Goal: Task Accomplishment & Management: Manage account settings

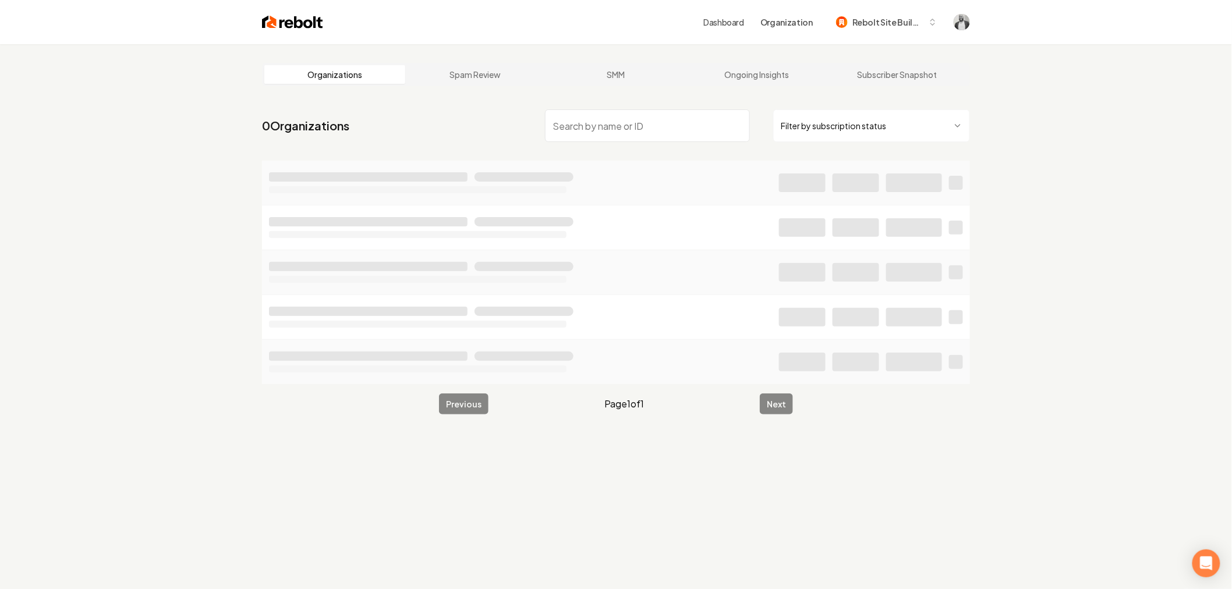
click at [621, 129] on input "search" at bounding box center [647, 125] width 205 height 33
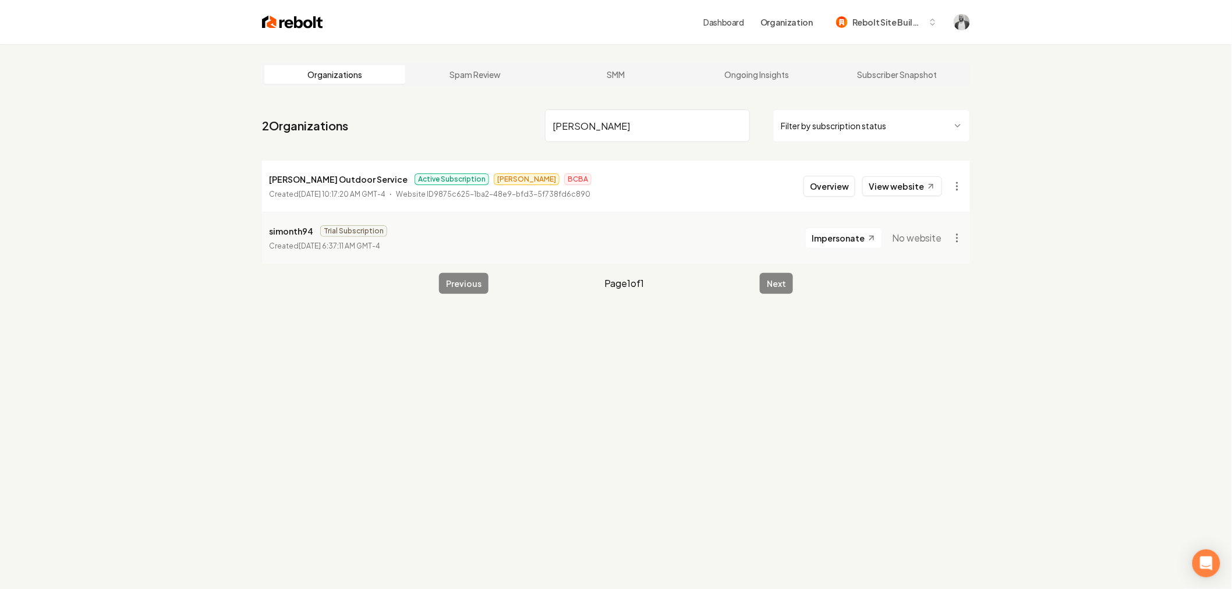
click at [629, 118] on input "Simon" at bounding box center [647, 125] width 205 height 33
click at [629, 119] on input "Simon" at bounding box center [647, 125] width 205 height 33
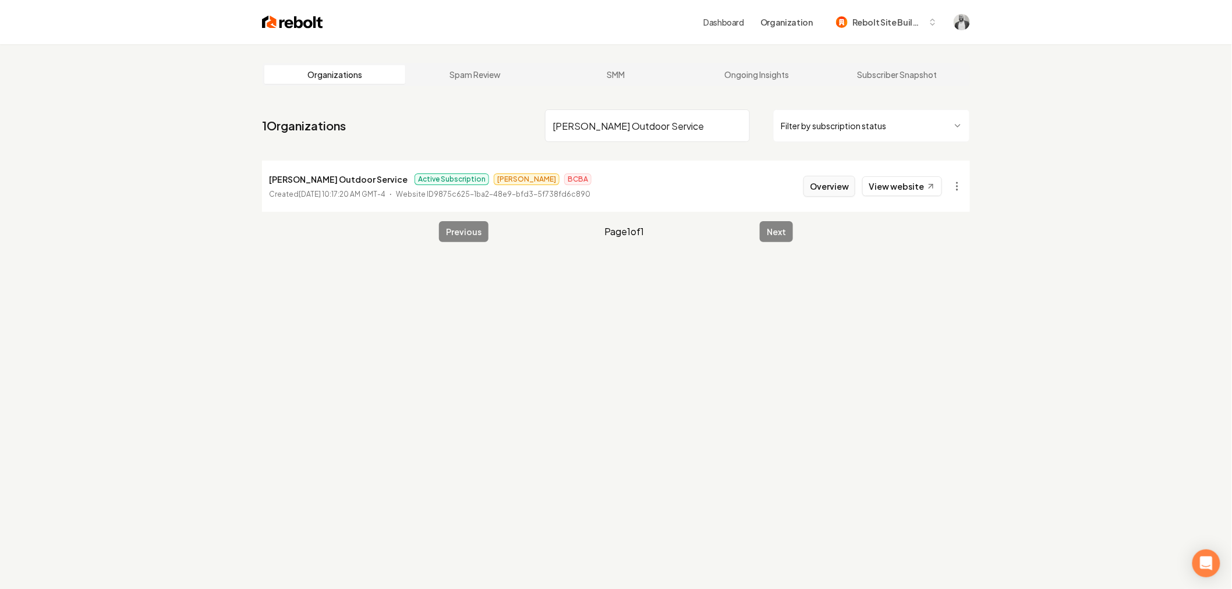
type input "[PERSON_NAME] Outdoor Service"
click at [831, 192] on button "Overview" at bounding box center [829, 186] width 52 height 21
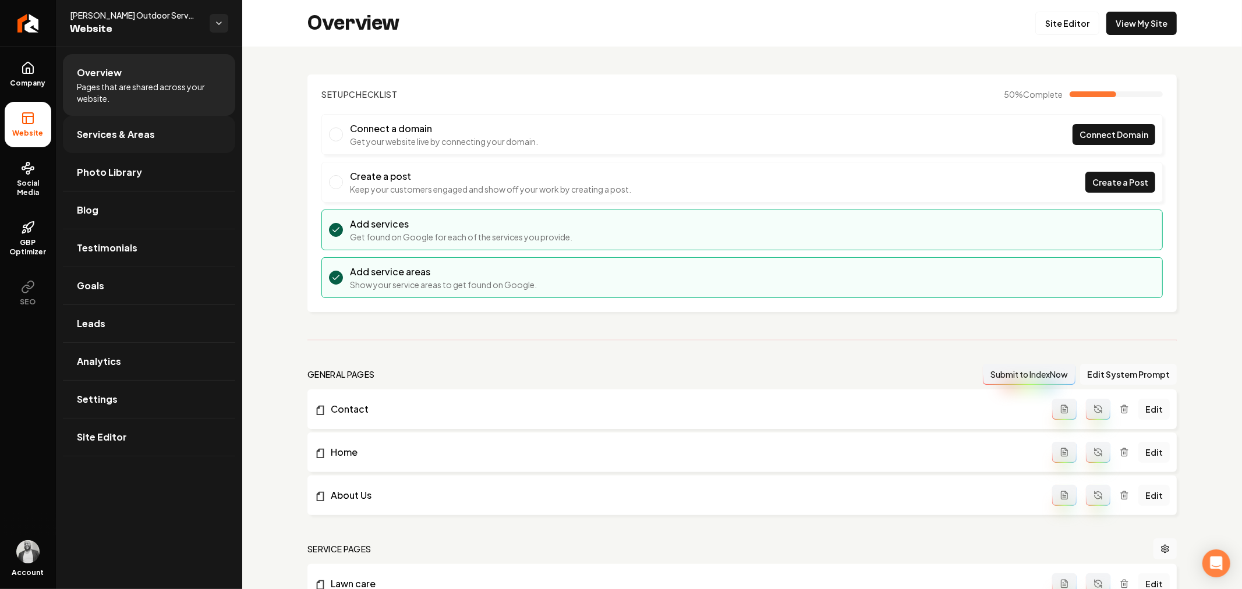
click at [128, 138] on span "Services & Areas" at bounding box center [116, 134] width 78 height 14
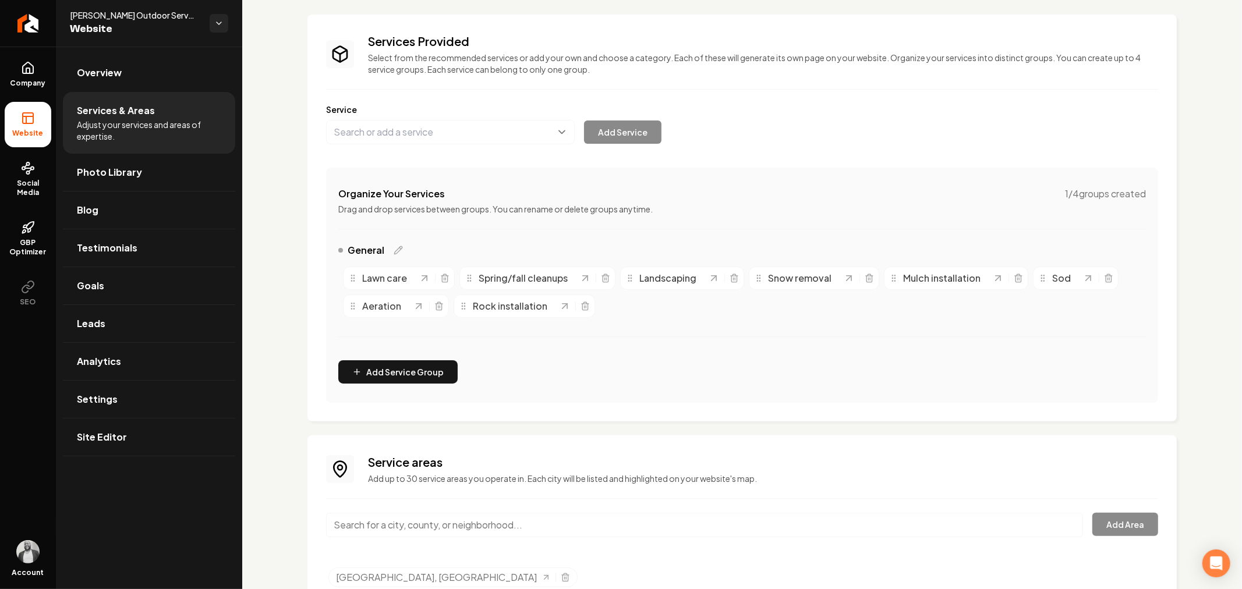
scroll to position [109, 0]
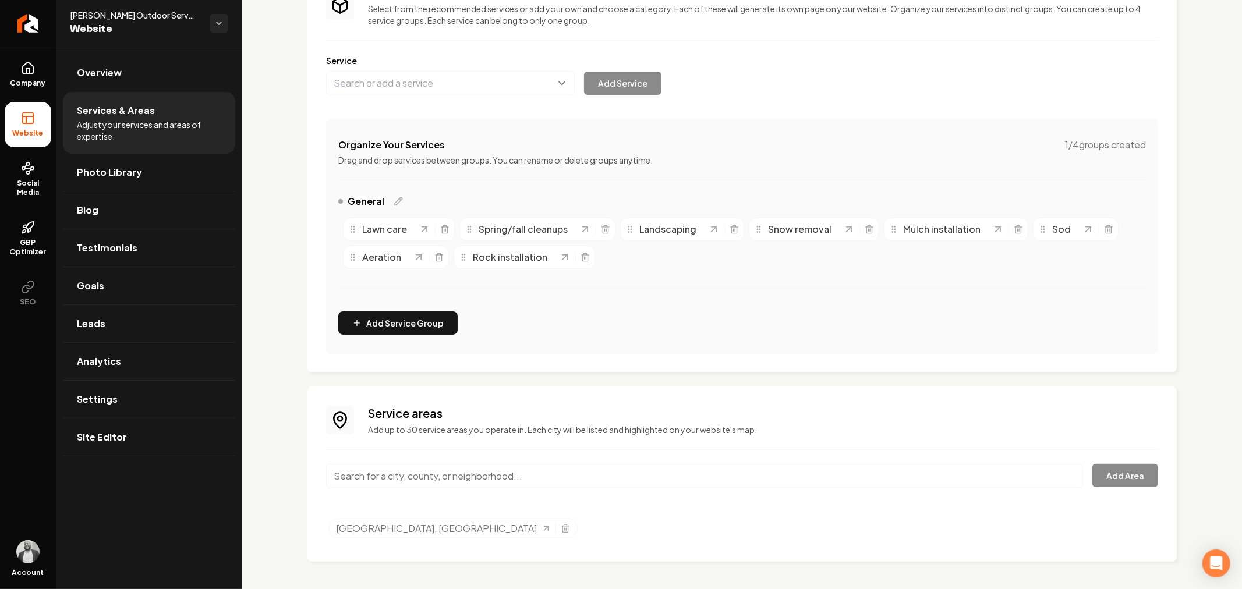
click at [559, 473] on input "Main content area" at bounding box center [704, 476] width 757 height 24
paste input "Sartell"
type input "Sartell, MN"
click at [1110, 478] on button "Add Area" at bounding box center [1125, 475] width 66 height 23
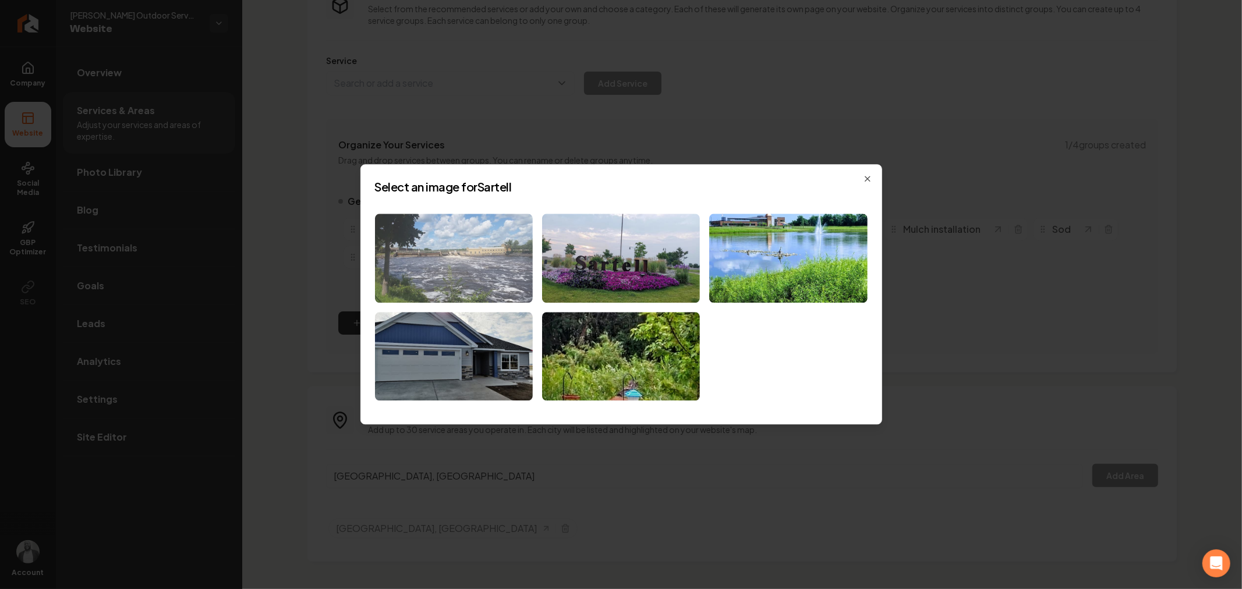
click at [465, 248] on img at bounding box center [454, 258] width 158 height 89
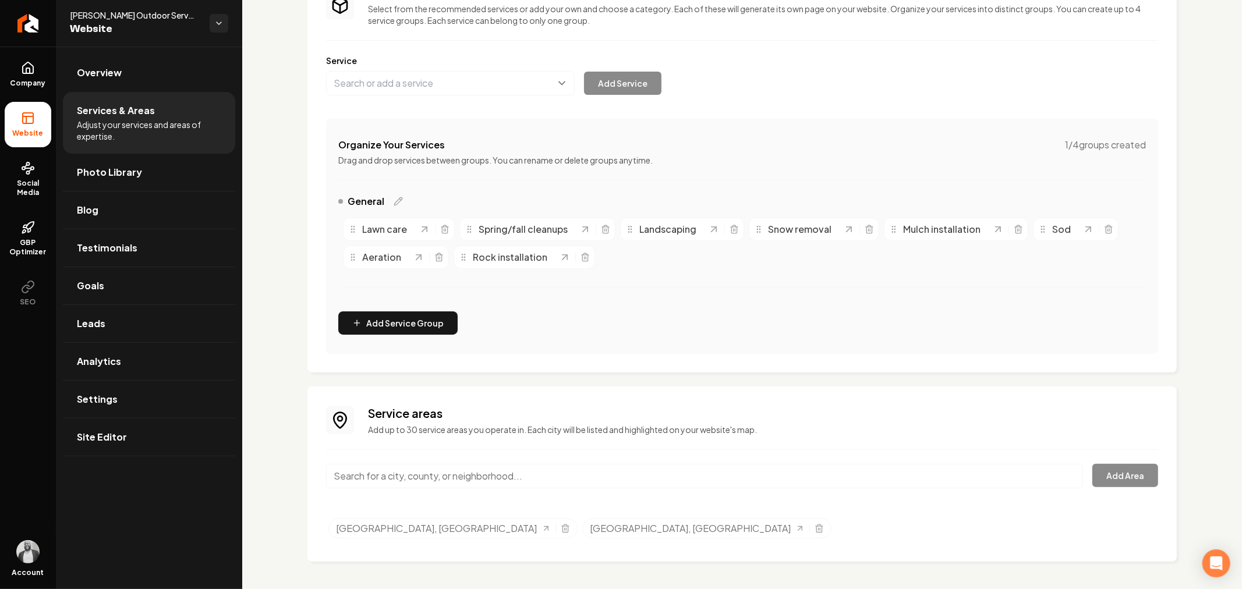
click at [594, 475] on input "Main content area" at bounding box center [704, 476] width 757 height 24
paste input "St Joseph"
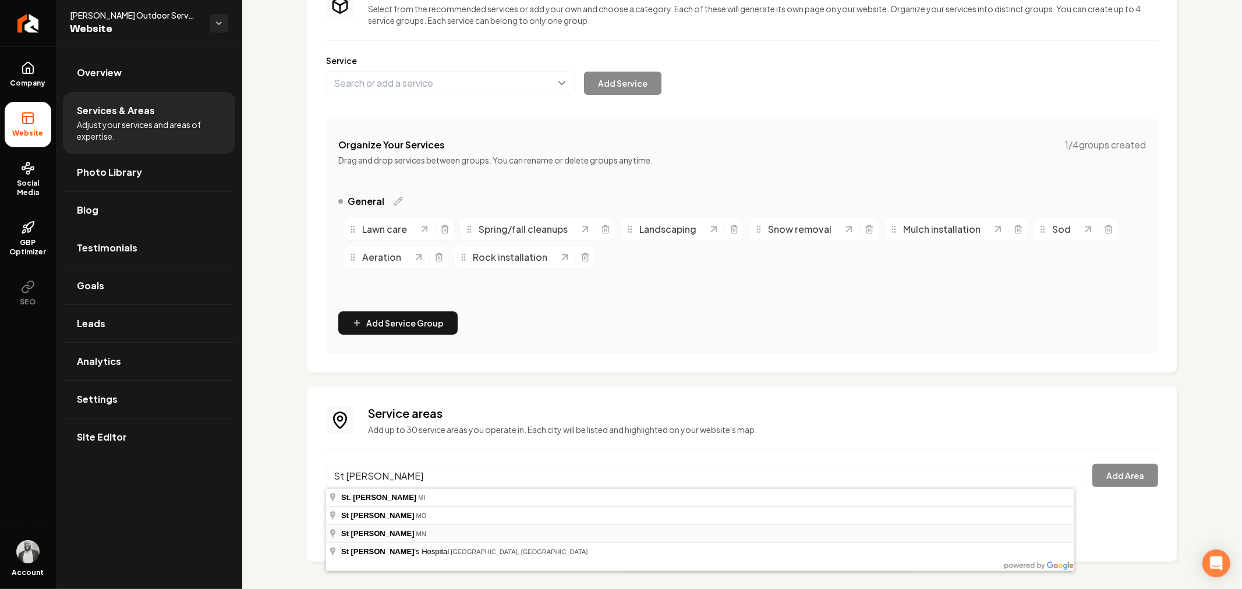
type input "St Joseph, MN"
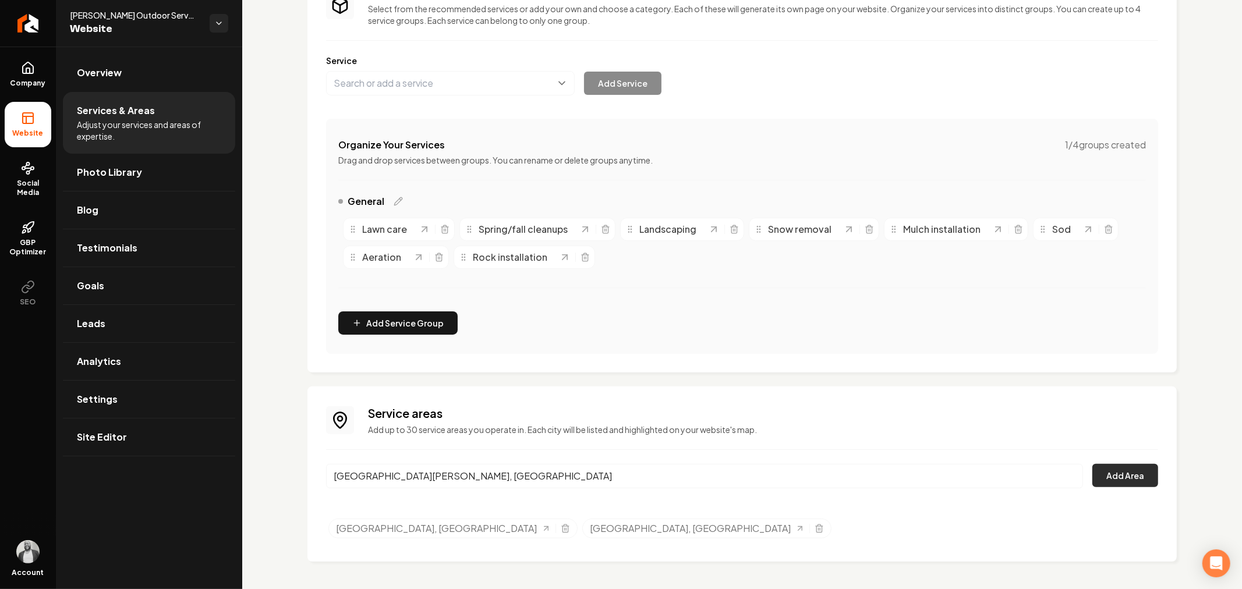
click at [1115, 475] on button "Add Area" at bounding box center [1125, 475] width 66 height 23
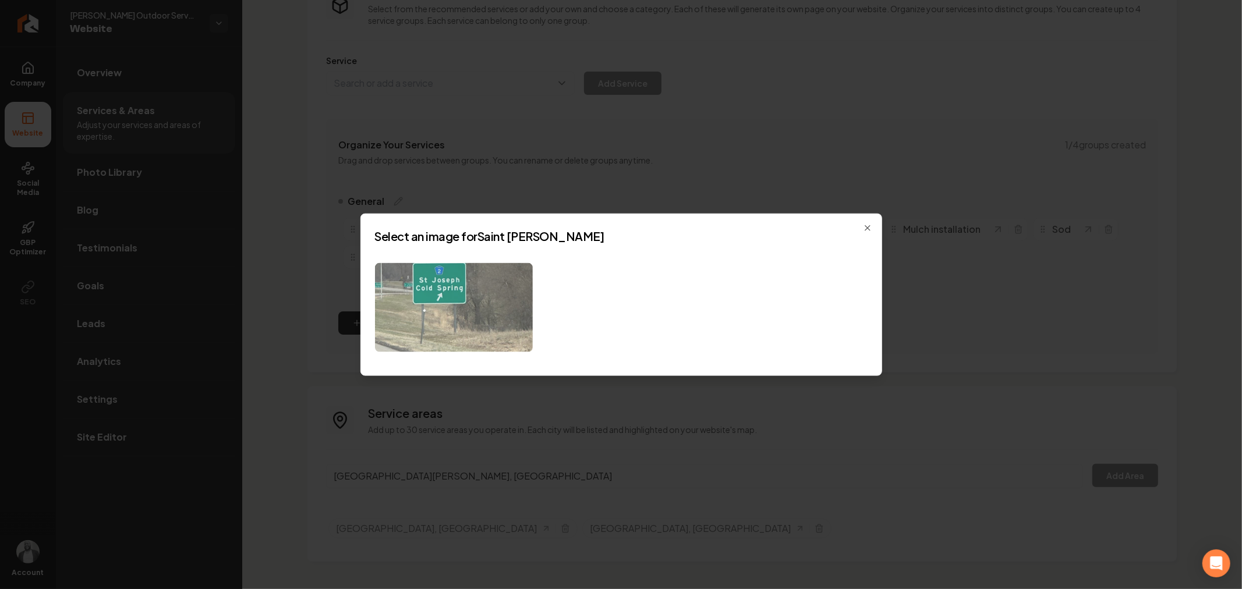
click at [452, 292] on img at bounding box center [454, 307] width 158 height 89
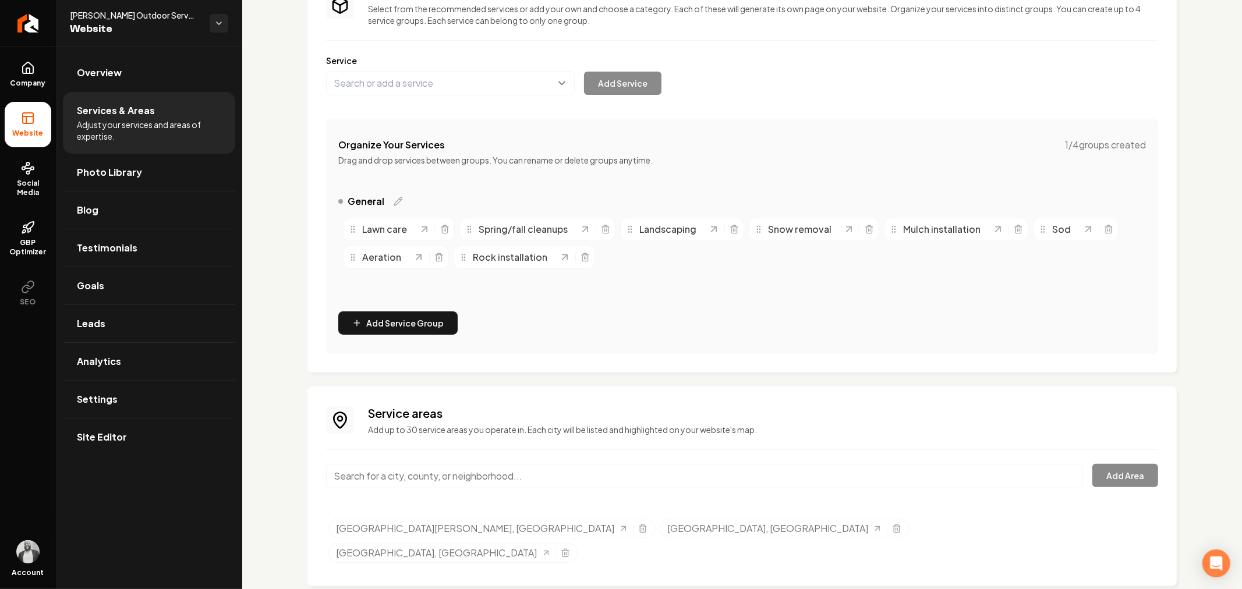
click at [618, 476] on input "Main content area" at bounding box center [704, 476] width 757 height 24
paste input "St Steven"
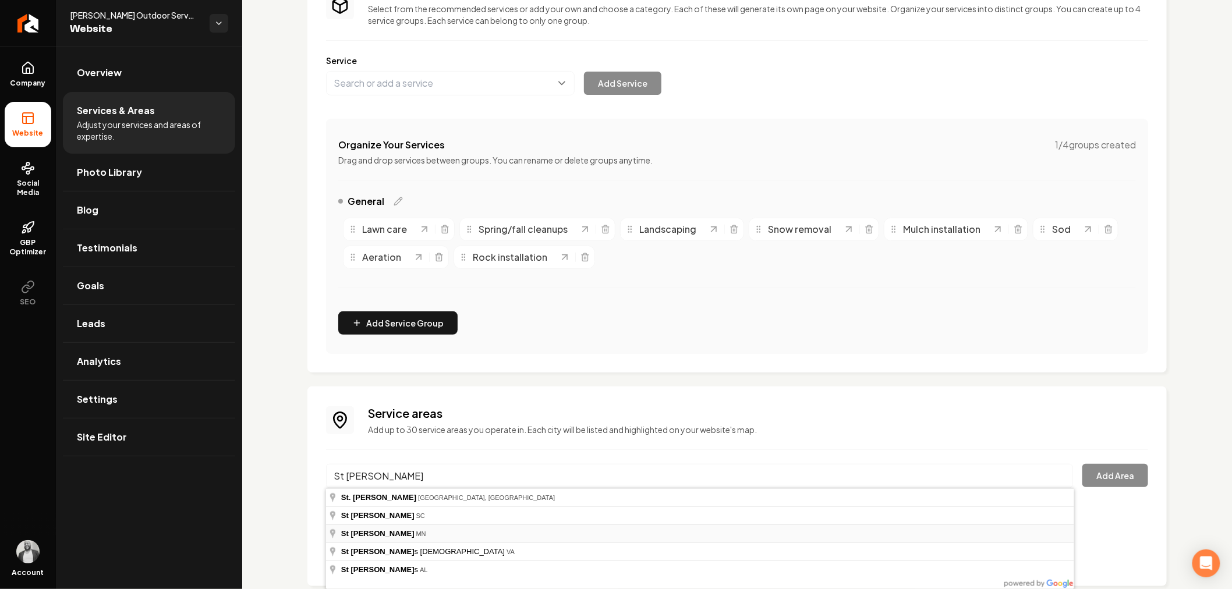
type input "St Stephen, MN"
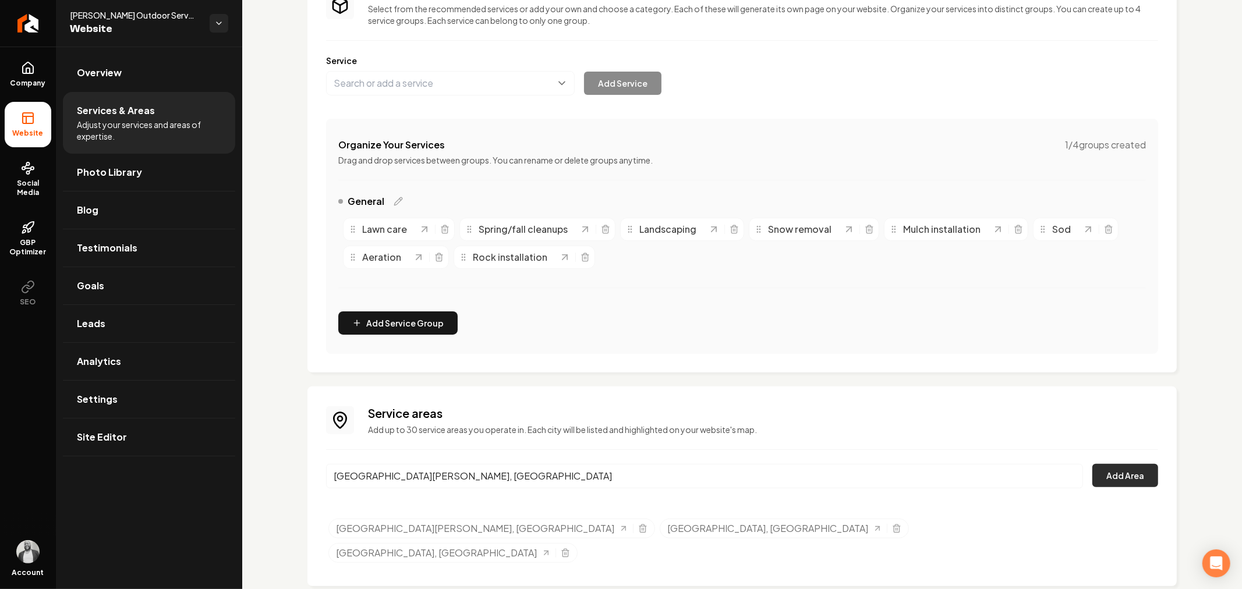
click at [1120, 469] on button "Add Area" at bounding box center [1125, 475] width 66 height 23
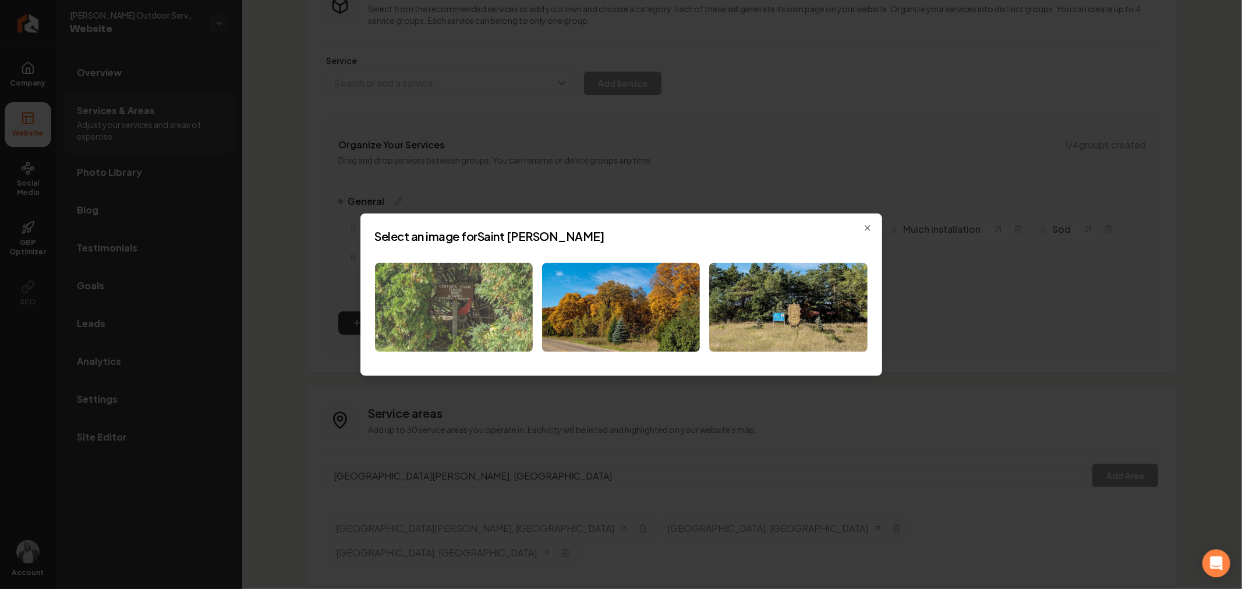
click at [488, 325] on img at bounding box center [454, 307] width 158 height 89
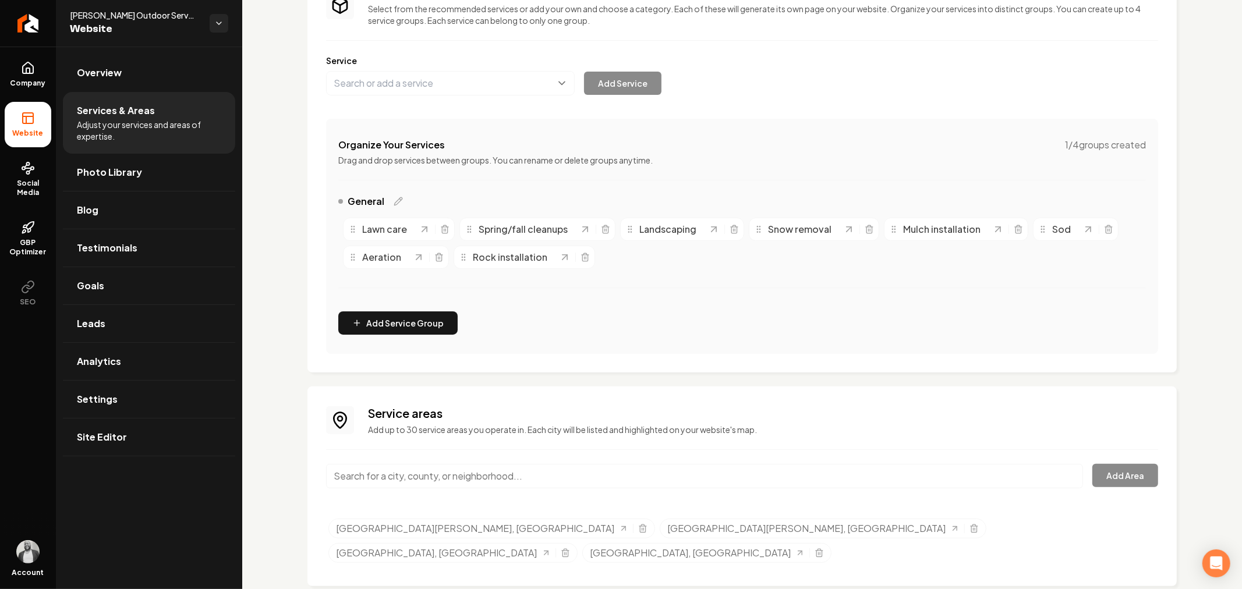
click at [618, 473] on input "Main content area" at bounding box center [704, 476] width 757 height 24
paste input "Foley"
click at [420, 477] on input "Foley" at bounding box center [704, 476] width 757 height 24
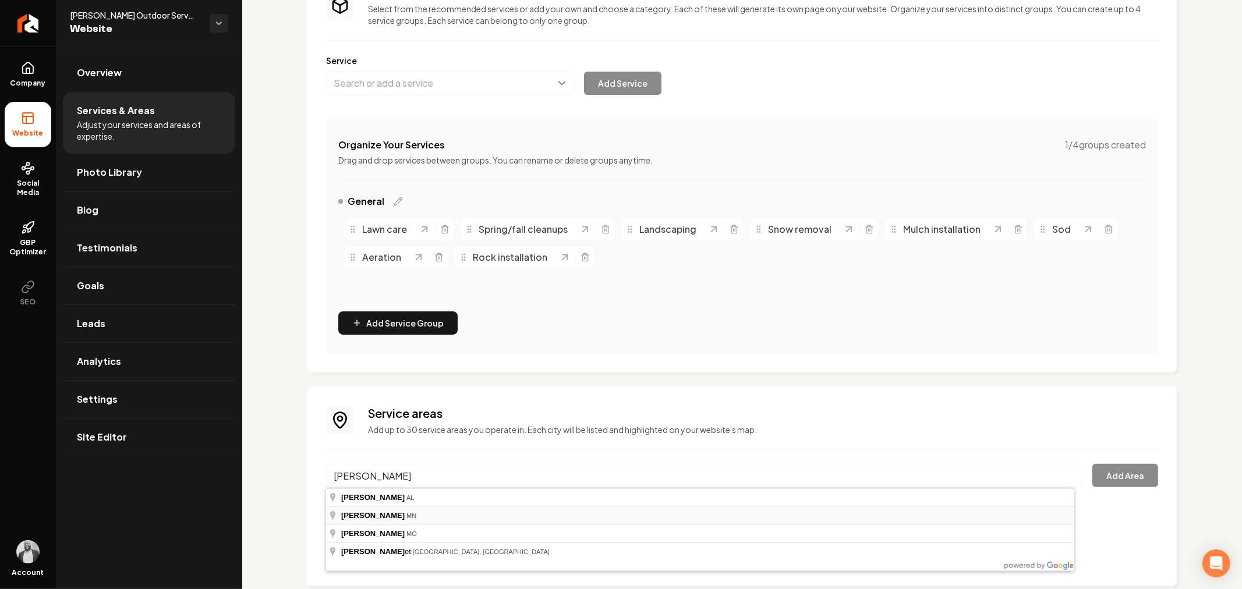
type input "Foley, MN"
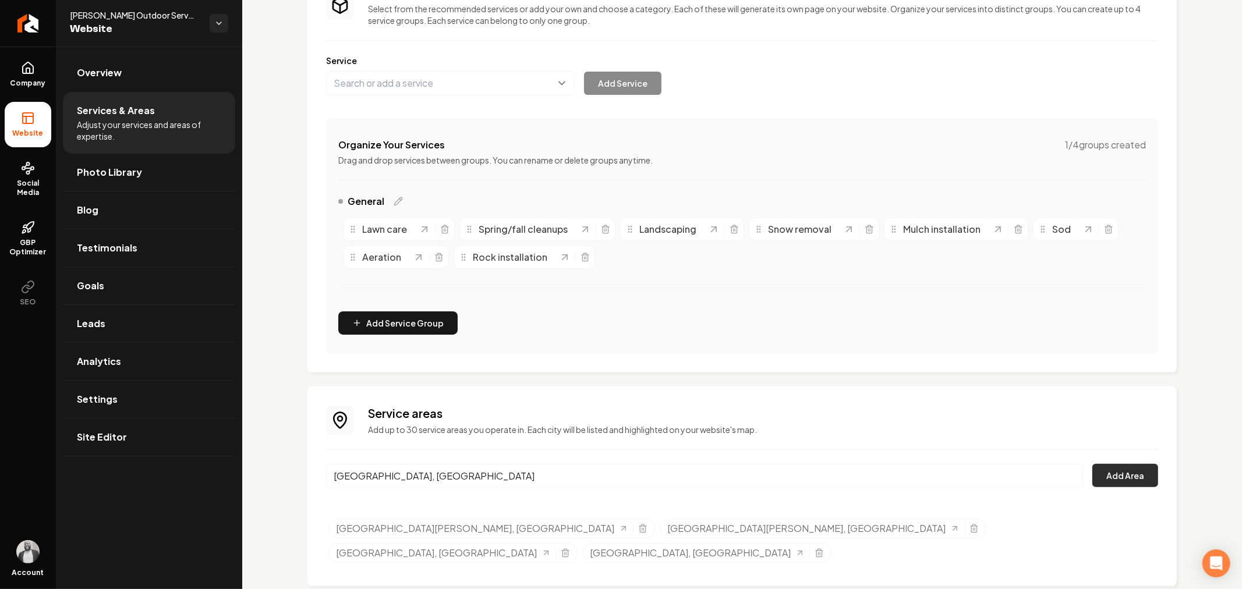
click at [1118, 475] on button "Add Area" at bounding box center [1125, 475] width 66 height 23
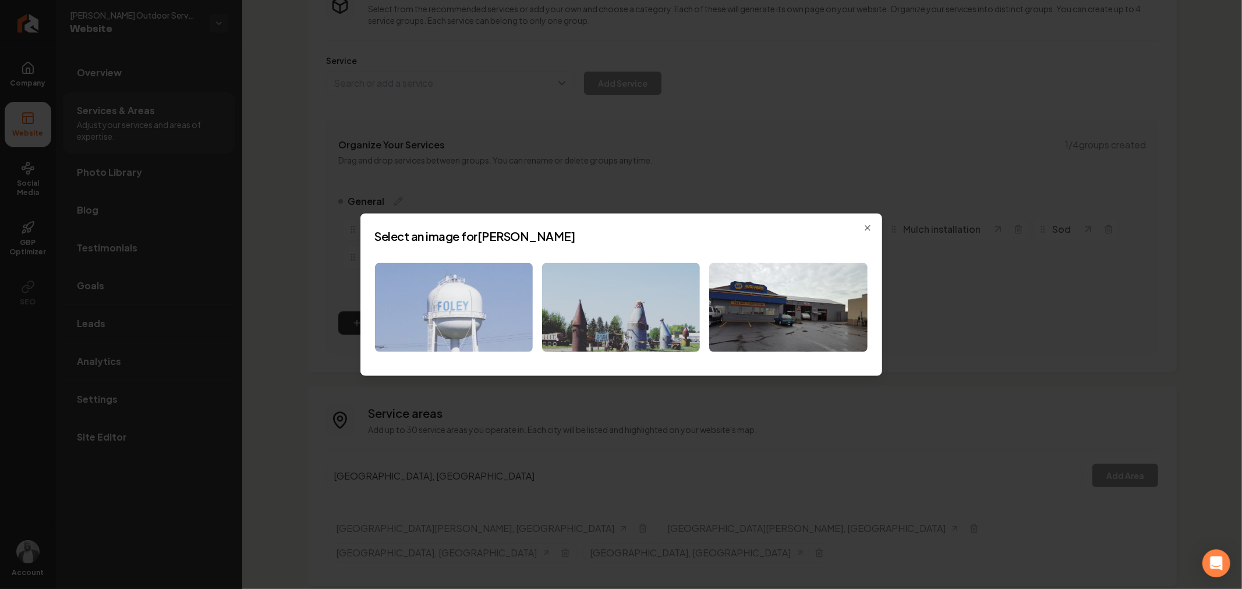
click at [508, 311] on img at bounding box center [454, 307] width 158 height 89
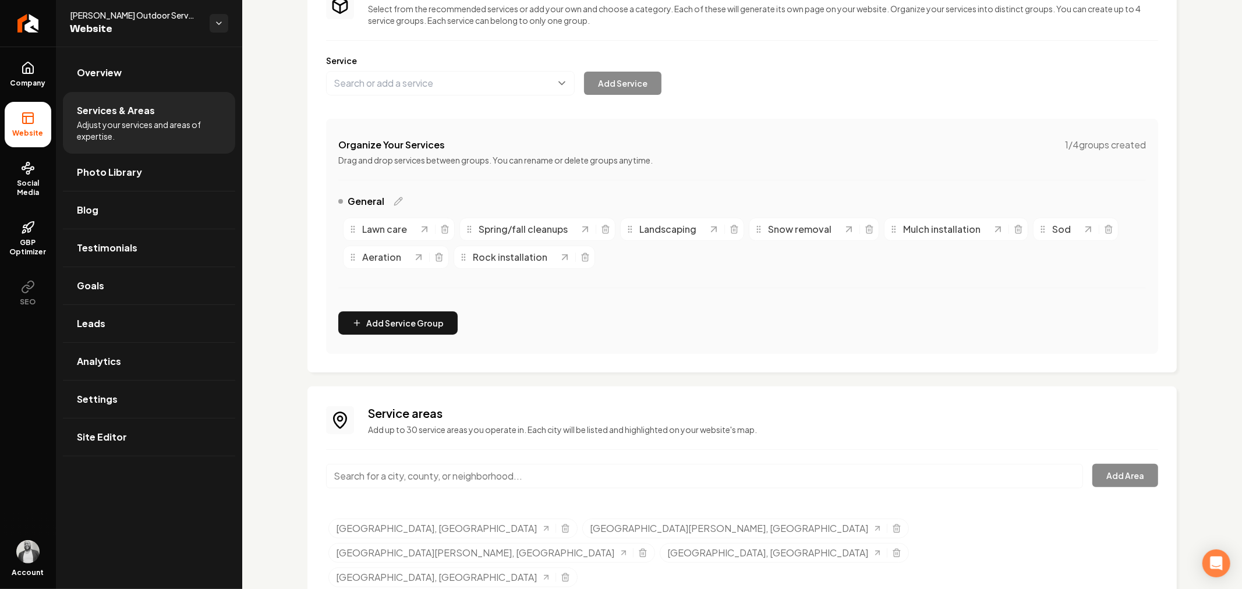
click at [555, 472] on input "Main content area" at bounding box center [704, 476] width 757 height 24
paste input "Whitt Park"
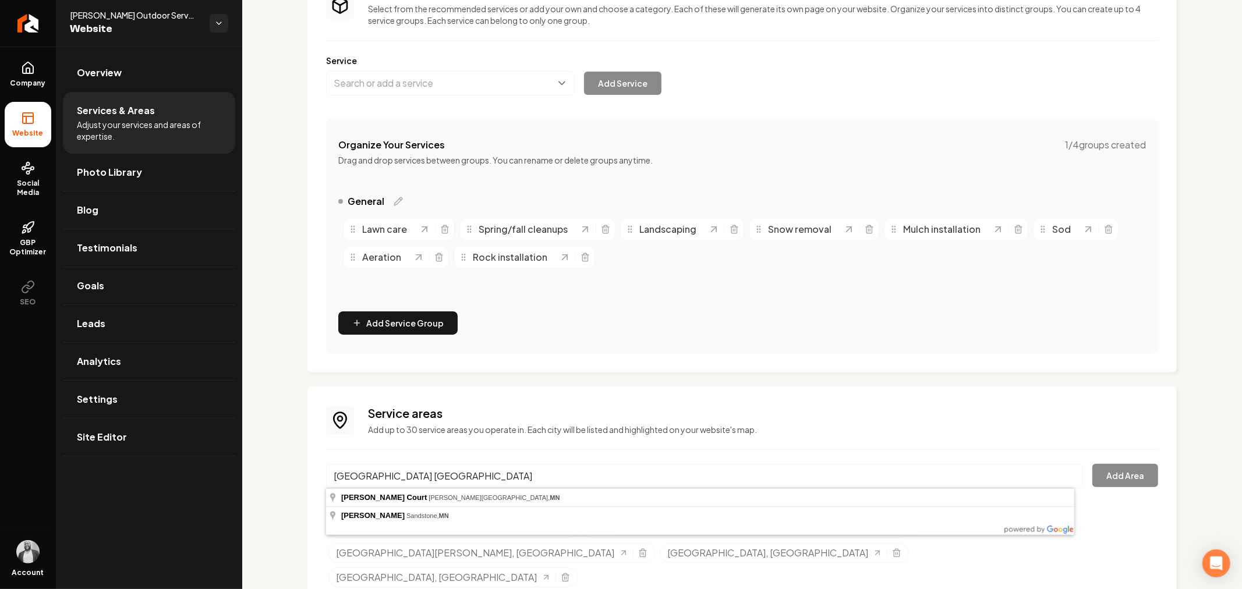
click at [622, 473] on input "Whitt Park mn" at bounding box center [704, 476] width 757 height 24
click at [622, 472] on input "Whitt Park mn" at bounding box center [704, 476] width 757 height 24
paste input "Sauk Rapids"
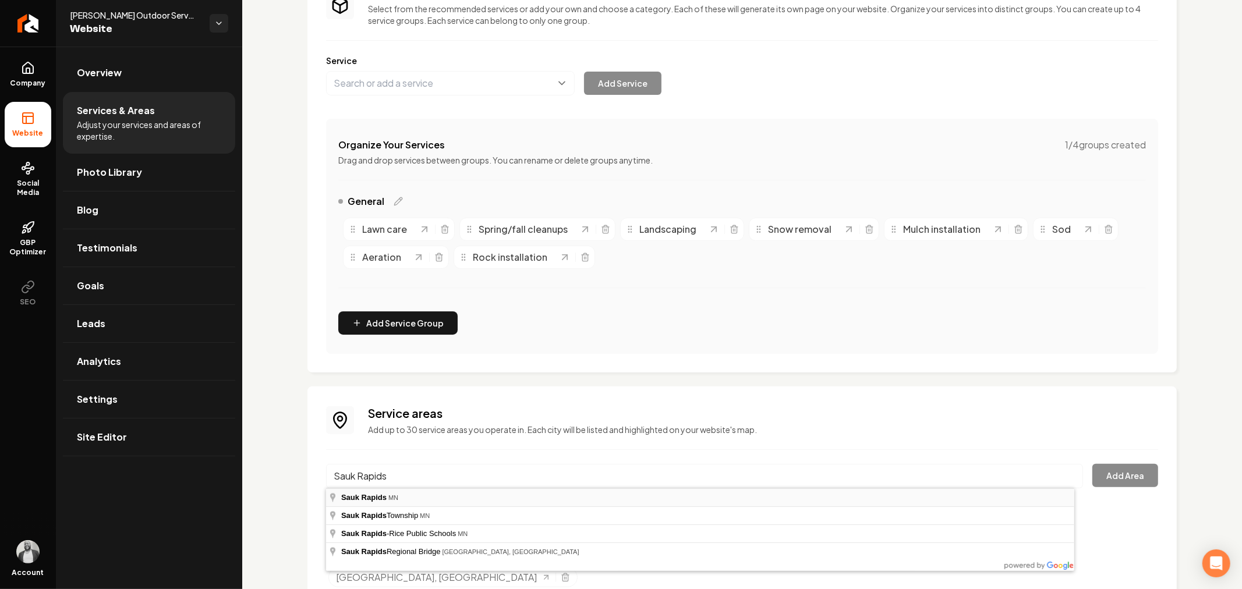
type input "Sauk Rapids, MN"
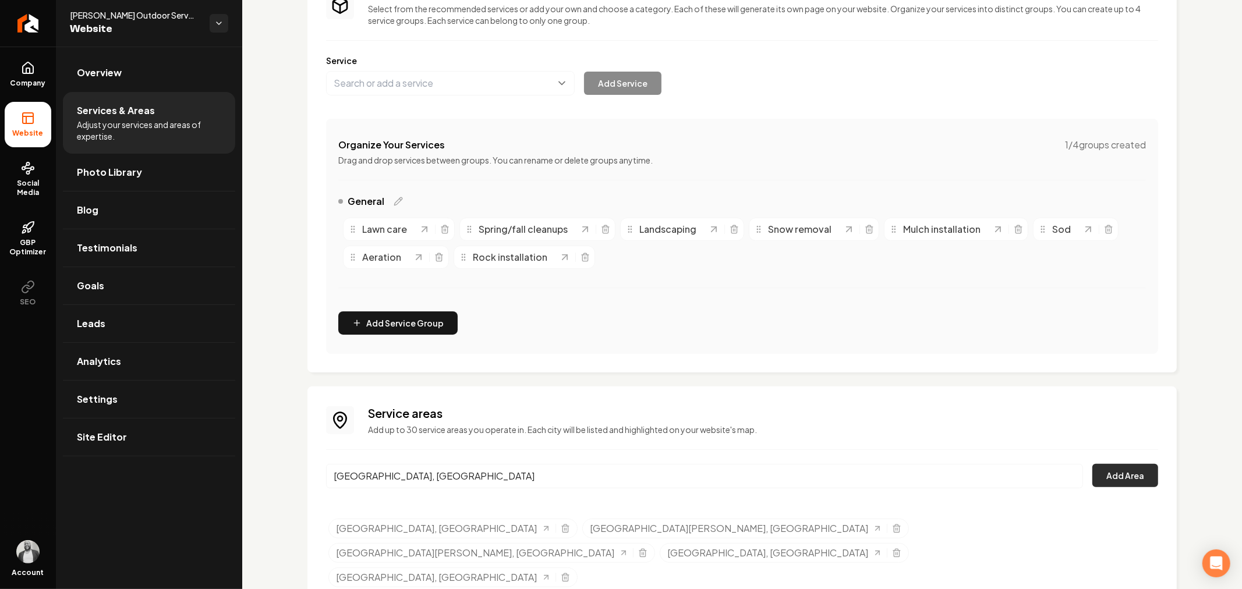
click at [1103, 473] on button "Add Area" at bounding box center [1125, 475] width 66 height 23
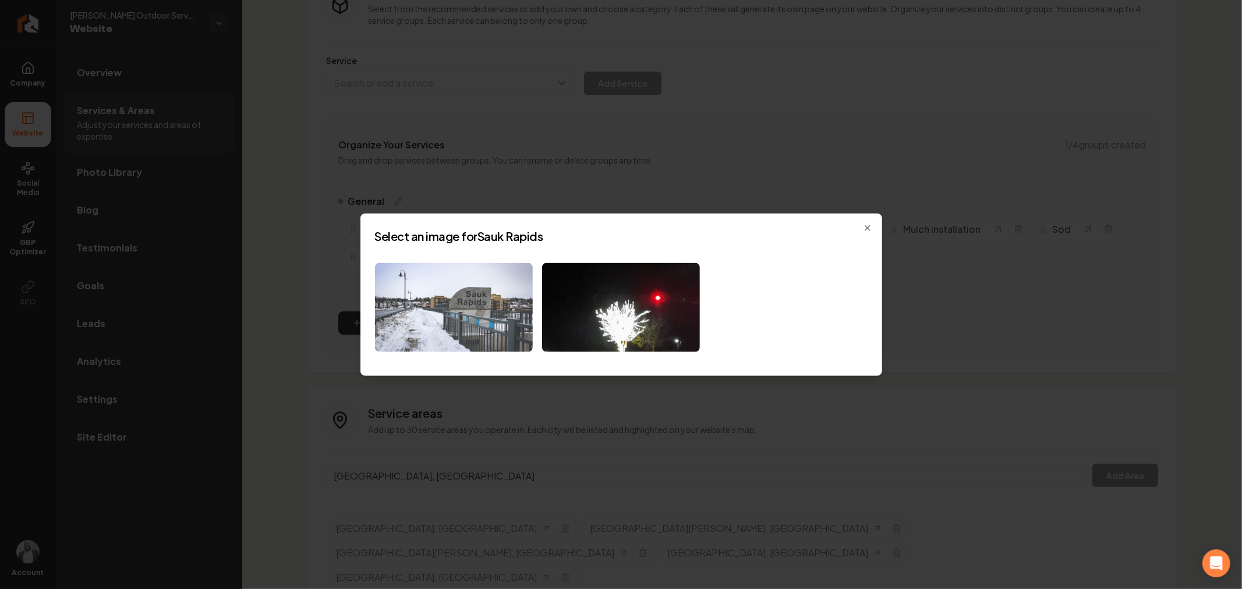
click at [486, 330] on img at bounding box center [454, 307] width 158 height 89
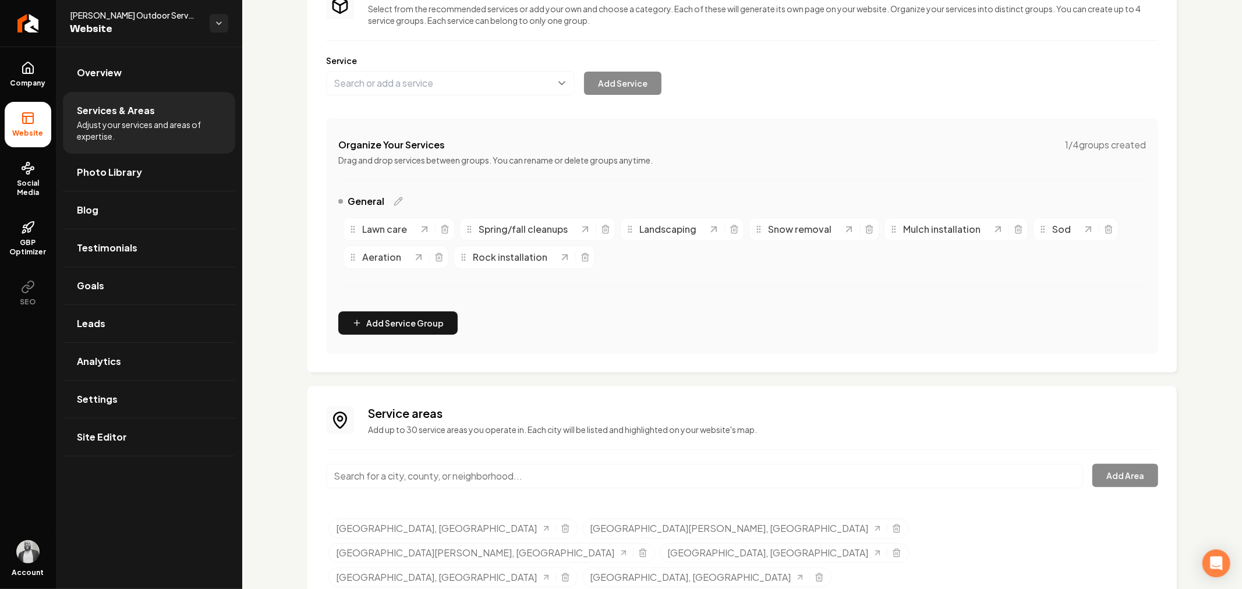
click at [593, 476] on input "Main content area" at bounding box center [704, 476] width 757 height 24
paste input "Cold Springs MN"
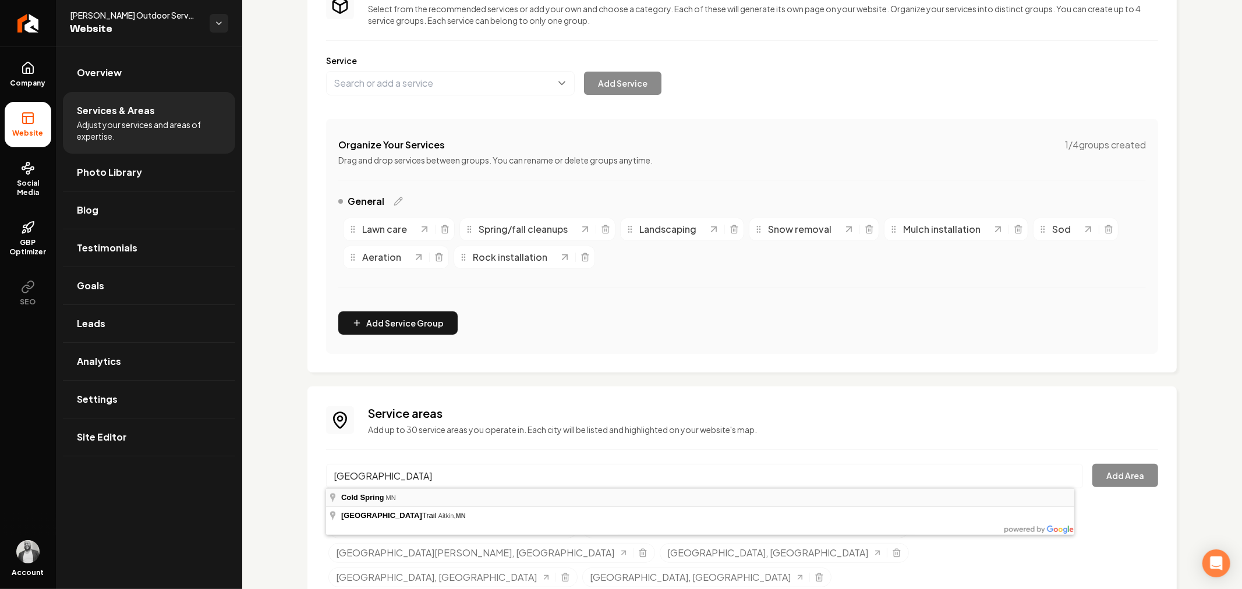
type input "Cold Spring, MN"
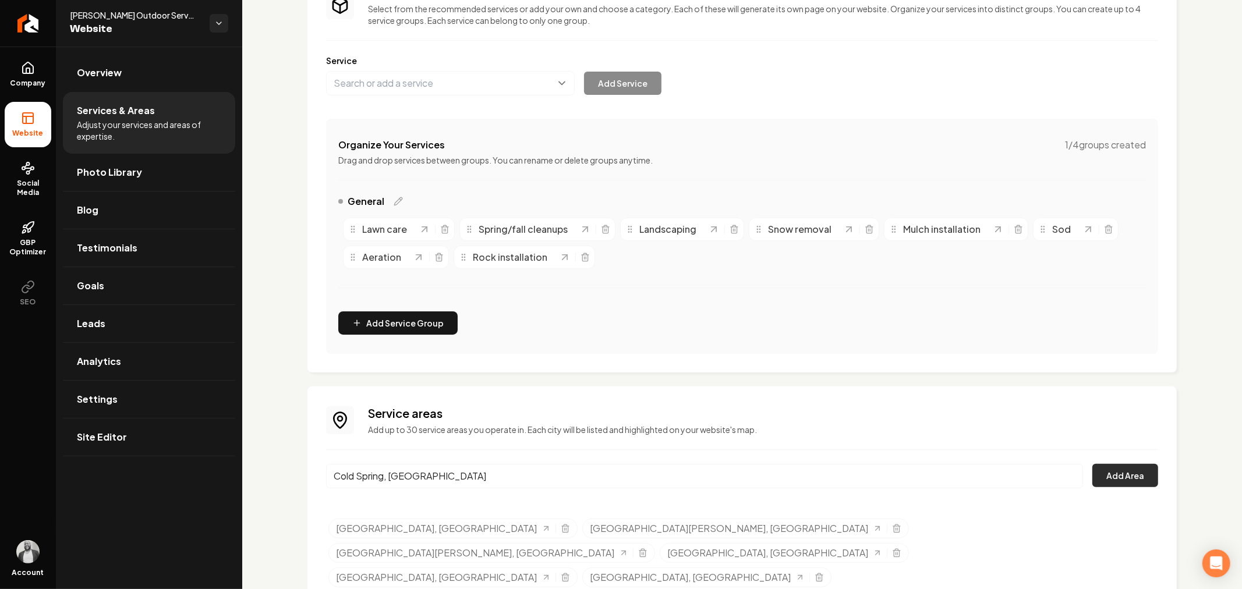
click at [1101, 472] on button "Add Area" at bounding box center [1125, 475] width 66 height 23
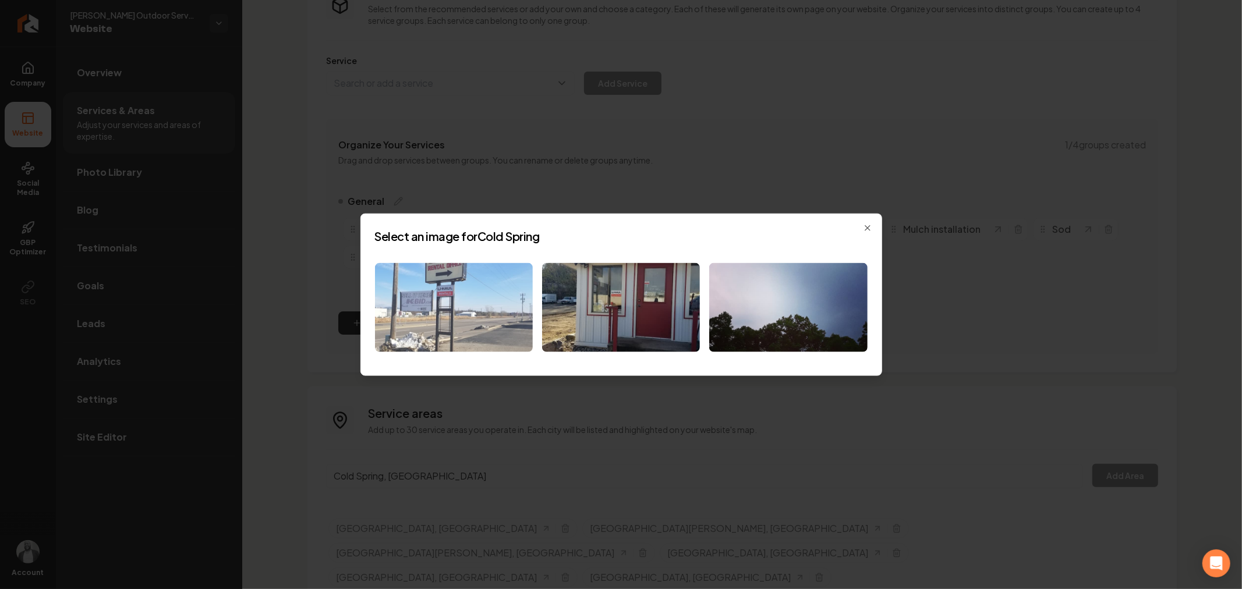
click at [482, 311] on img at bounding box center [454, 307] width 158 height 89
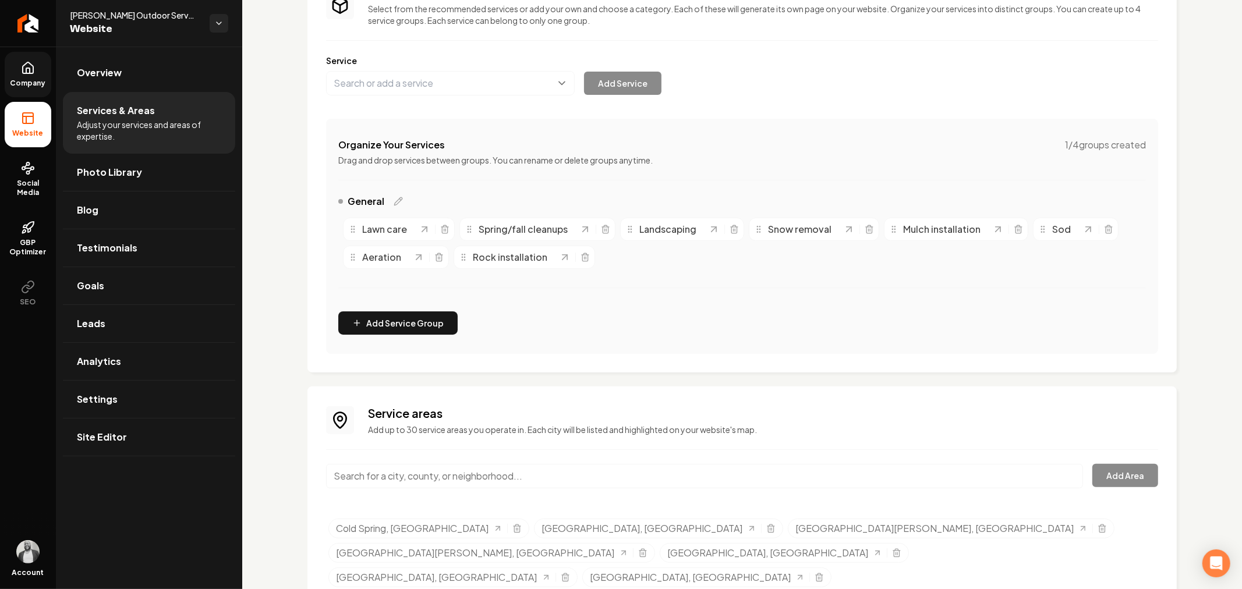
click at [23, 79] on span "Company" at bounding box center [28, 83] width 45 height 9
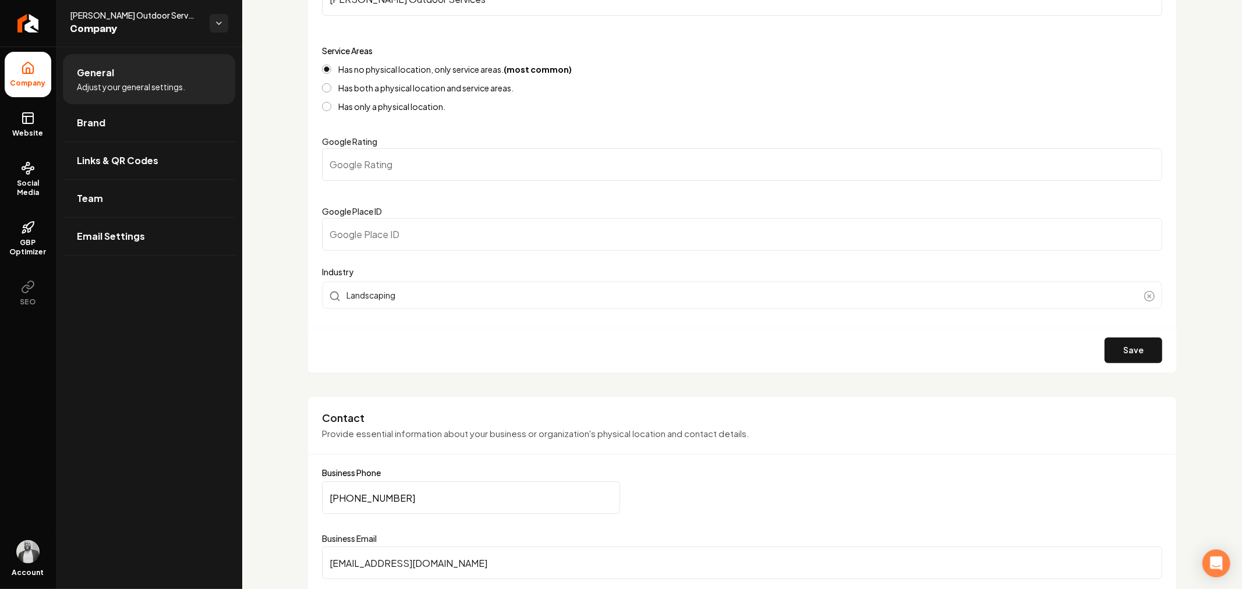
scroll to position [303, 0]
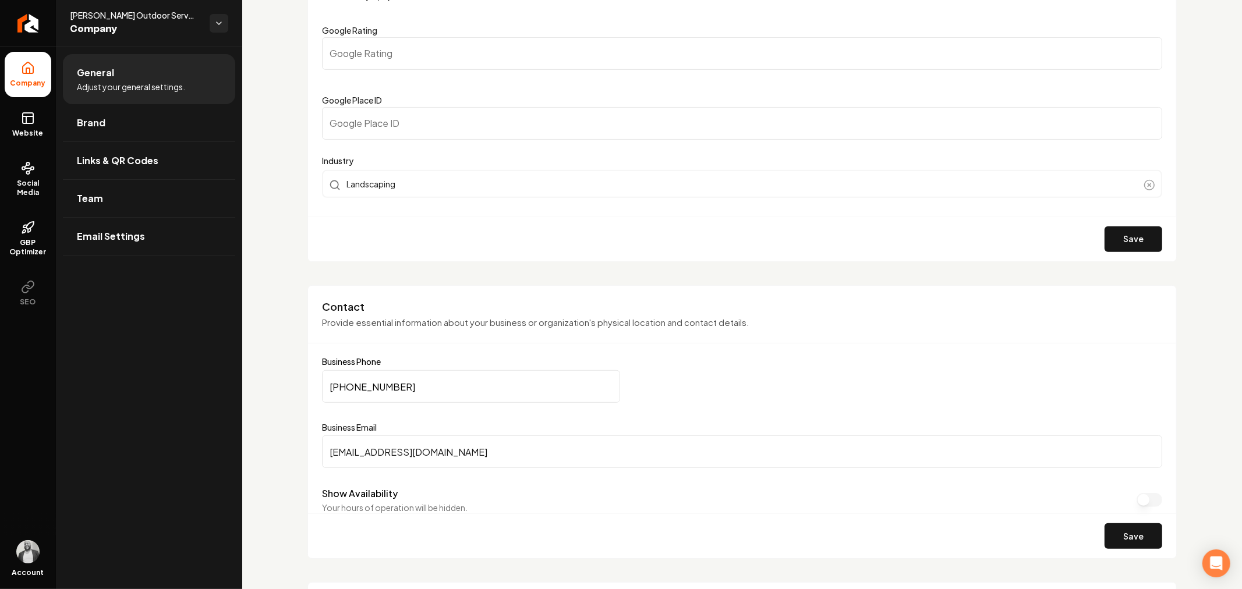
drag, startPoint x: 31, startPoint y: 115, endPoint x: 43, endPoint y: 123, distance: 14.2
click at [31, 115] on icon at bounding box center [28, 118] width 14 height 14
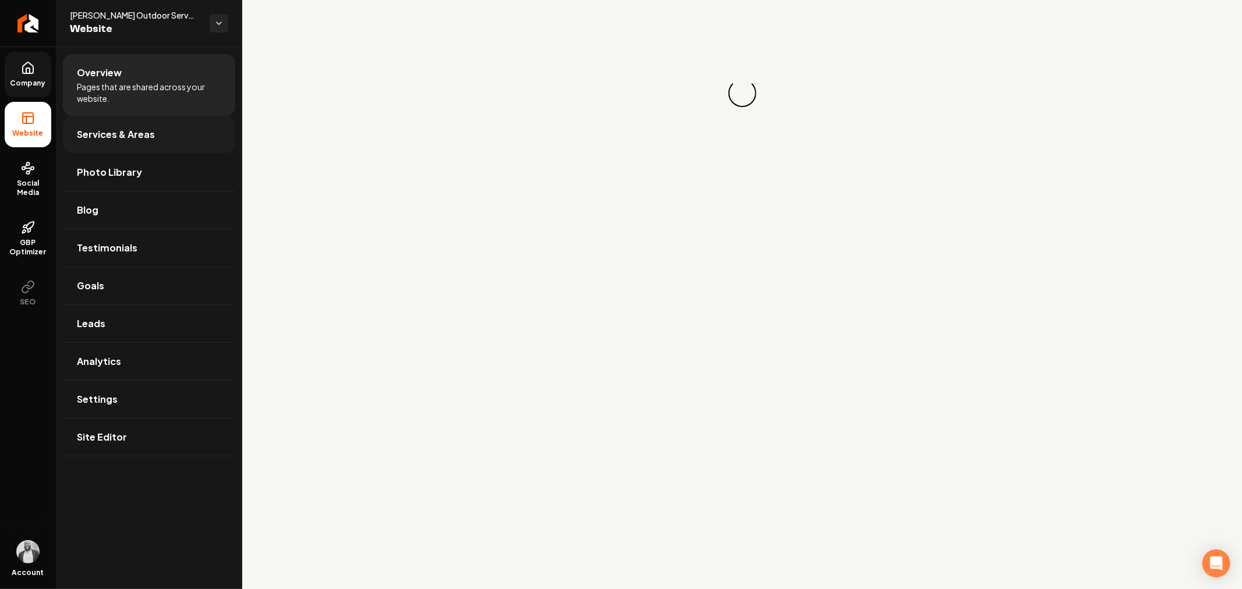
click at [108, 141] on span "Services & Areas" at bounding box center [116, 134] width 78 height 14
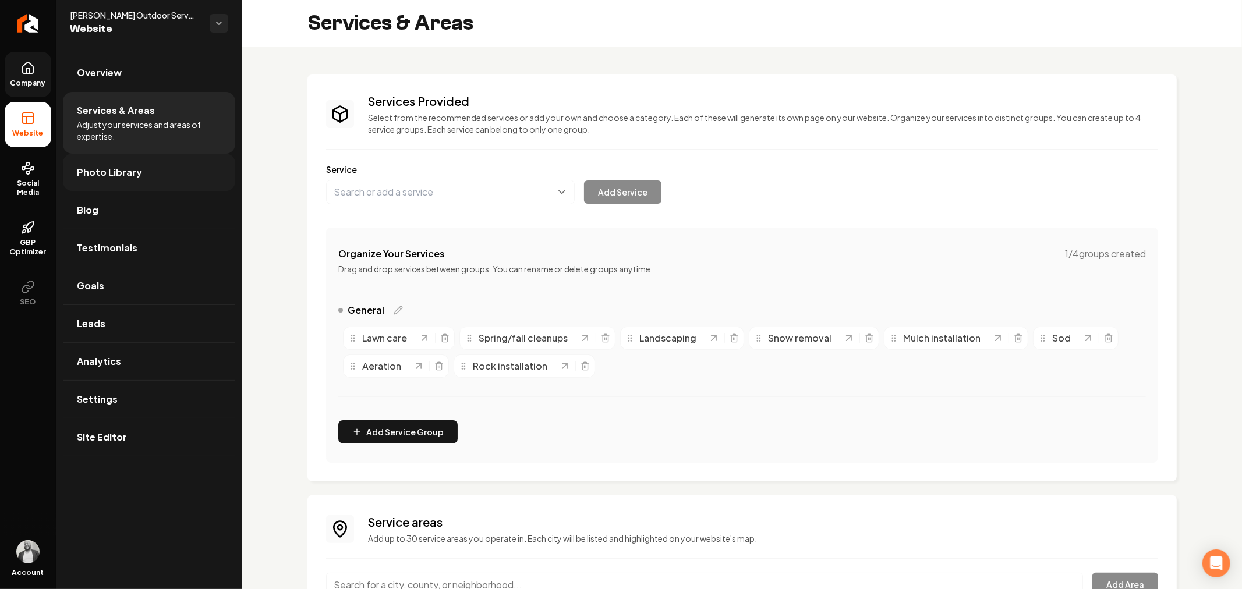
click at [154, 172] on link "Photo Library" at bounding box center [149, 172] width 172 height 37
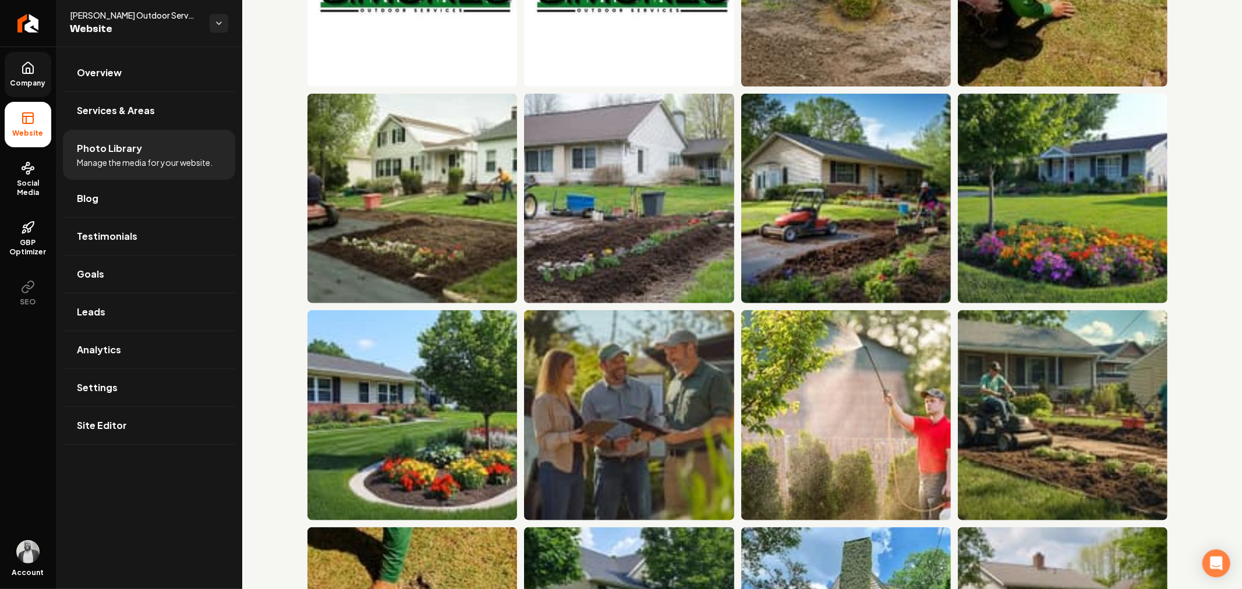
scroll to position [711, 0]
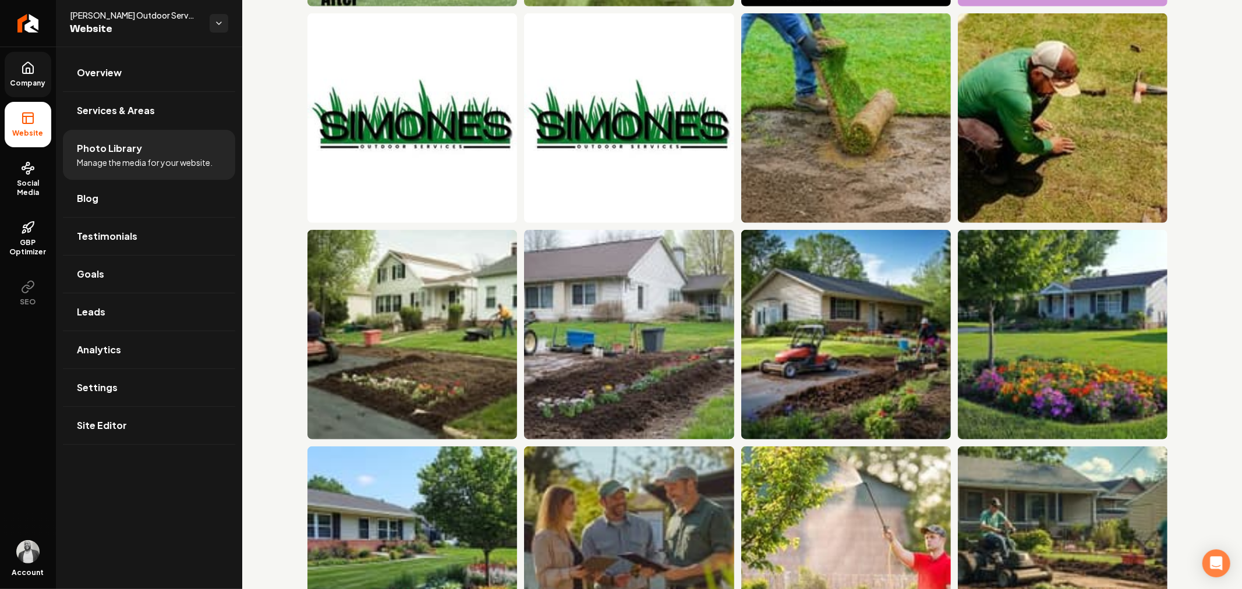
click at [15, 84] on span "Company" at bounding box center [28, 83] width 45 height 9
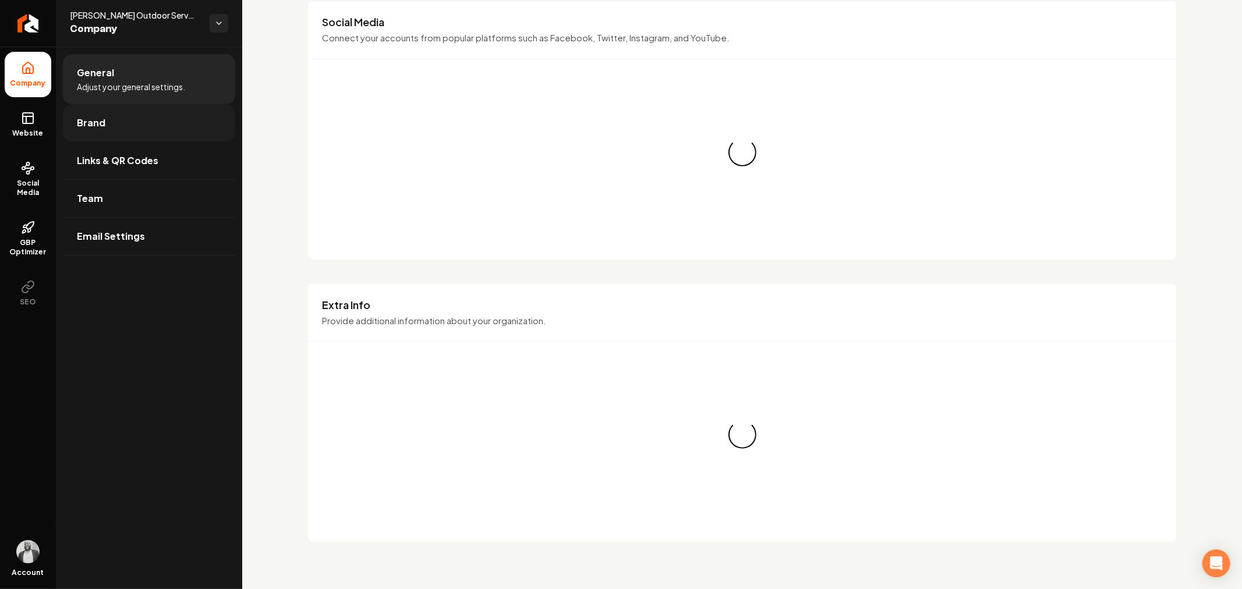
click at [77, 132] on link "Brand" at bounding box center [149, 122] width 172 height 37
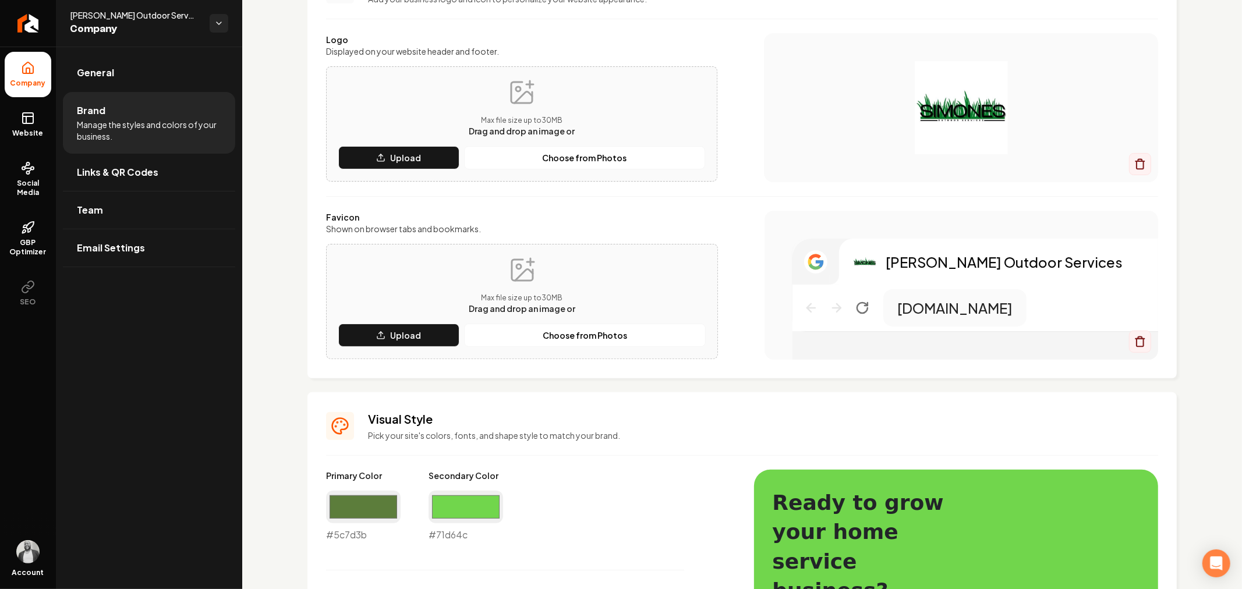
scroll to position [129, 0]
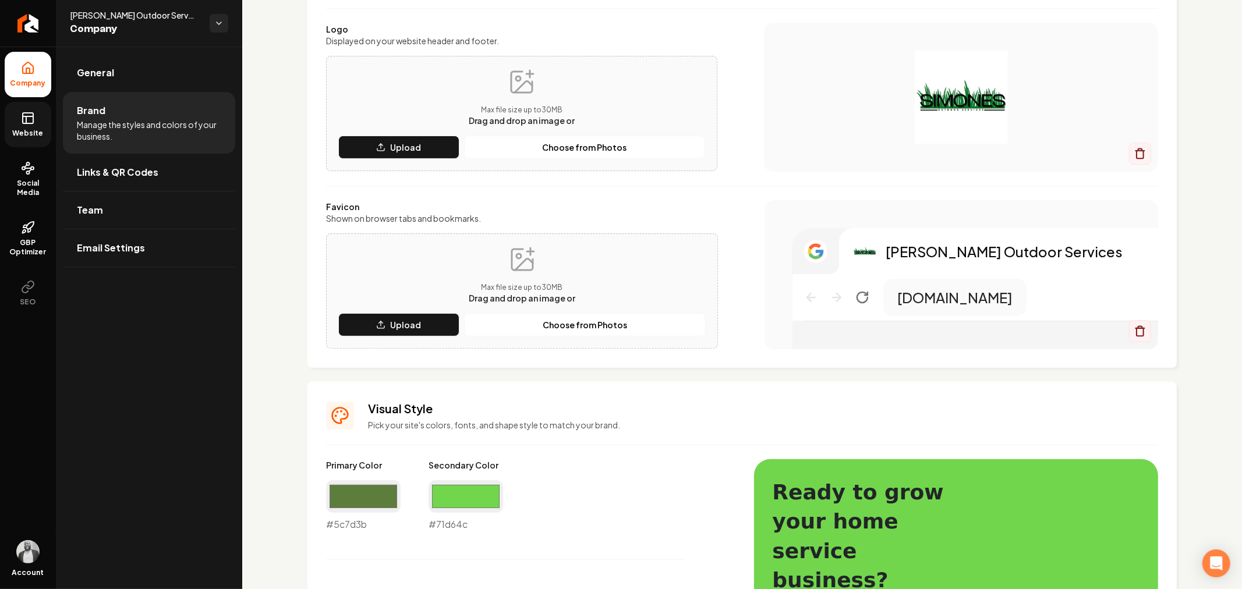
click at [40, 125] on link "Website" at bounding box center [28, 124] width 47 height 45
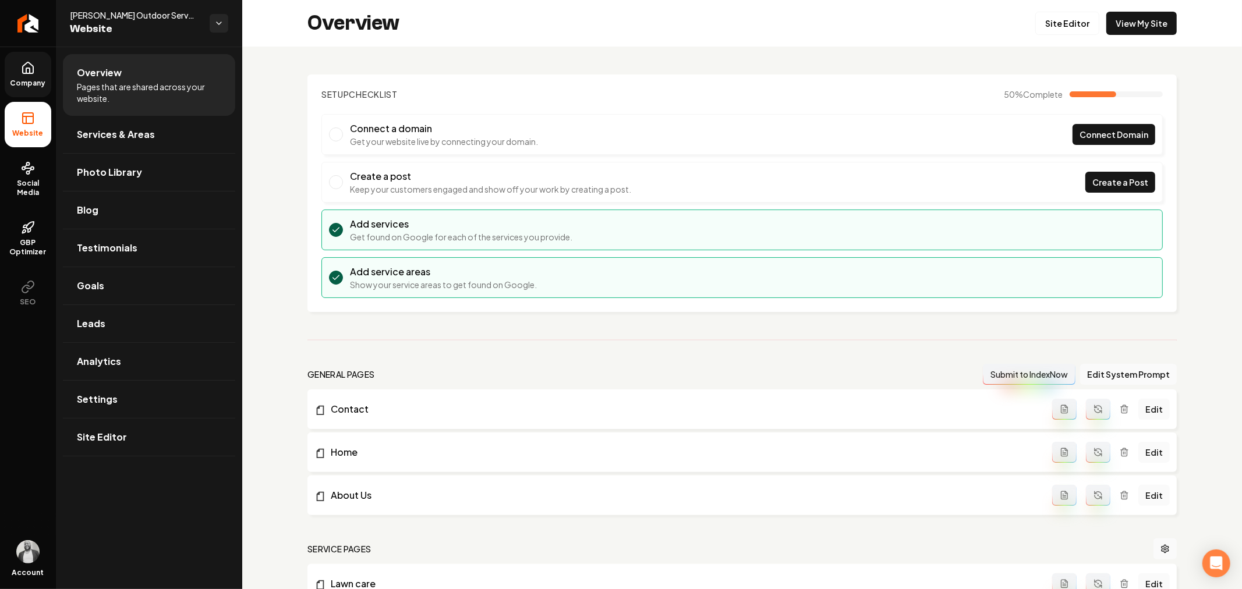
click at [31, 79] on span "Company" at bounding box center [28, 83] width 45 height 9
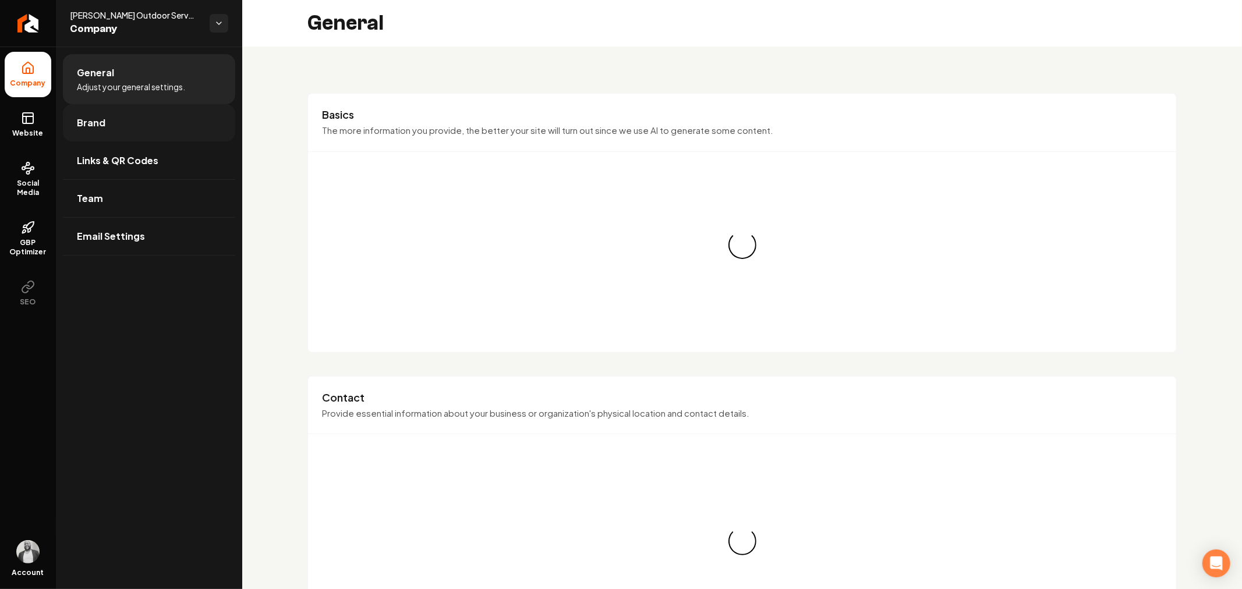
click at [90, 121] on span "Brand" at bounding box center [91, 123] width 29 height 14
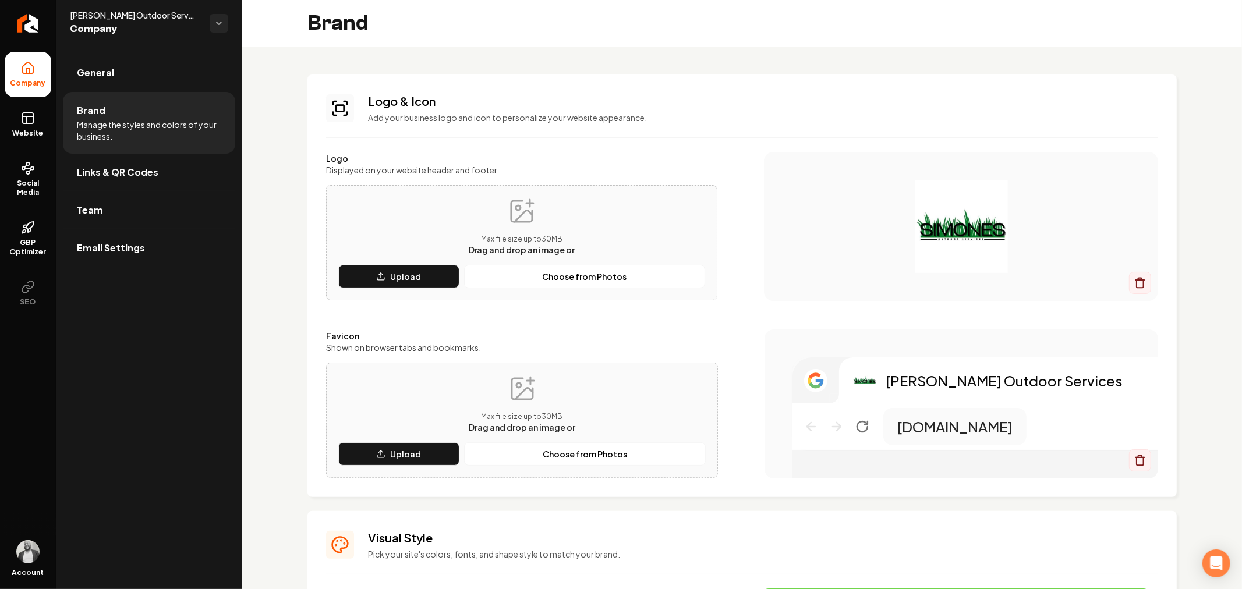
click at [933, 221] on img "Main content area" at bounding box center [961, 226] width 348 height 93
click at [388, 270] on button "Upload" at bounding box center [398, 276] width 121 height 23
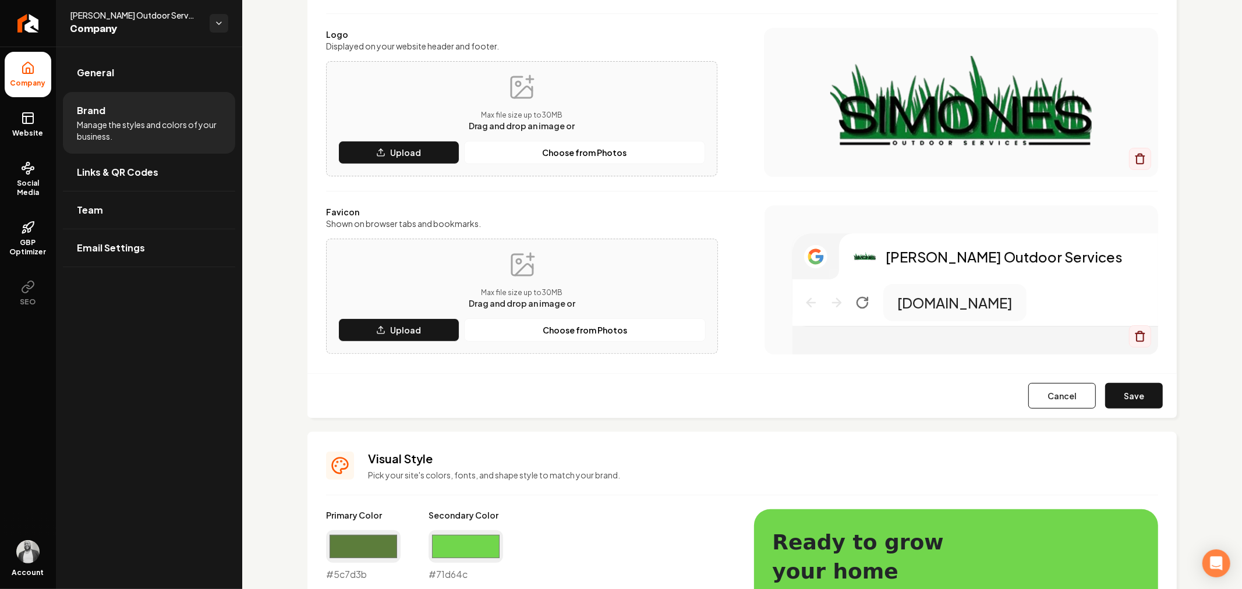
scroll to position [129, 0]
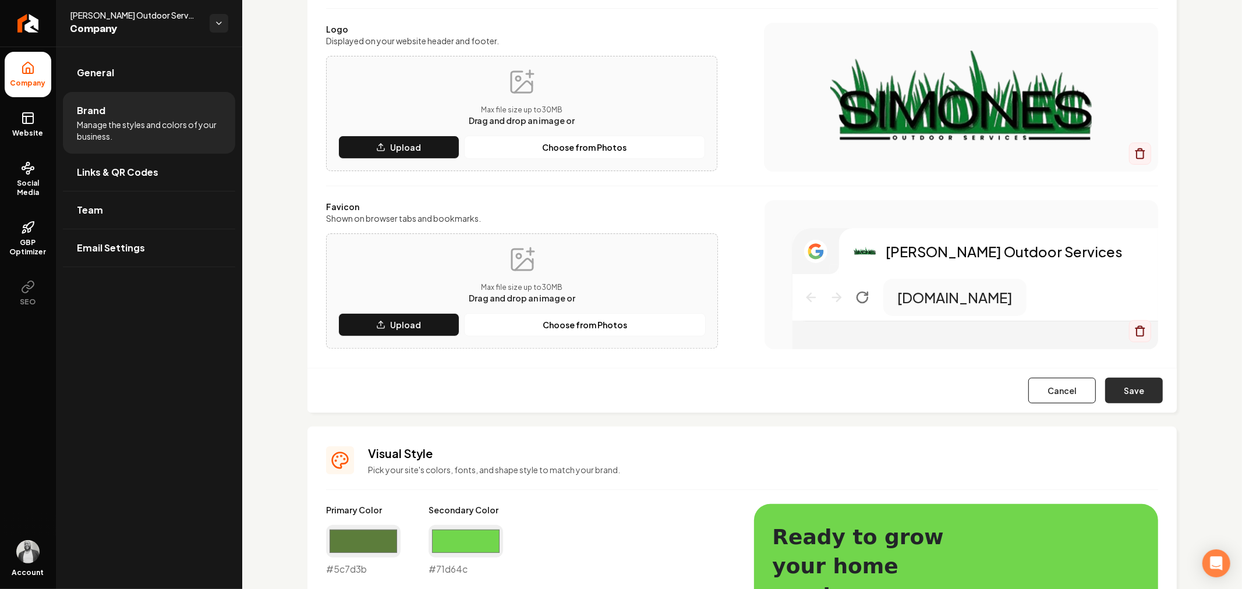
click at [1124, 396] on button "Save" at bounding box center [1134, 391] width 58 height 26
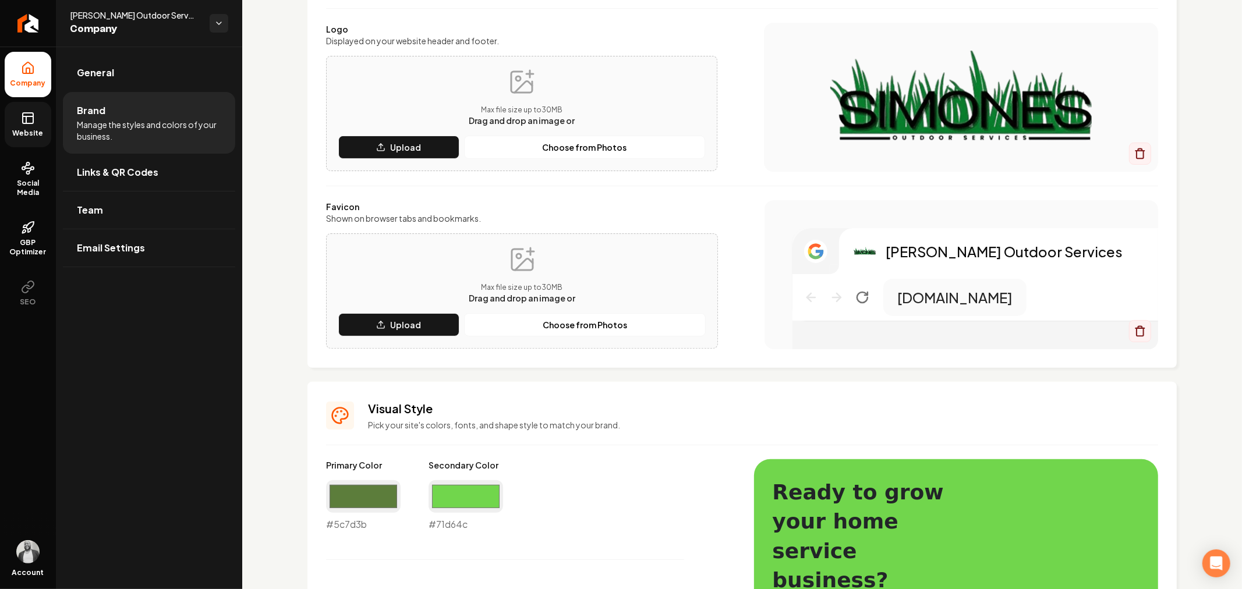
click at [31, 125] on link "Website" at bounding box center [28, 124] width 47 height 45
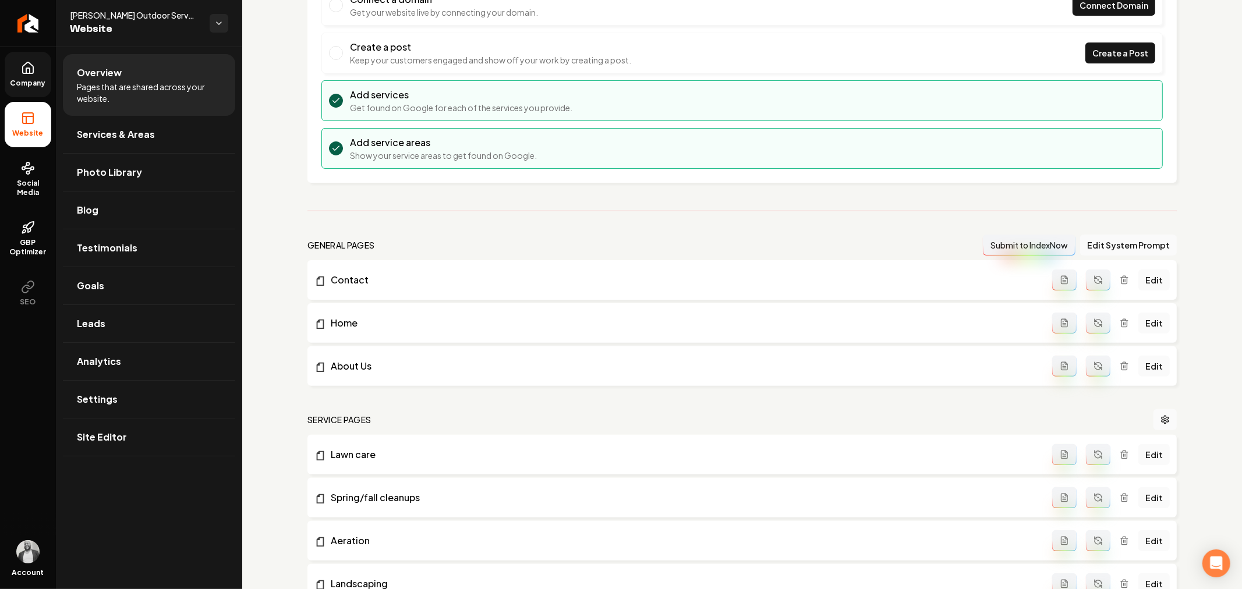
click at [47, 84] on span "Company" at bounding box center [28, 83] width 45 height 9
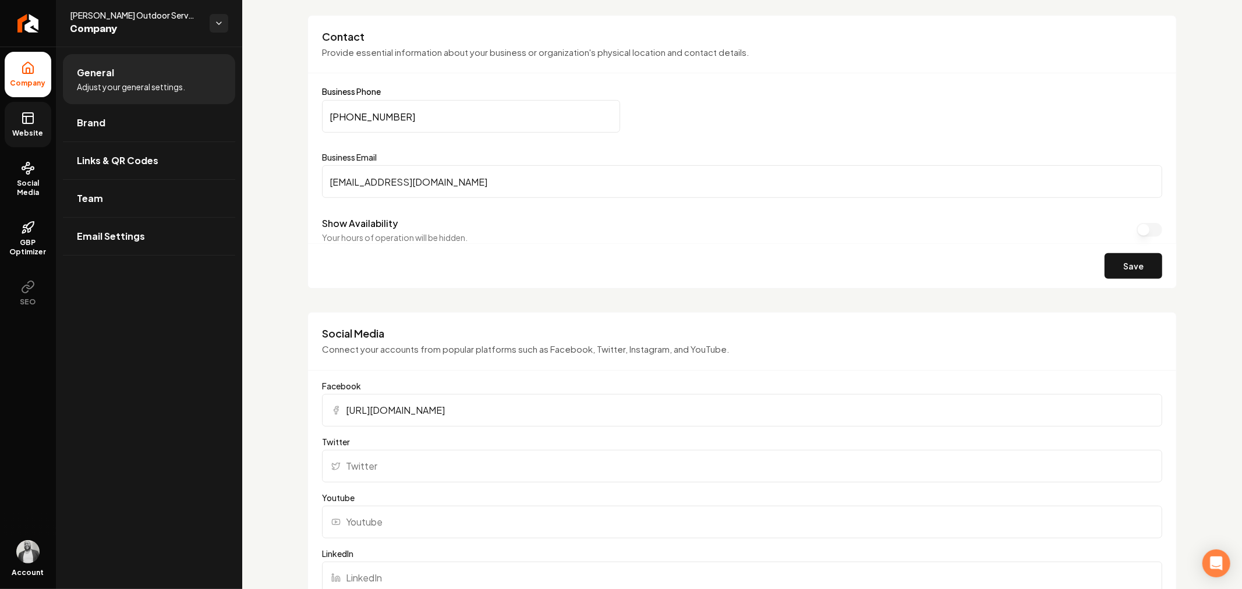
scroll to position [711, 0]
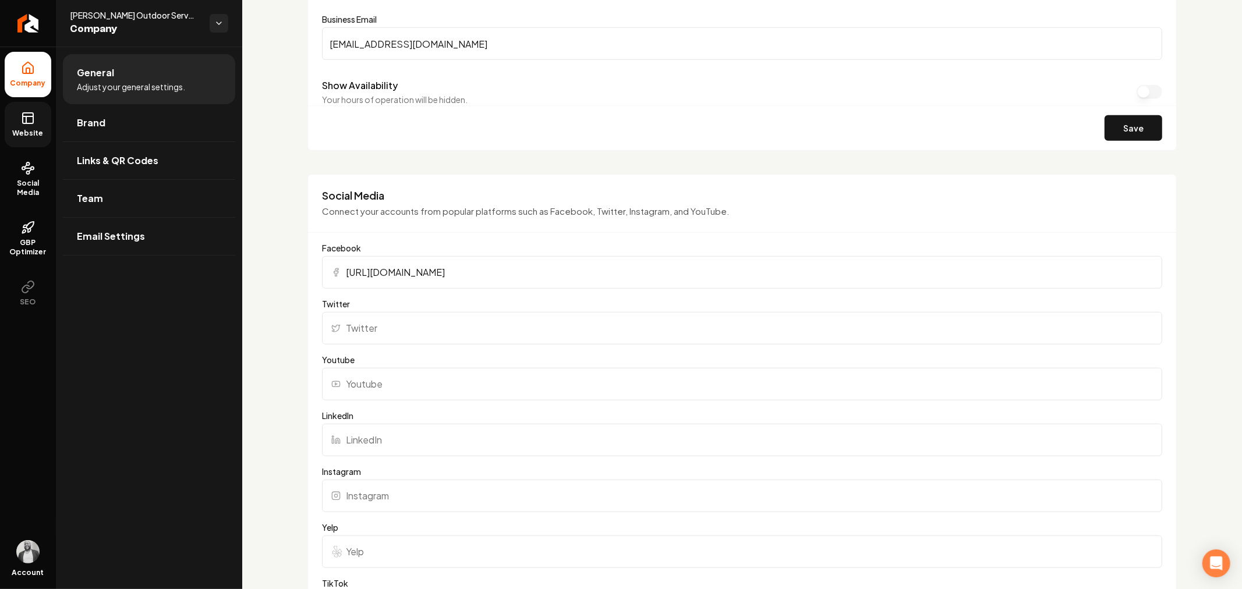
click at [573, 264] on input "https://www.facebook.com/profile.php?id=61574203259792#" at bounding box center [742, 272] width 840 height 33
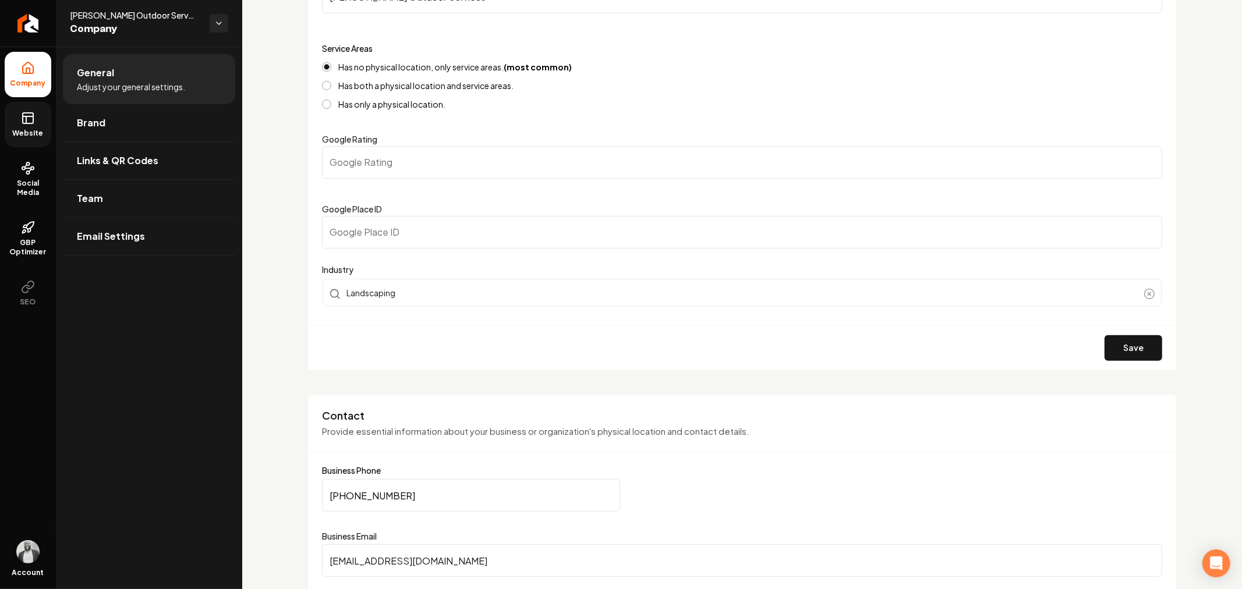
scroll to position [194, 0]
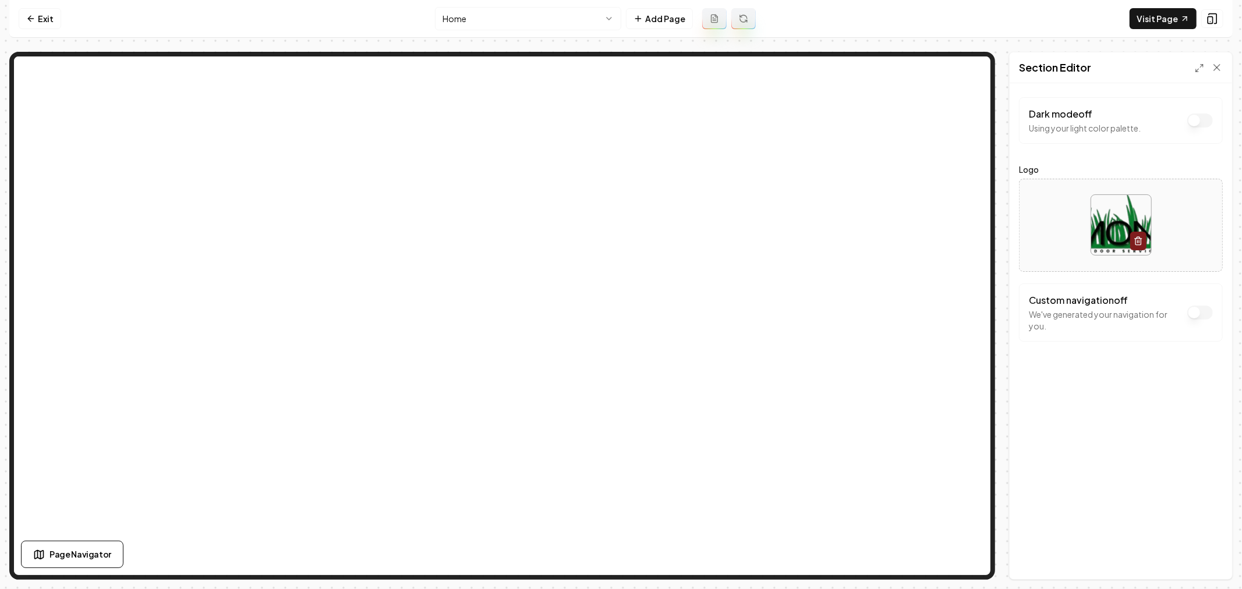
click at [562, 3] on nav "Exit Home Add Page Visit Page" at bounding box center [620, 19] width 1223 height 38
click at [560, 19] on html "Computer Required This feature is only available on a computer. Please switch t…" at bounding box center [621, 294] width 1242 height 589
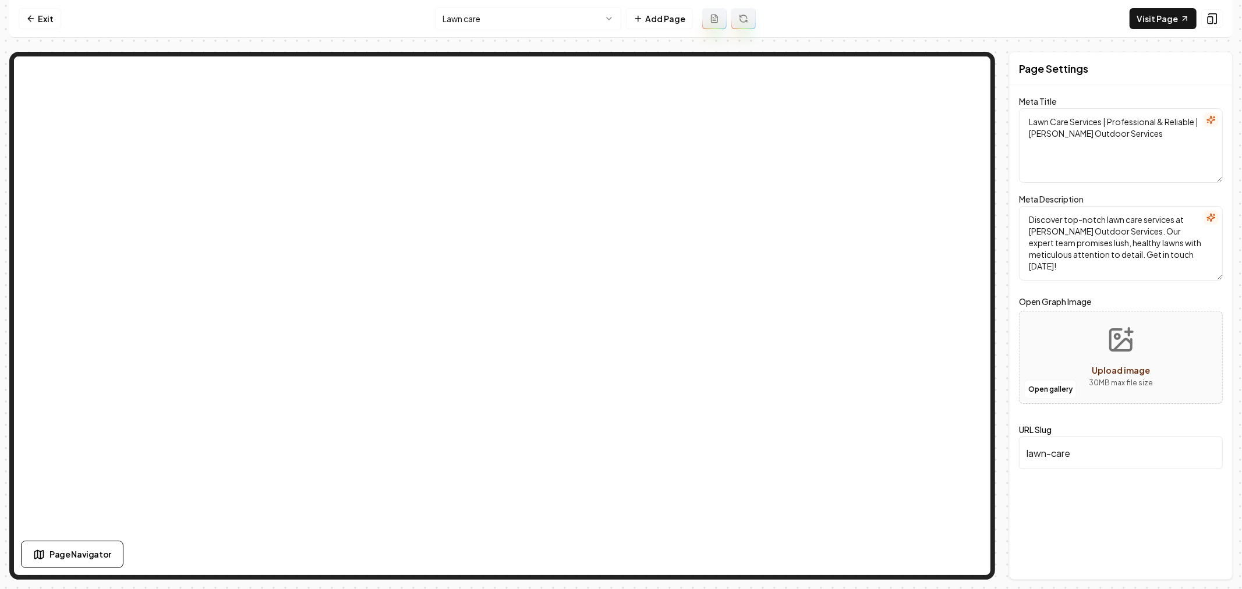
click at [526, 17] on html "Computer Required This feature is only available on a computer. Please switch t…" at bounding box center [621, 294] width 1242 height 589
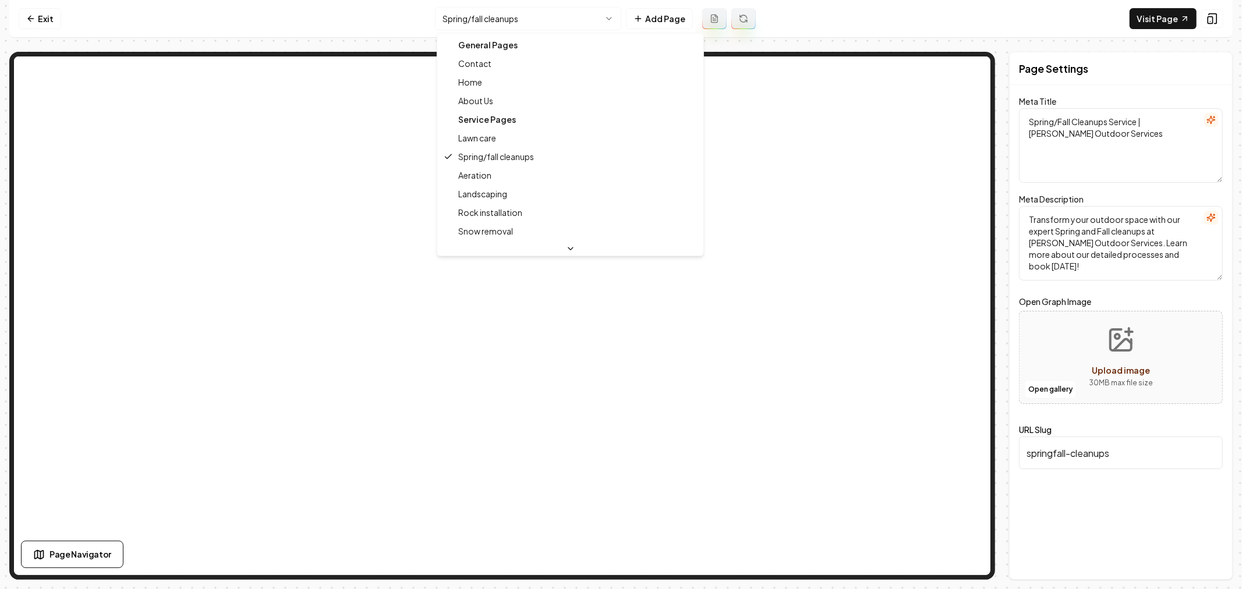
click at [537, 22] on html "Computer Required This feature is only available on a computer. Please switch t…" at bounding box center [621, 294] width 1242 height 589
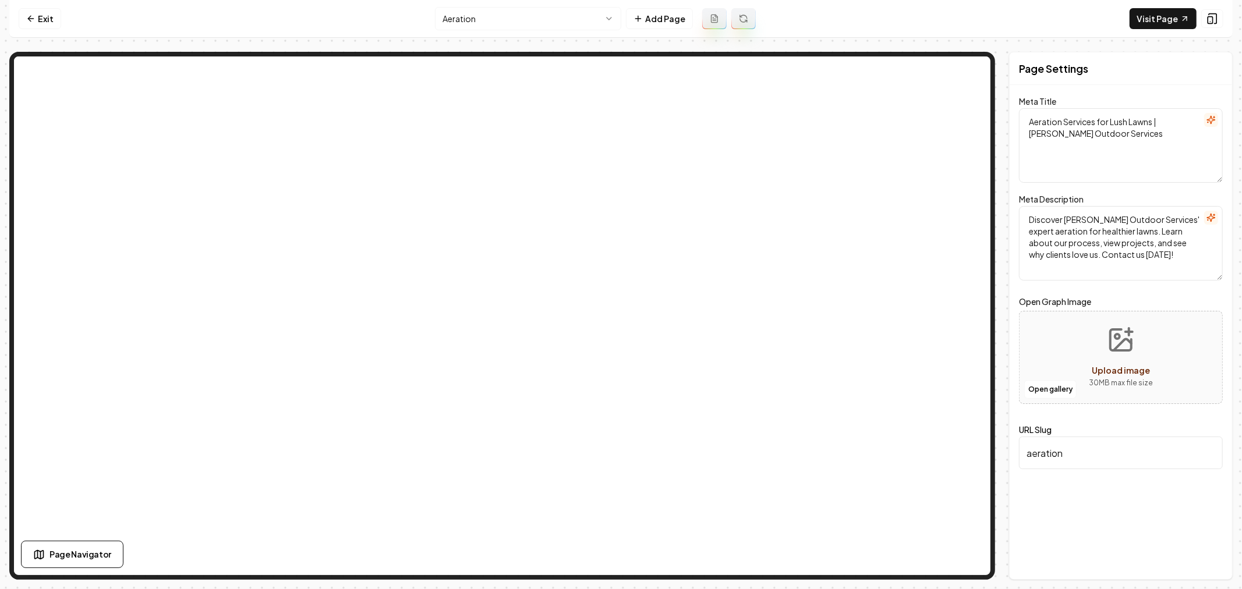
click at [511, 18] on html "Computer Required This feature is only available on a computer. Please switch t…" at bounding box center [621, 294] width 1242 height 589
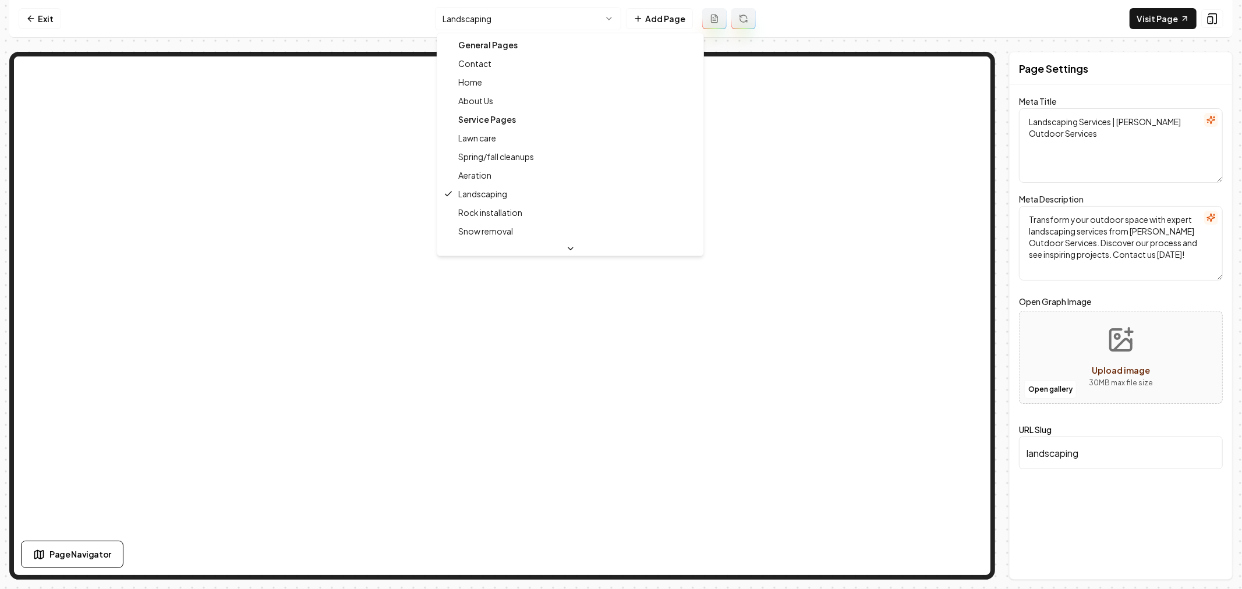
click at [536, 24] on html "Computer Required This feature is only available on a computer. Please switch t…" at bounding box center [621, 294] width 1242 height 589
click at [550, 25] on html "Computer Required This feature is only available on a computer. Please switch t…" at bounding box center [621, 294] width 1242 height 589
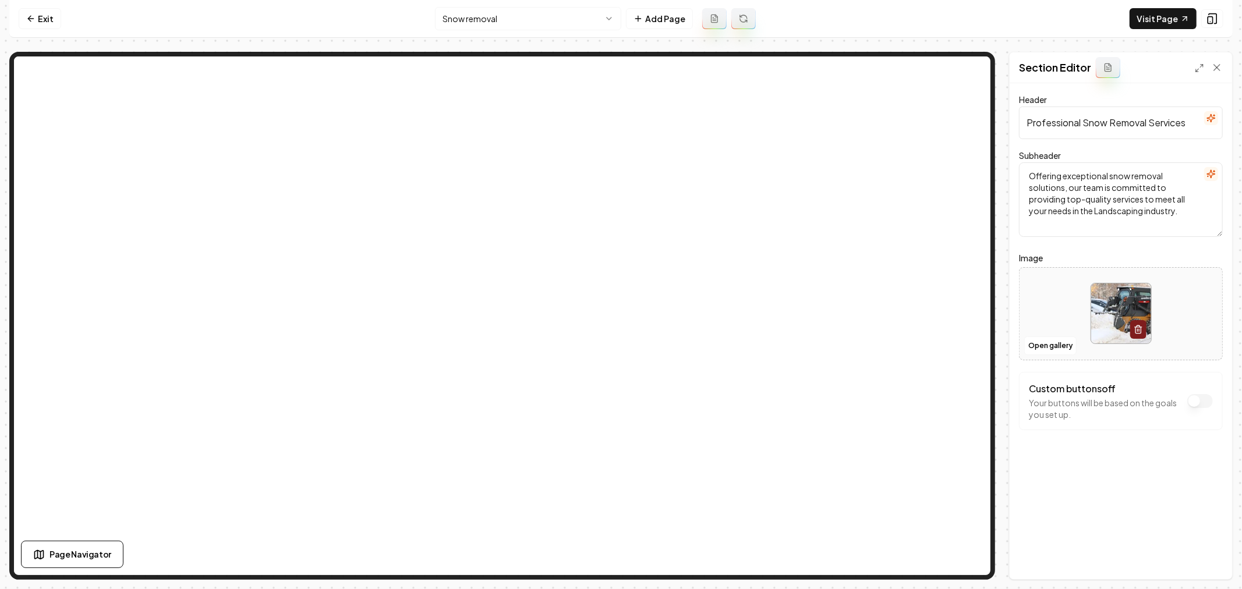
click at [601, 16] on html "Computer Required This feature is only available on a computer. Please switch t…" at bounding box center [621, 294] width 1242 height 589
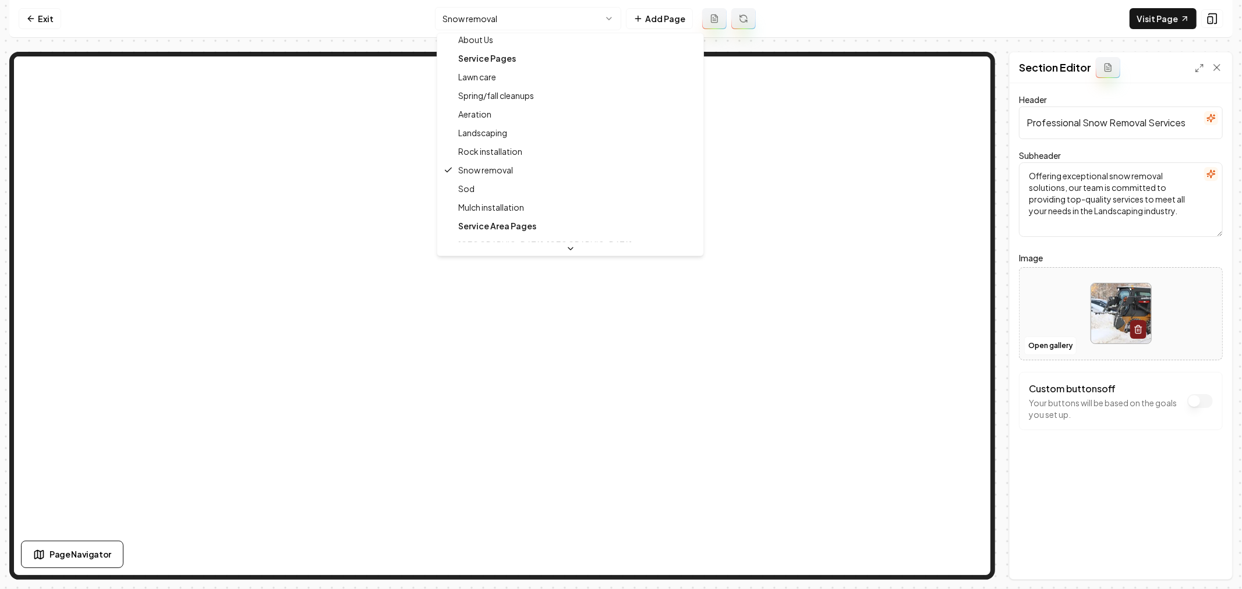
scroll to position [129, 0]
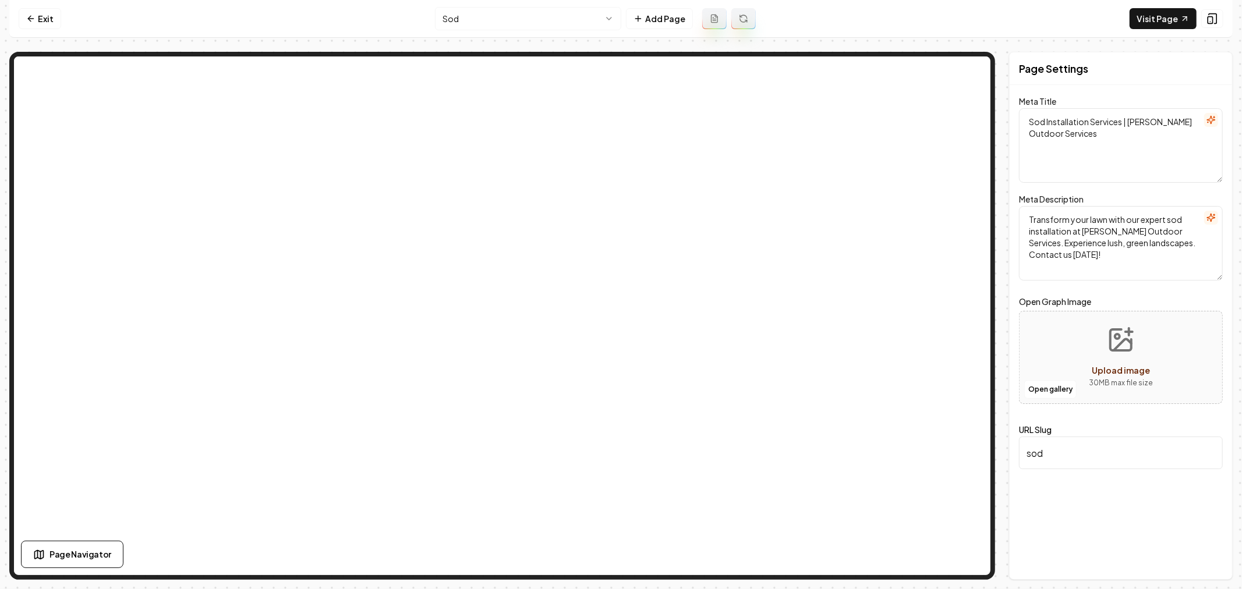
click at [554, 22] on html "Computer Required This feature is only available on a computer. Please switch t…" at bounding box center [621, 294] width 1242 height 589
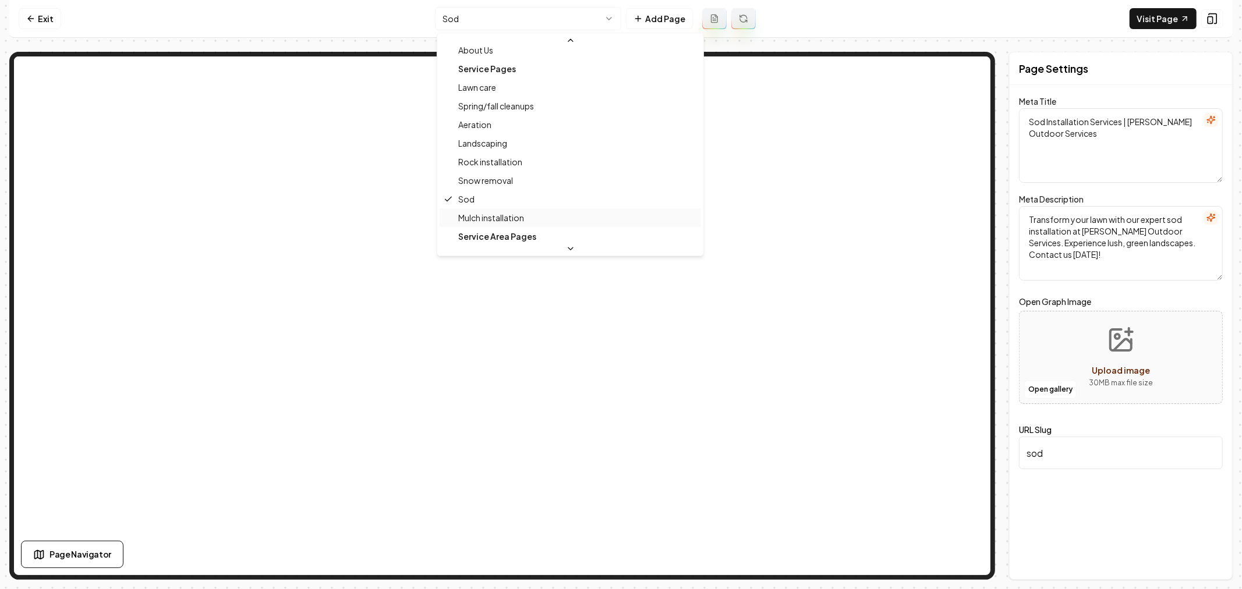
scroll to position [96, 0]
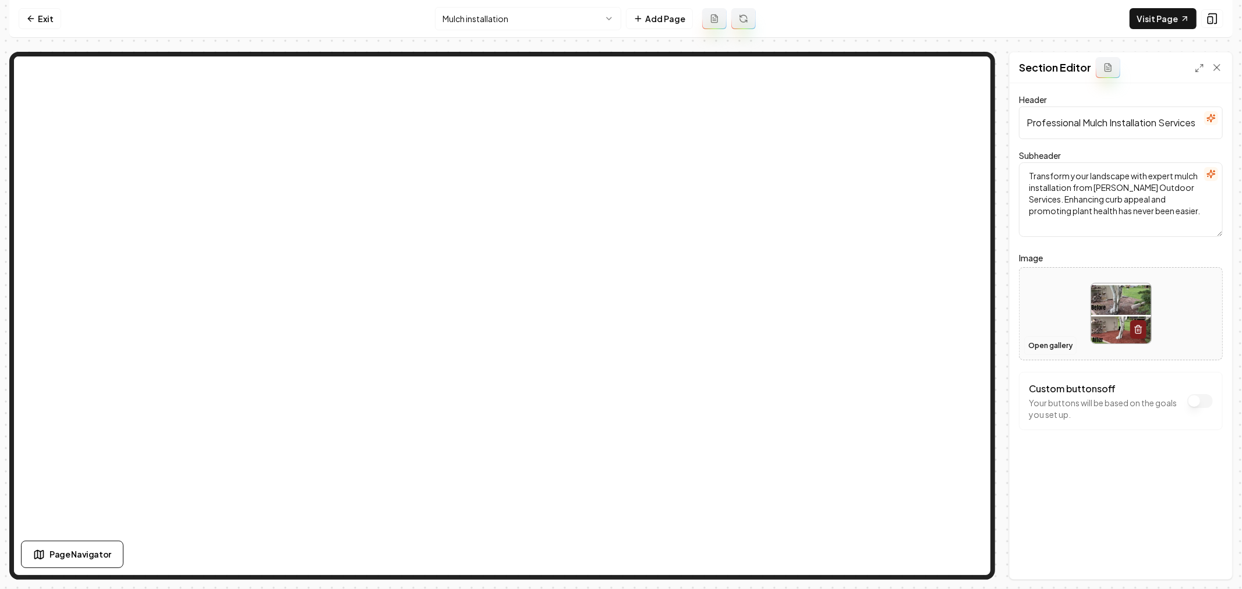
click at [1039, 339] on button "Open gallery" at bounding box center [1050, 346] width 52 height 19
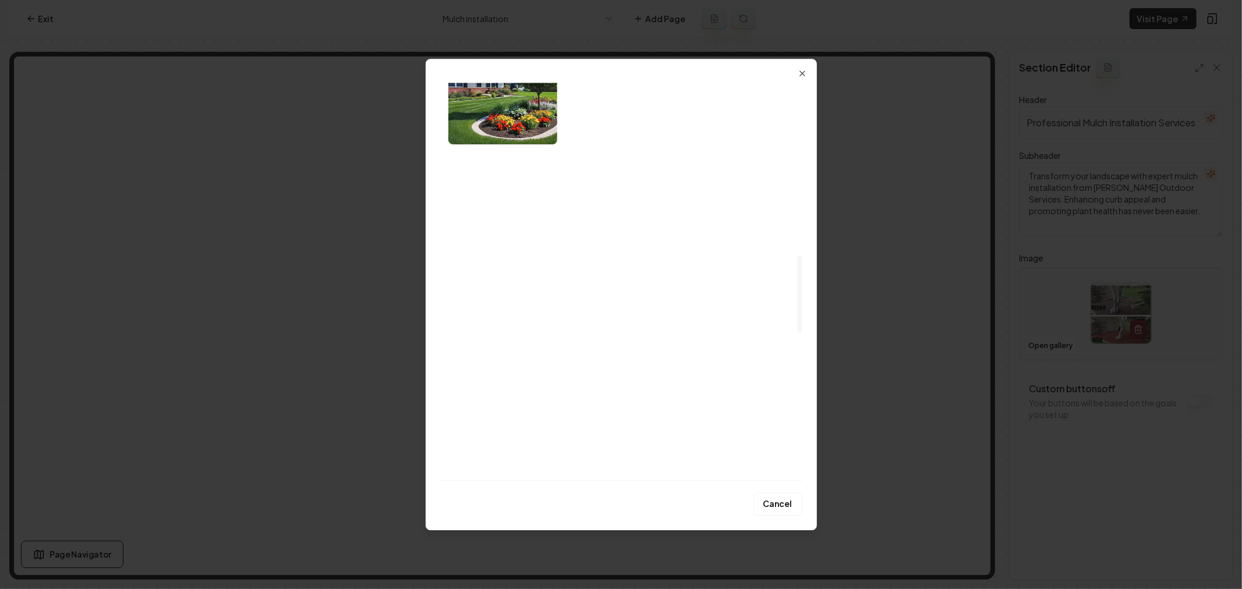
scroll to position [841, 0]
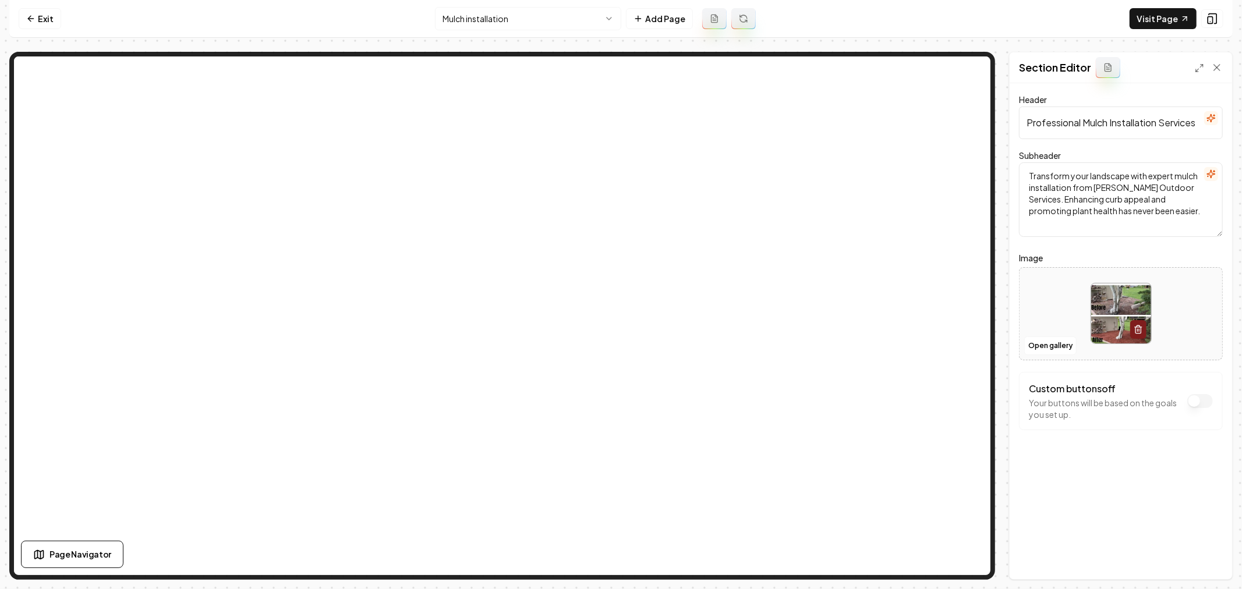
drag, startPoint x: 1196, startPoint y: 125, endPoint x: 1085, endPoint y: 130, distance: 110.8
click at [1085, 130] on input "Professional Mulch Installation Services" at bounding box center [1121, 123] width 204 height 33
click at [1051, 344] on button "Open gallery" at bounding box center [1050, 346] width 52 height 19
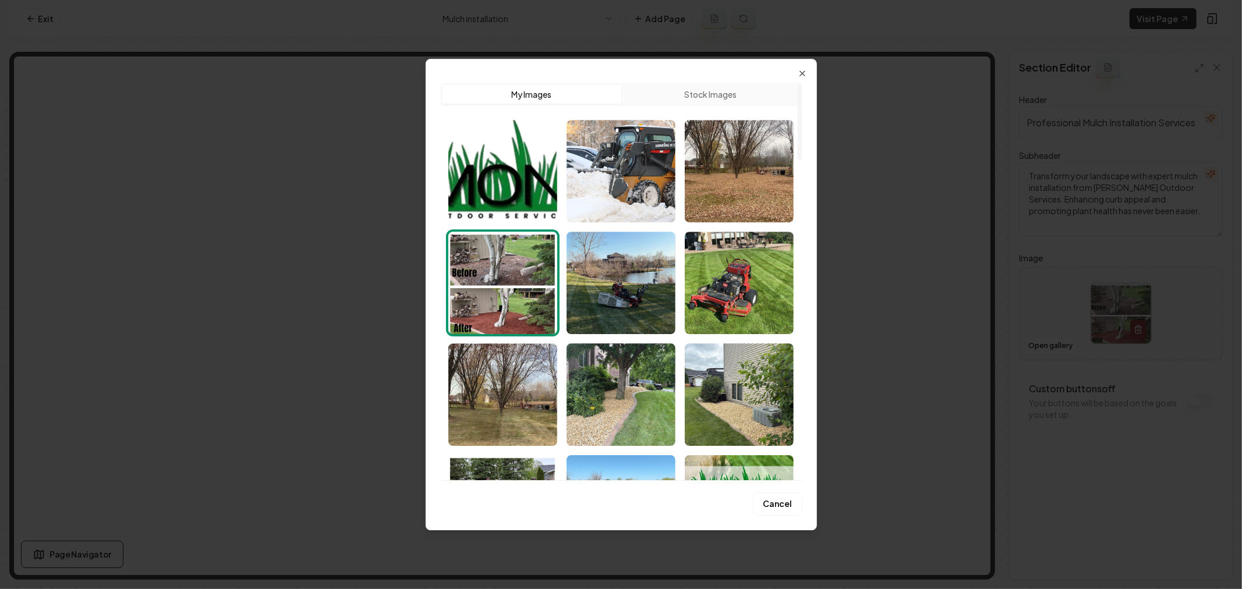
click at [674, 95] on button "Stock Images" at bounding box center [710, 94] width 179 height 19
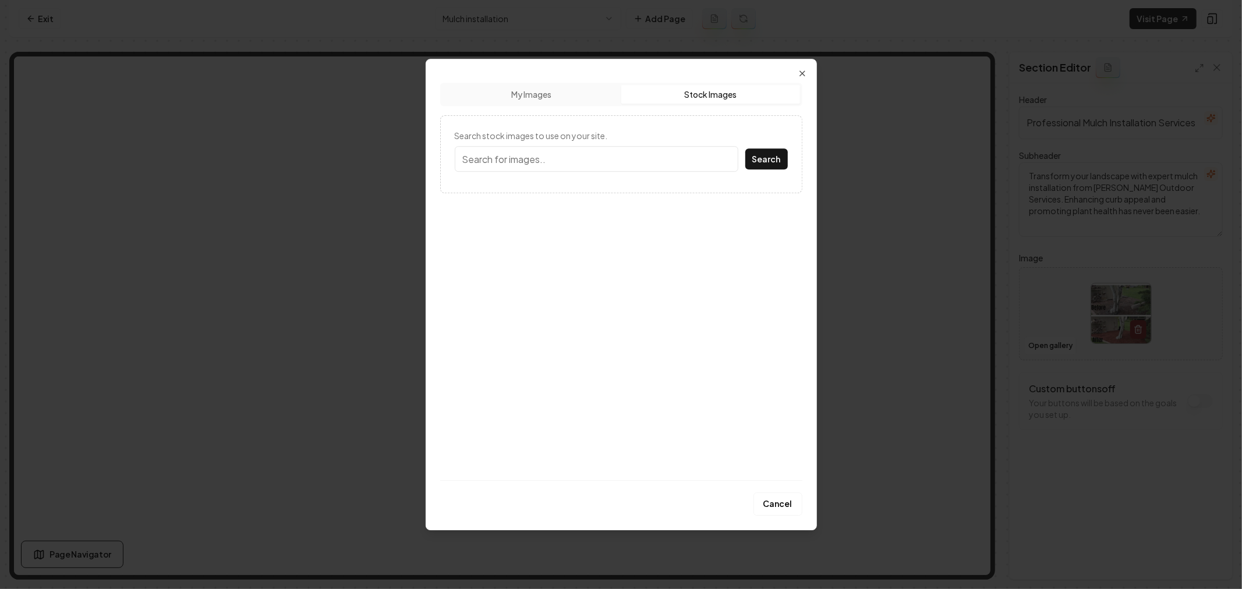
click at [577, 165] on input "Search stock images to use on your site." at bounding box center [597, 159] width 284 height 26
paste input "Mulch Installation Services"
type input "Mulch Installation Services"
click at [770, 156] on button "Search" at bounding box center [766, 158] width 42 height 21
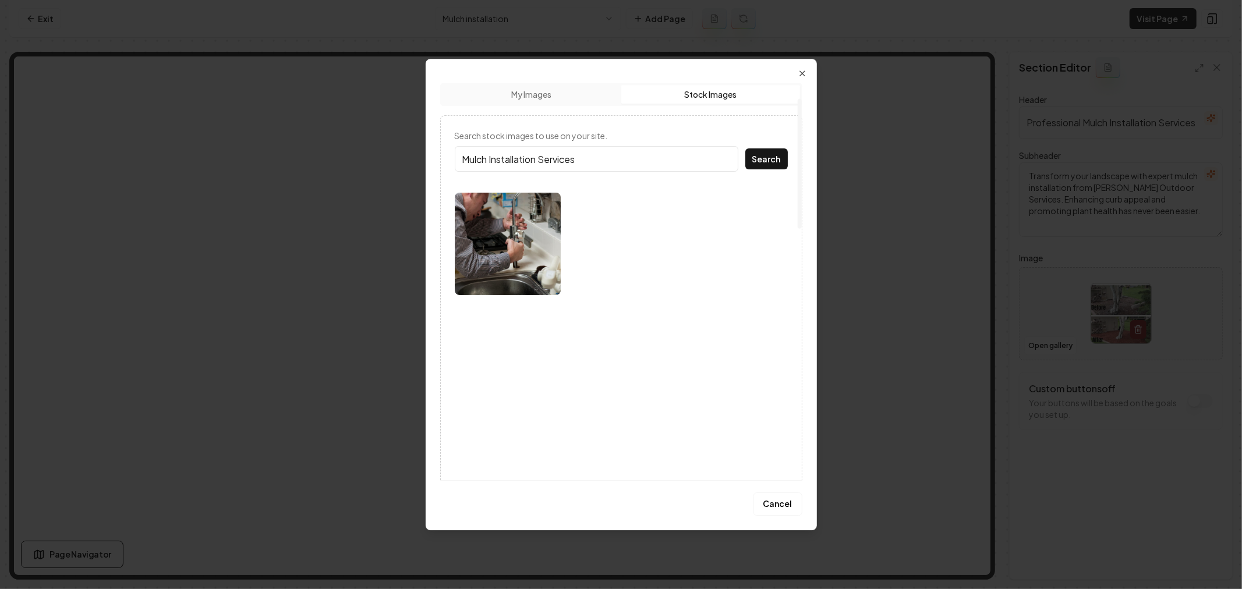
scroll to position [194, 0]
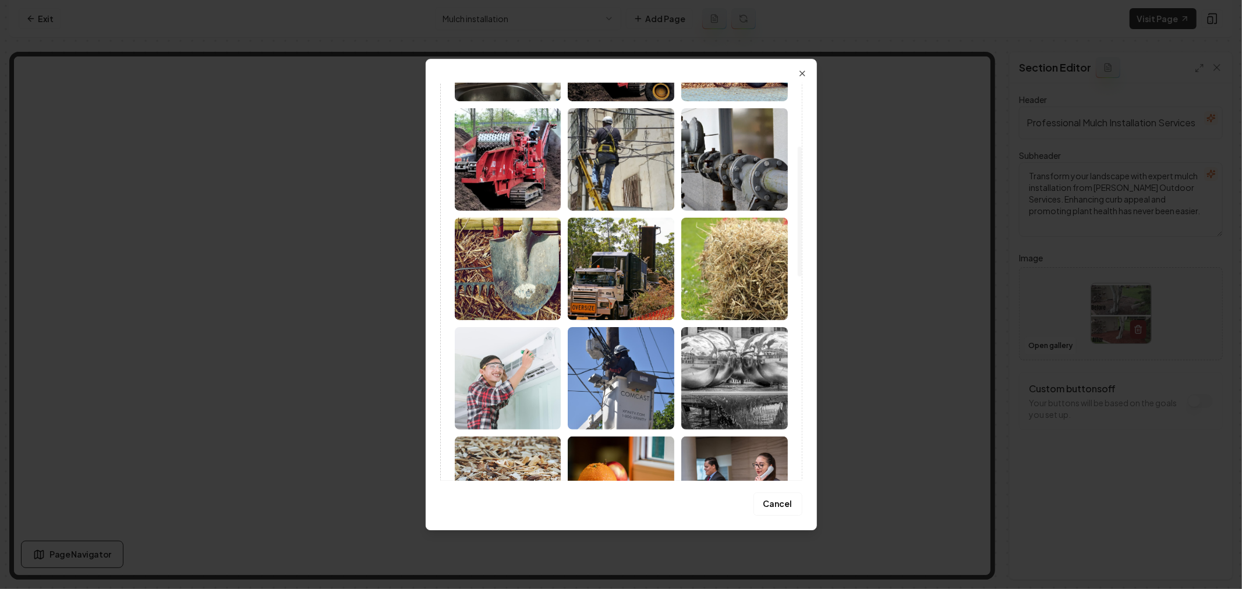
click at [721, 257] on img at bounding box center [734, 269] width 107 height 102
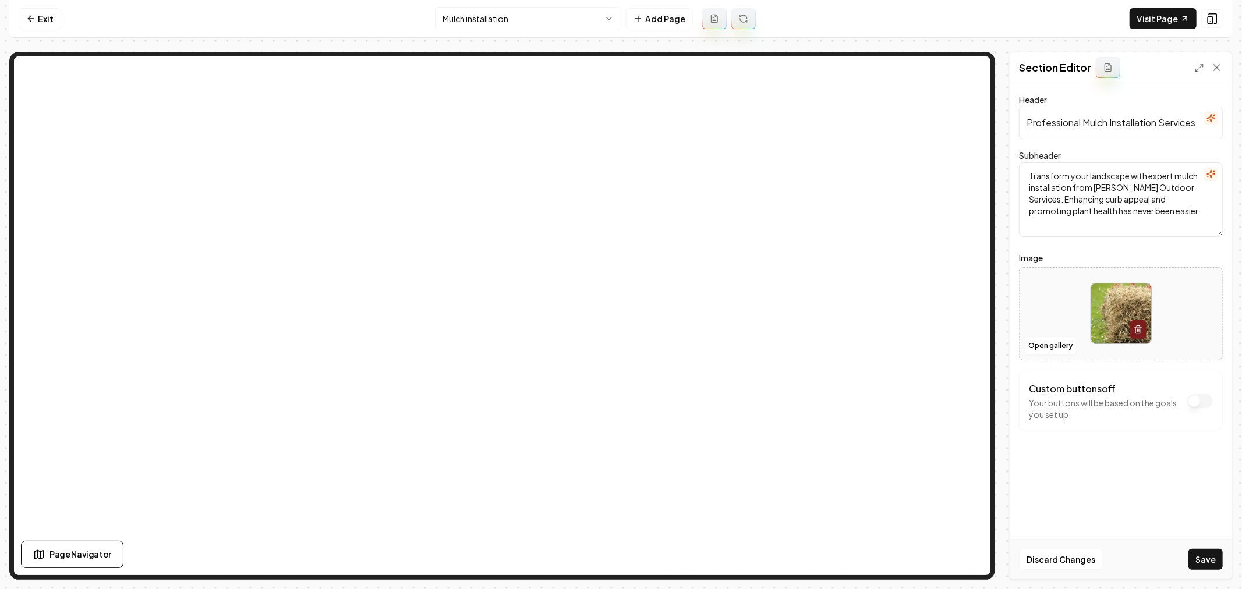
click at [1200, 555] on button "Save" at bounding box center [1205, 559] width 34 height 21
click at [532, 26] on html "Computer Required This feature is only available on a computer. Please switch t…" at bounding box center [621, 294] width 1242 height 589
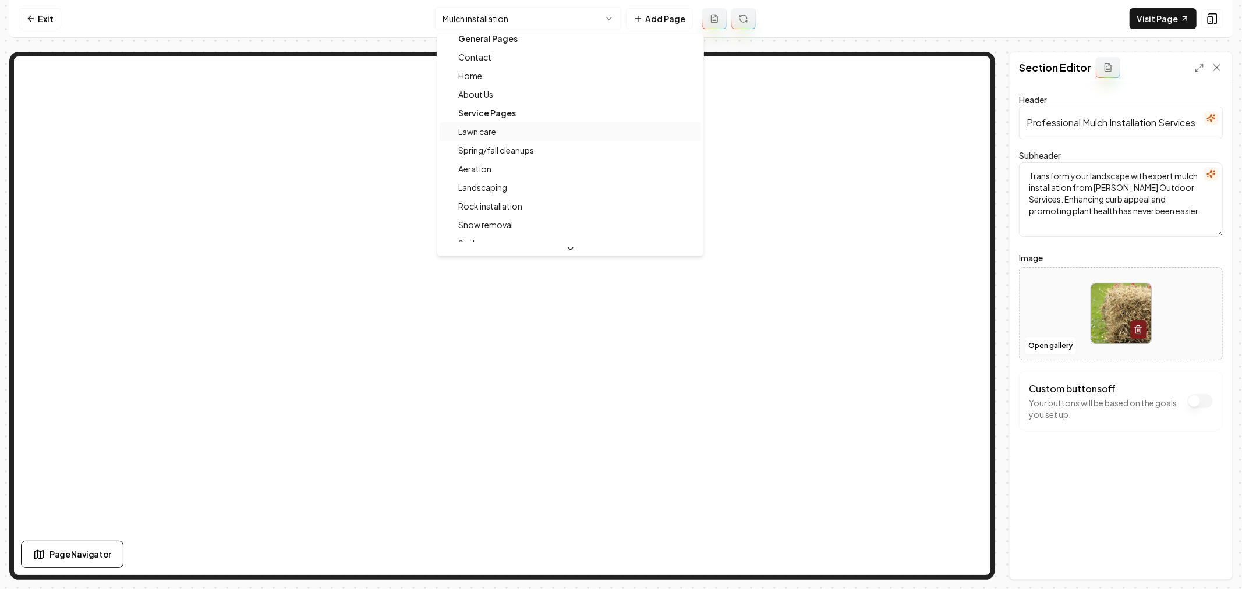
scroll to position [0, 0]
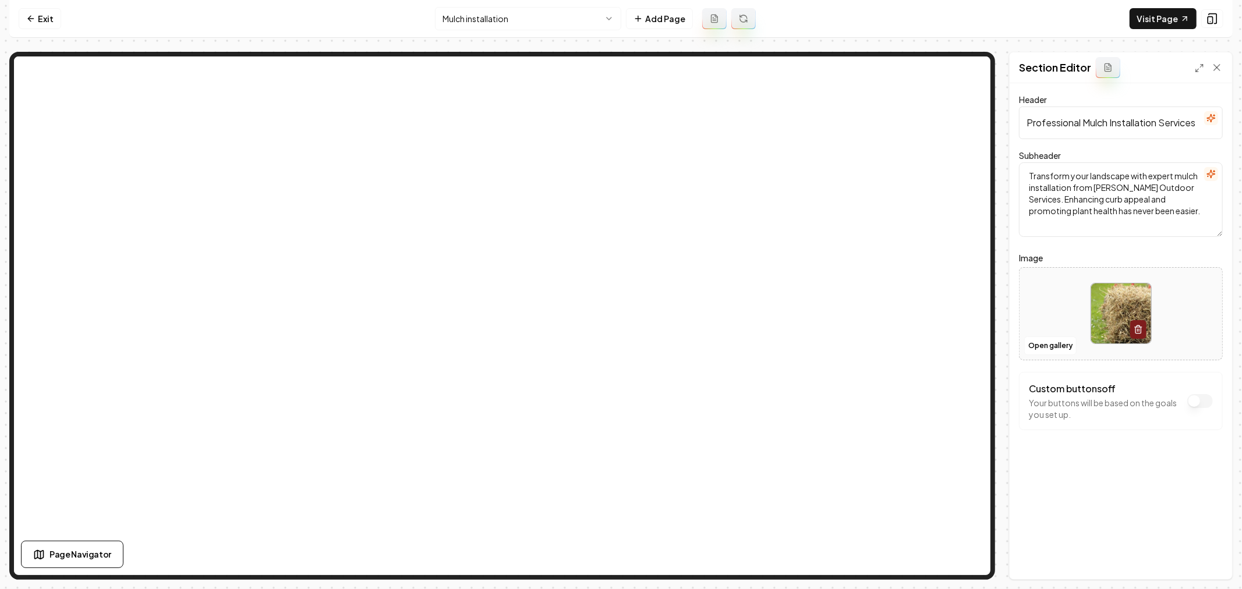
click at [528, 20] on html "Computer Required This feature is only available on a computer. Please switch t…" at bounding box center [621, 294] width 1242 height 589
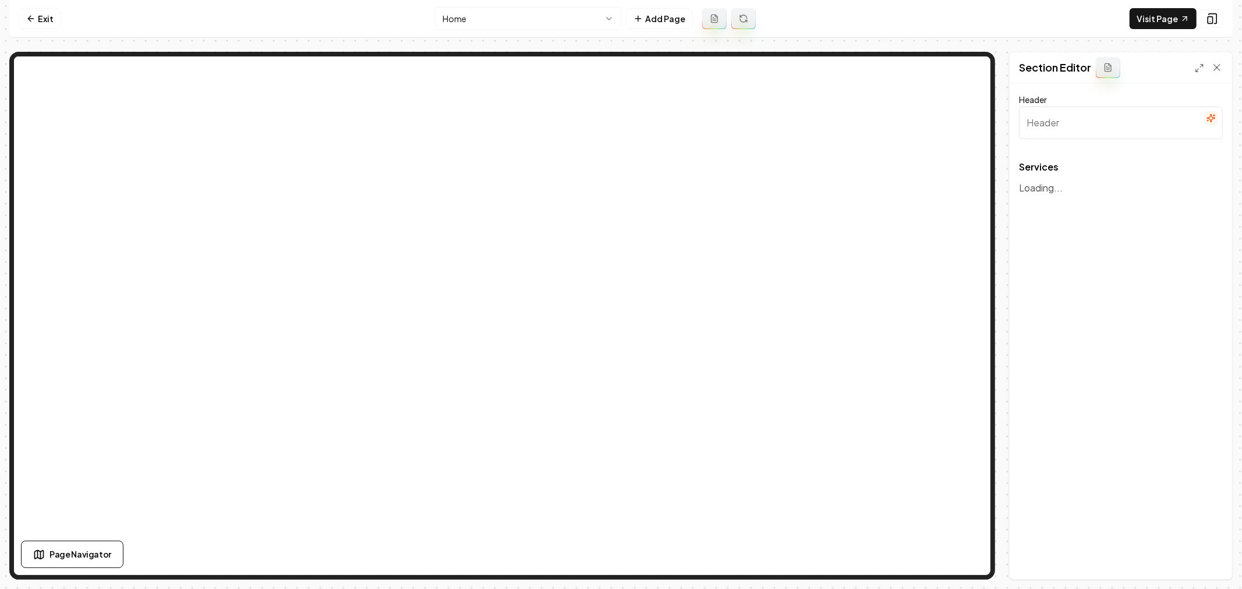
type input "Comprehensive Landscaping Services"
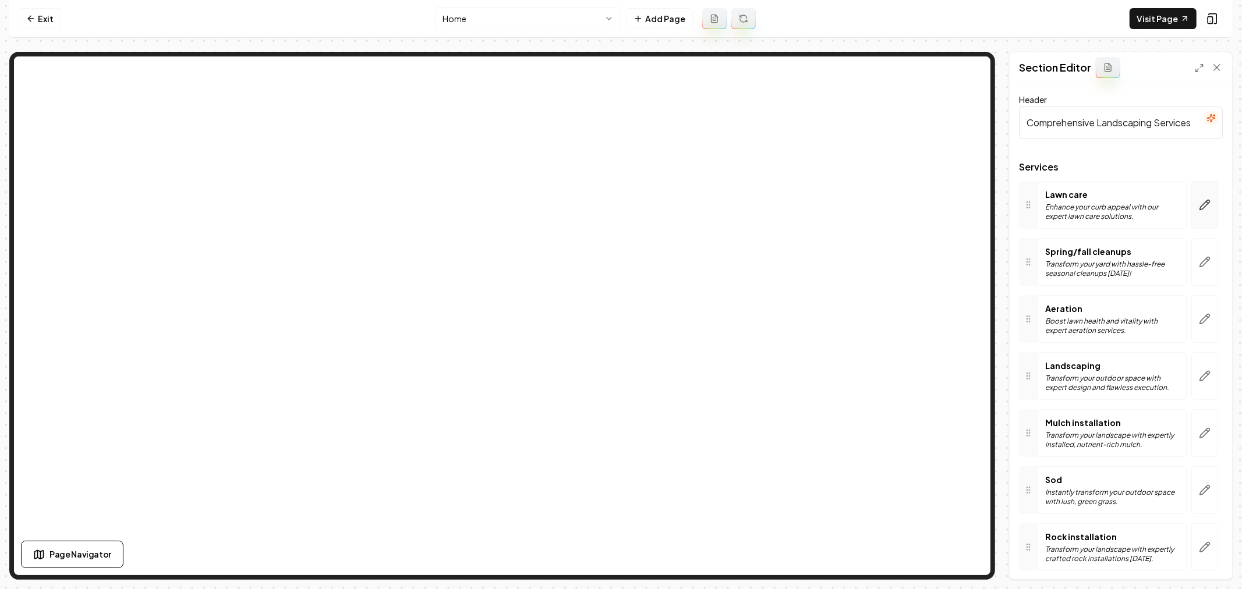
click at [1200, 211] on button "button" at bounding box center [1204, 205] width 27 height 48
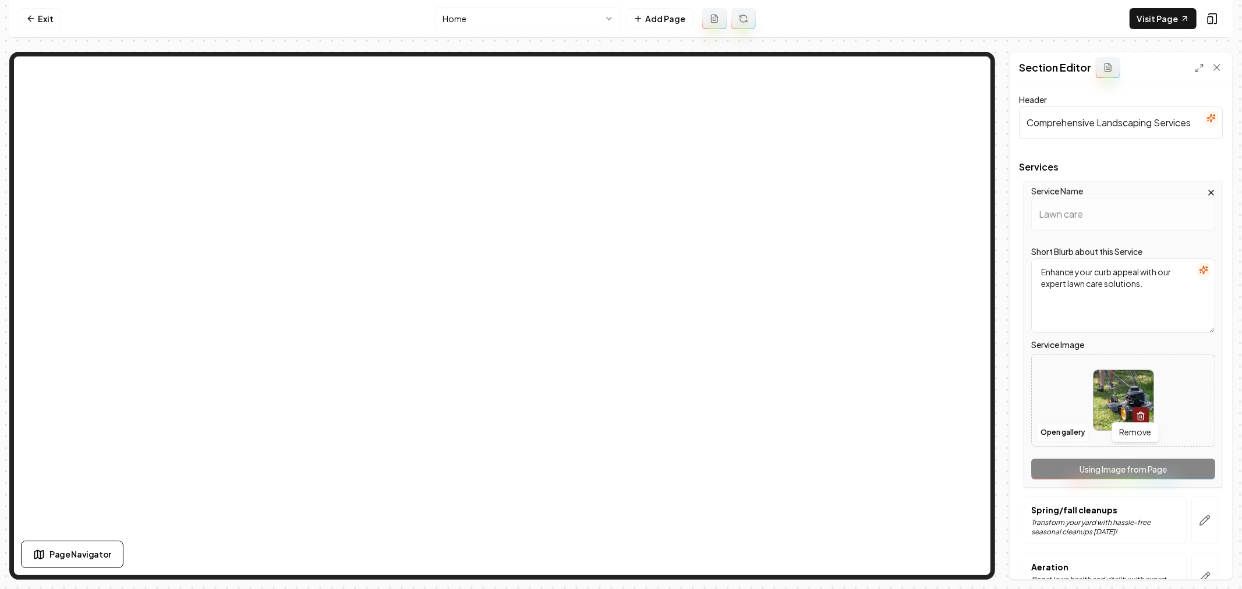
scroll to position [194, 0]
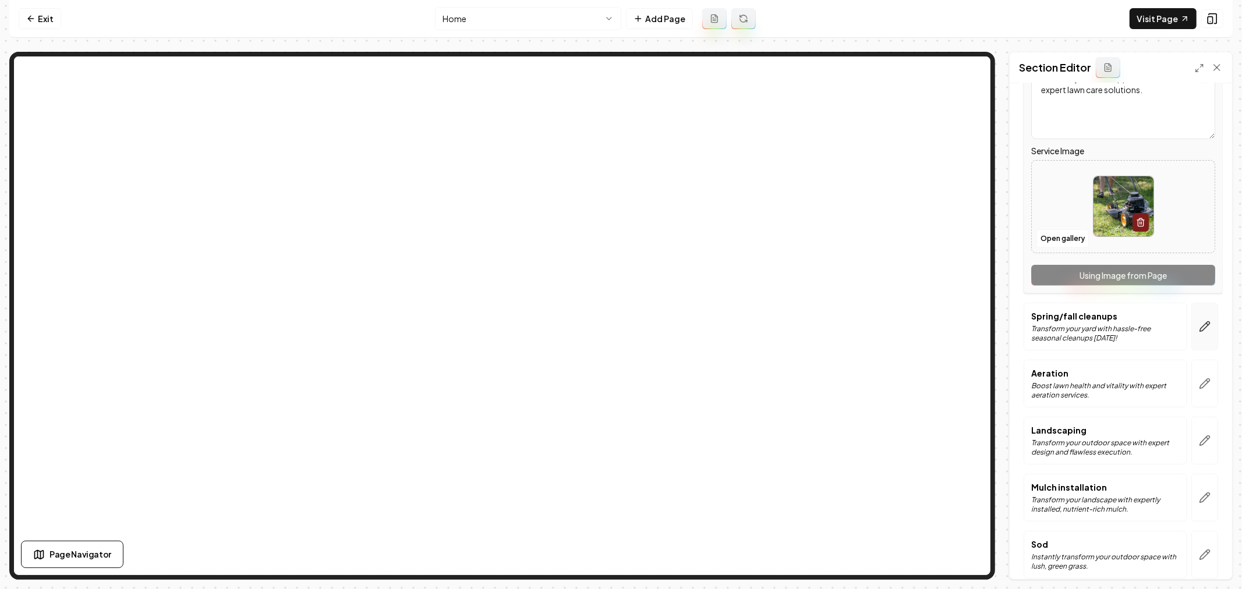
click at [1203, 318] on button "button" at bounding box center [1204, 327] width 27 height 48
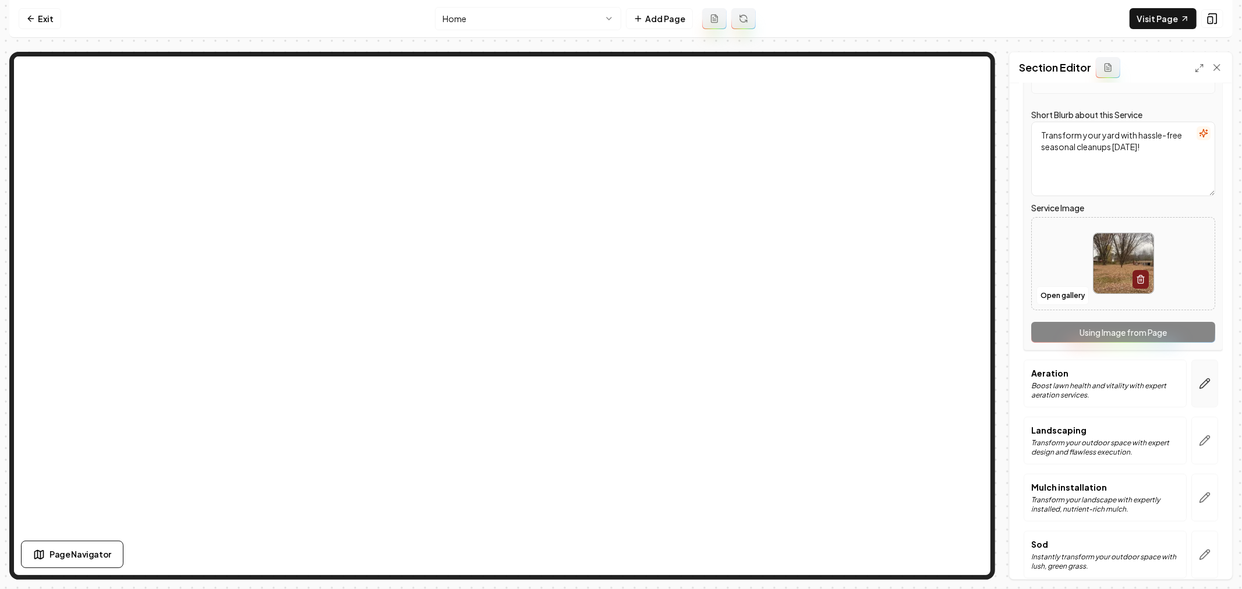
click at [1206, 380] on icon "button" at bounding box center [1207, 381] width 2 height 2
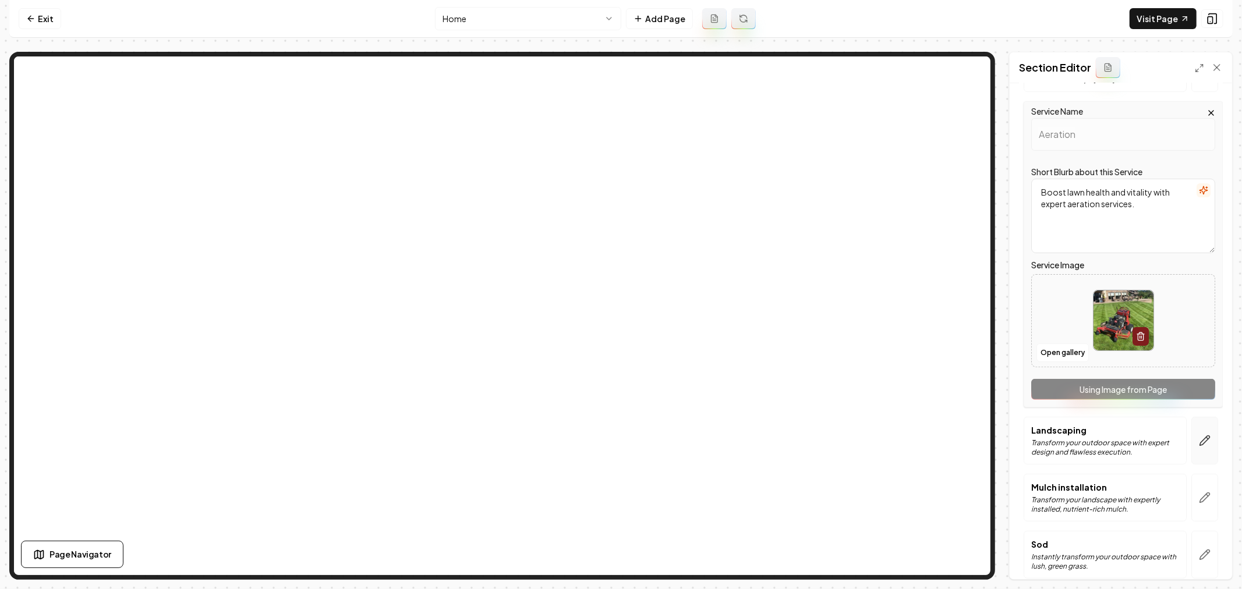
click at [1202, 437] on button "button" at bounding box center [1204, 441] width 27 height 48
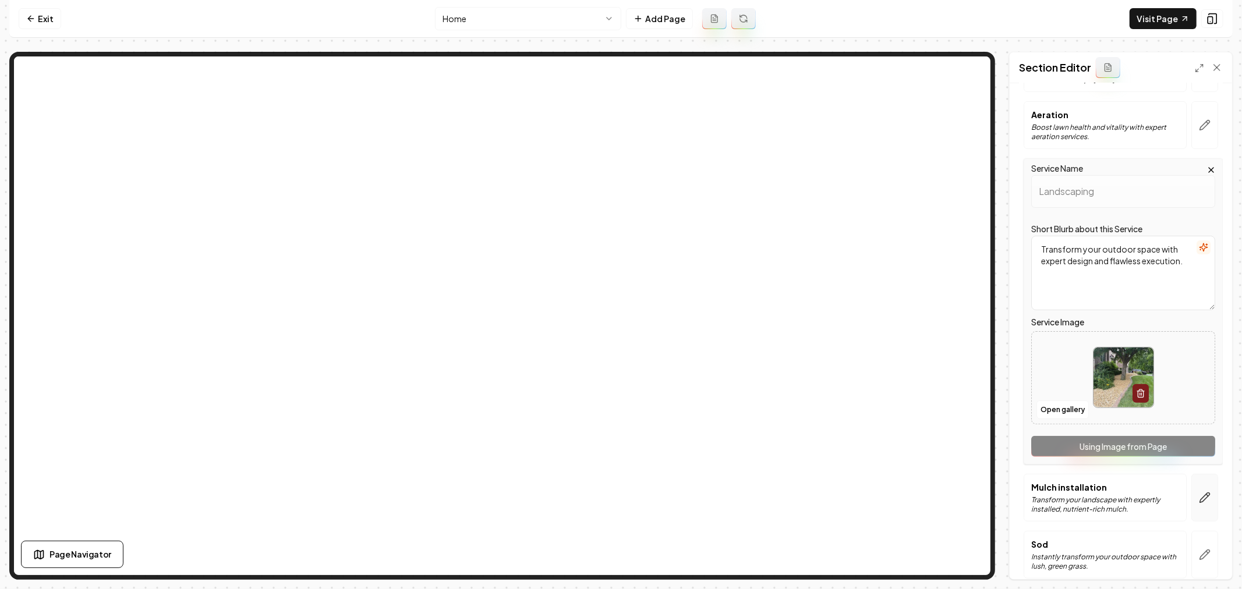
click at [1196, 486] on button "button" at bounding box center [1204, 498] width 27 height 48
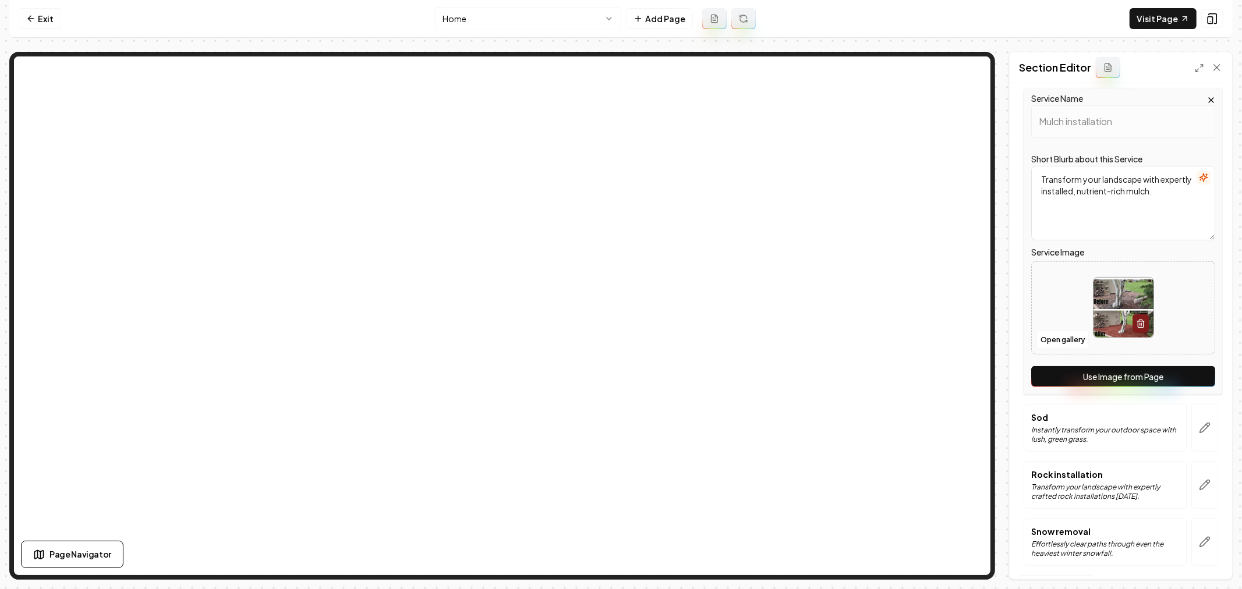
scroll to position [323, 0]
click at [1129, 373] on button "Use Image from Page" at bounding box center [1123, 374] width 184 height 21
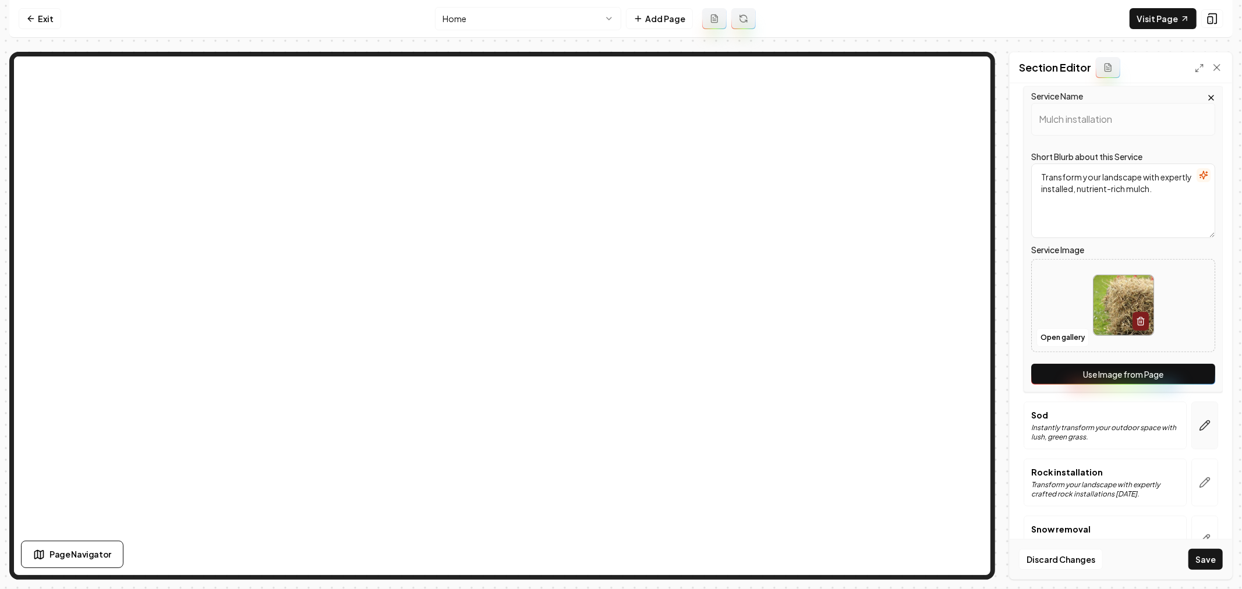
click at [1199, 422] on icon "button" at bounding box center [1205, 426] width 12 height 12
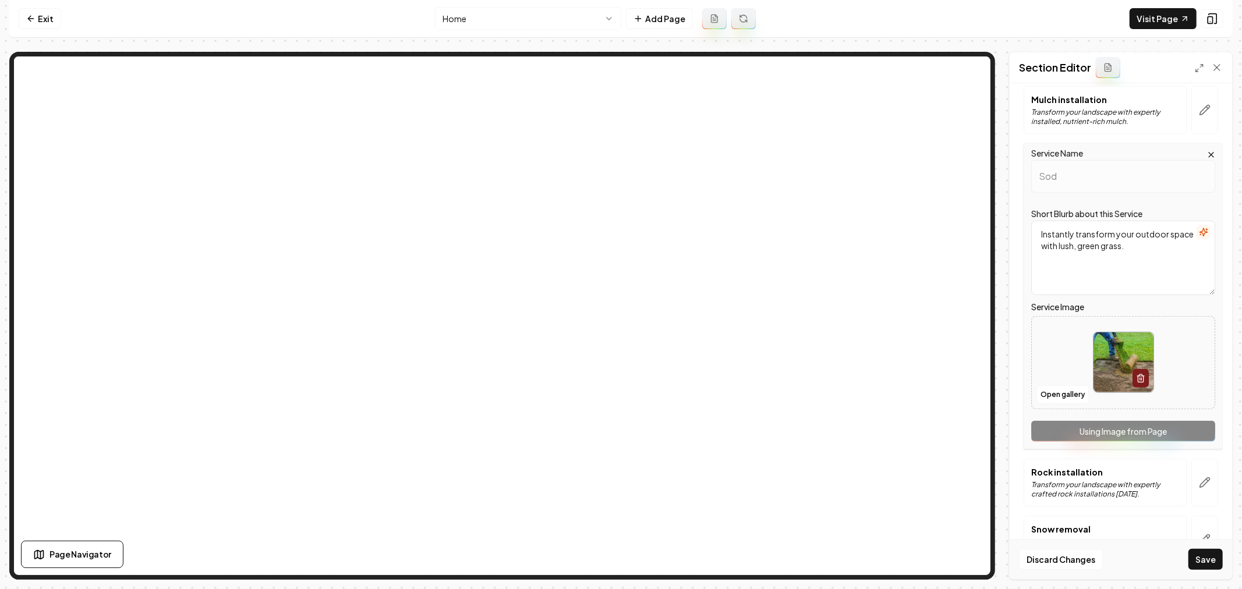
click at [1127, 428] on div "Service Name Sod Short Blurb about this Service Instantly transform your outdoo…" at bounding box center [1122, 296] width 199 height 306
click at [1200, 479] on icon "button" at bounding box center [1205, 483] width 12 height 12
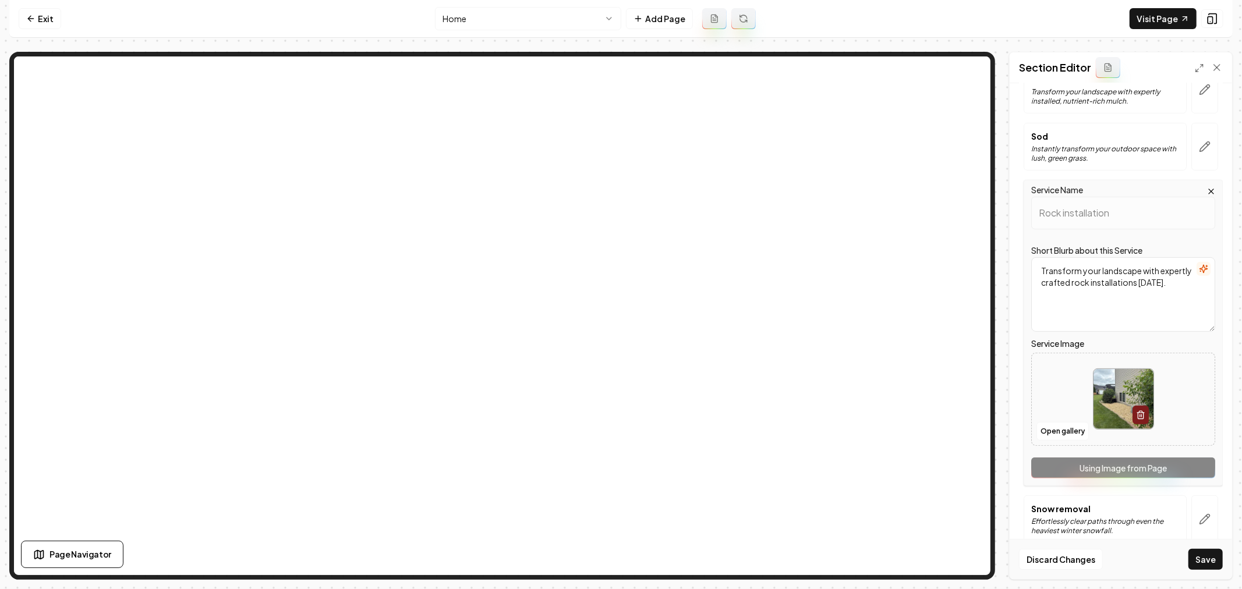
scroll to position [362, 0]
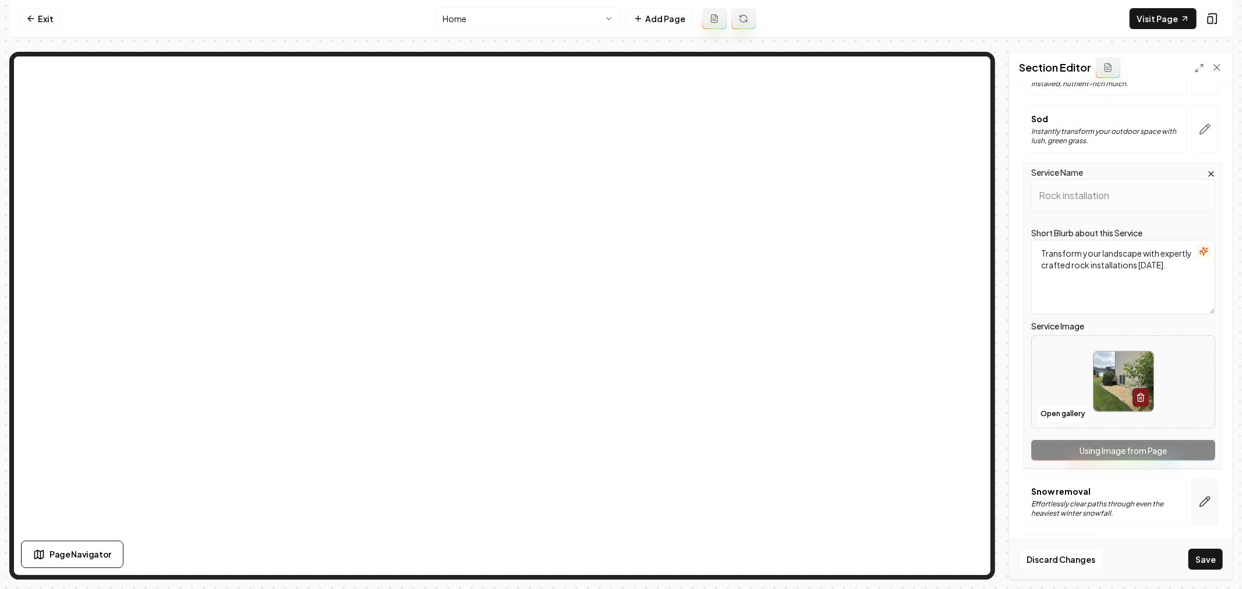
click at [1199, 499] on icon "button" at bounding box center [1205, 502] width 12 height 12
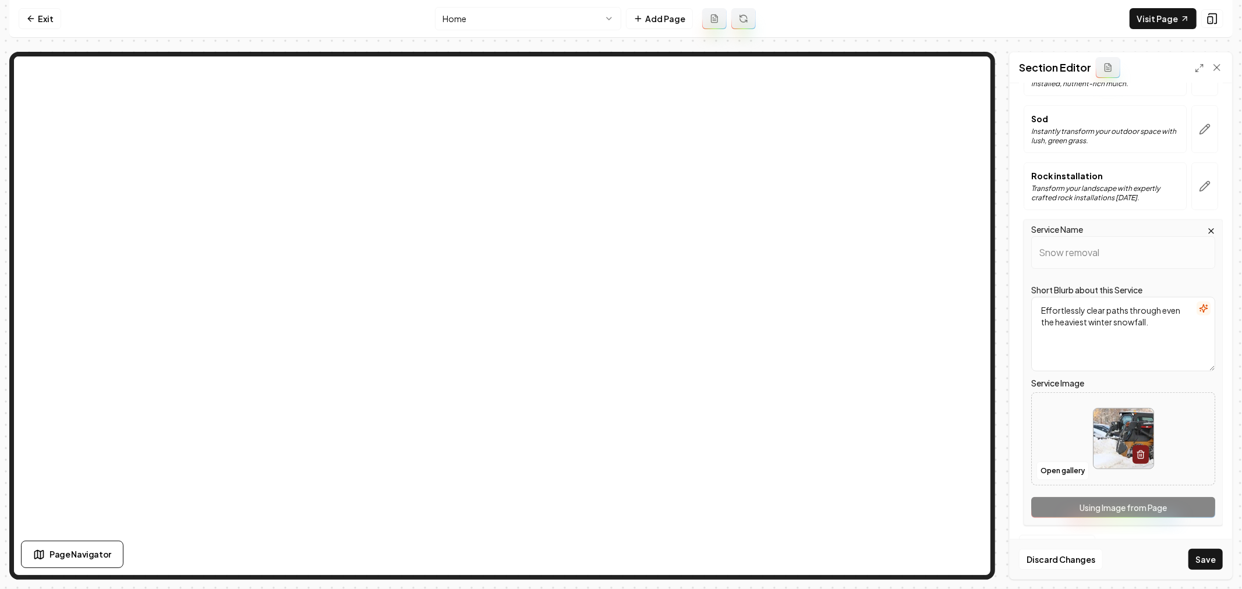
drag, startPoint x: 1207, startPoint y: 556, endPoint x: 1195, endPoint y: 543, distance: 17.7
click at [1208, 555] on button "Save" at bounding box center [1205, 559] width 34 height 21
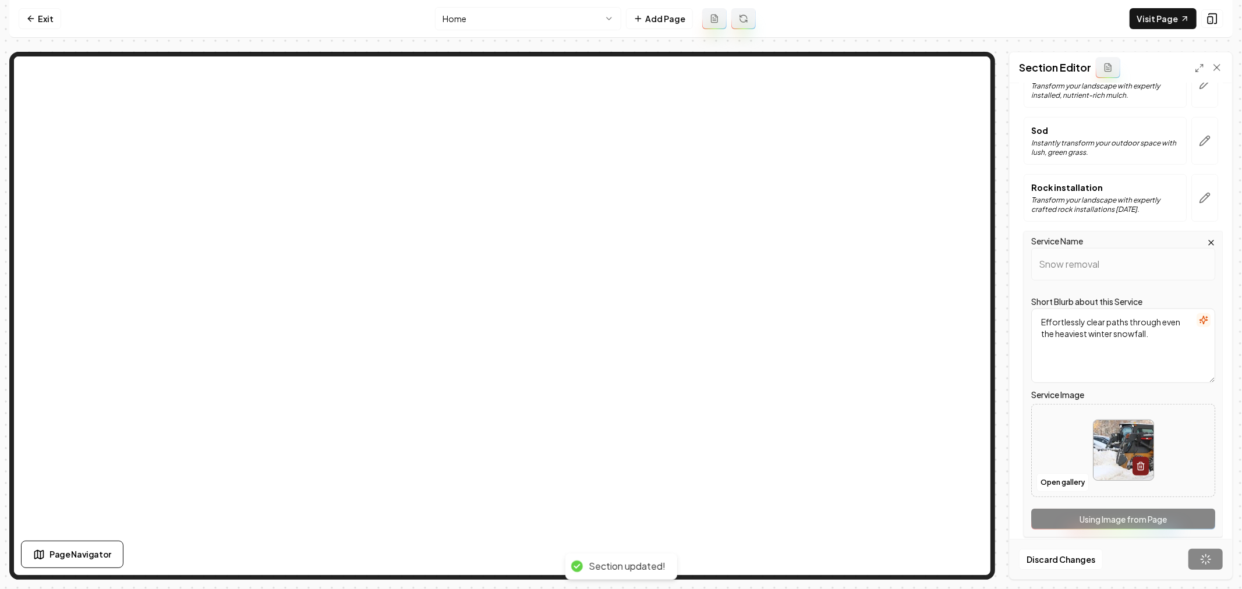
scroll to position [103, 0]
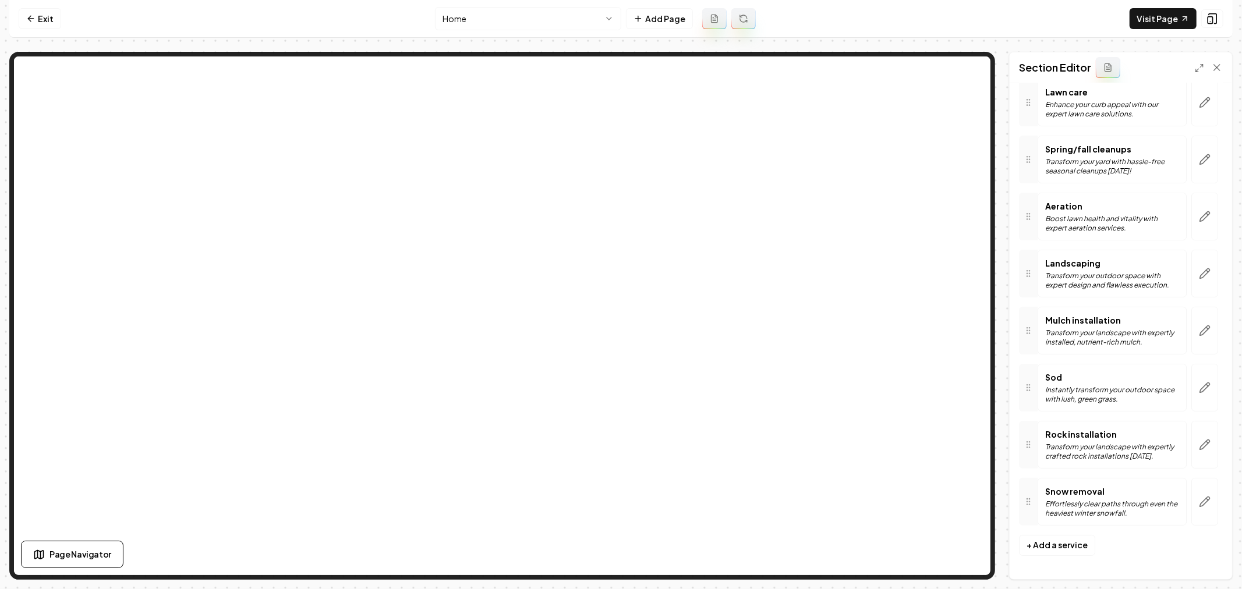
click at [485, 27] on html "Computer Required This feature is only available on a computer. Please switch t…" at bounding box center [621, 294] width 1242 height 589
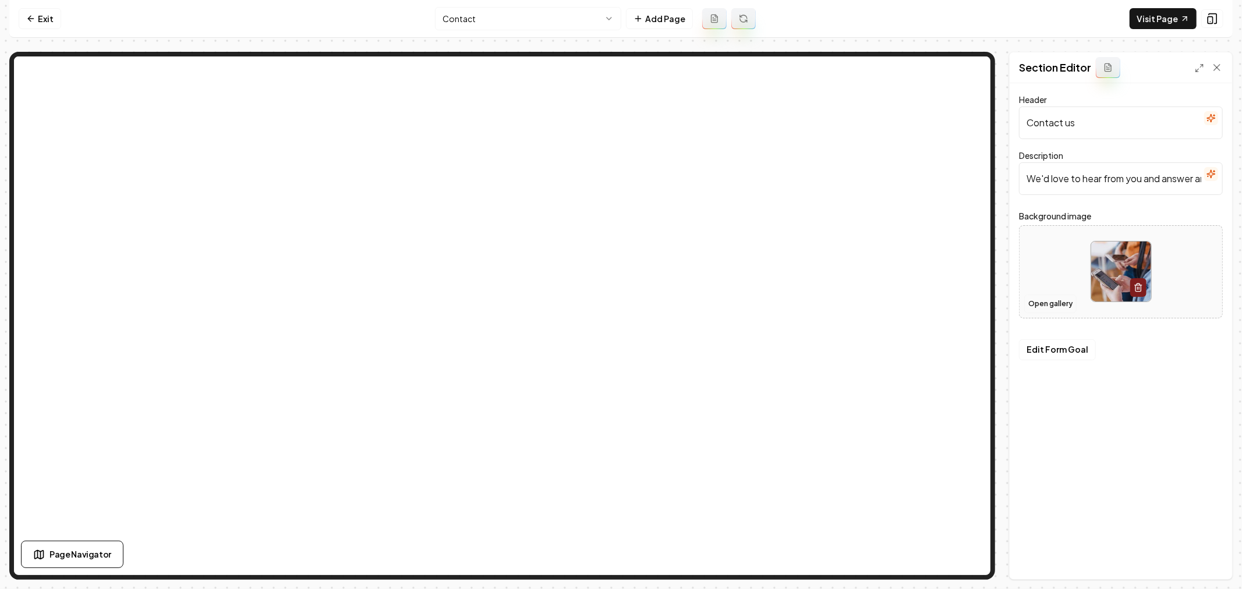
click at [1053, 306] on button "Open gallery" at bounding box center [1050, 304] width 52 height 19
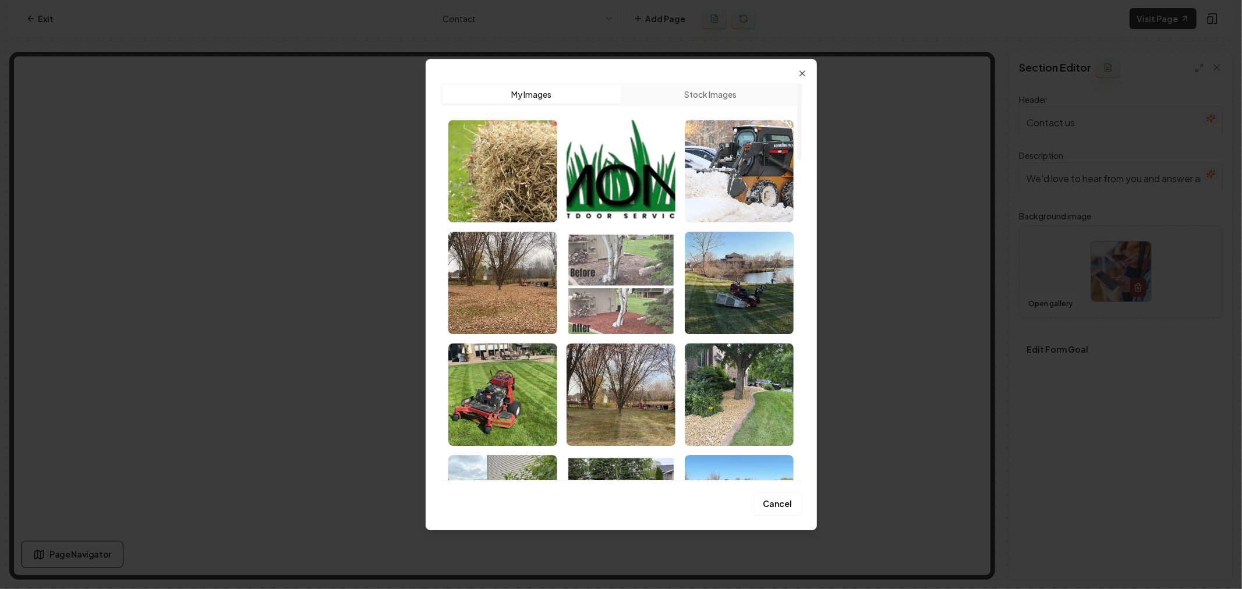
click at [643, 303] on img "Select image image_68a31e8b5c7cd75eb8806001.jpeg" at bounding box center [620, 283] width 109 height 102
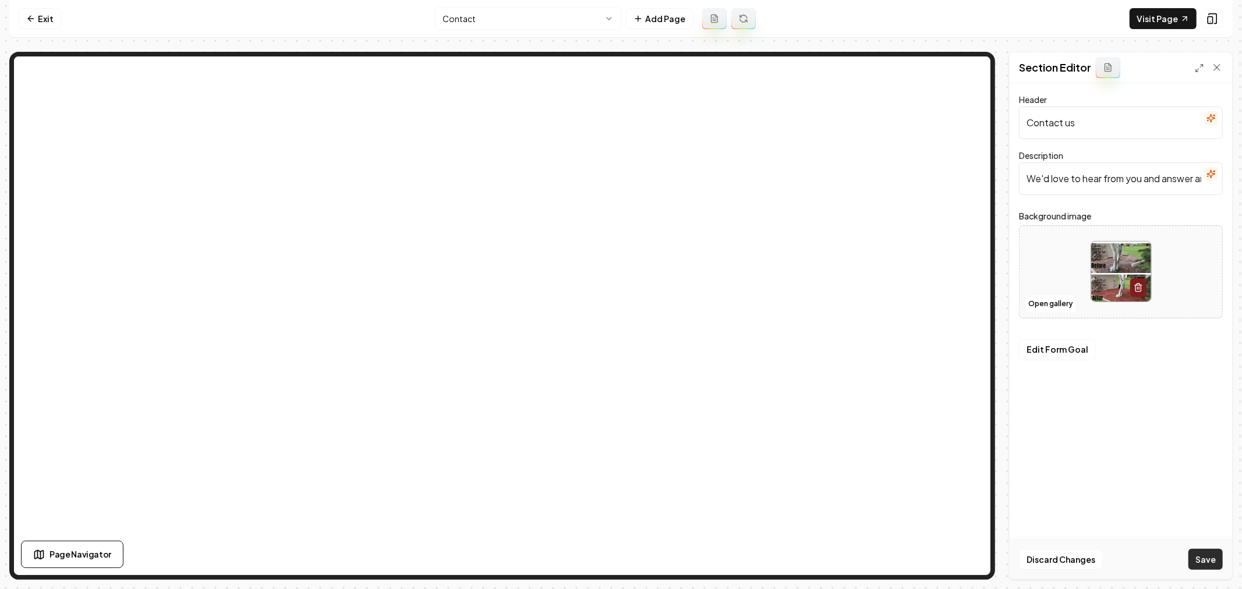
click at [1202, 562] on button "Save" at bounding box center [1205, 559] width 34 height 21
click at [584, 22] on html "Computer Required This feature is only available on a computer. Please switch t…" at bounding box center [621, 294] width 1242 height 589
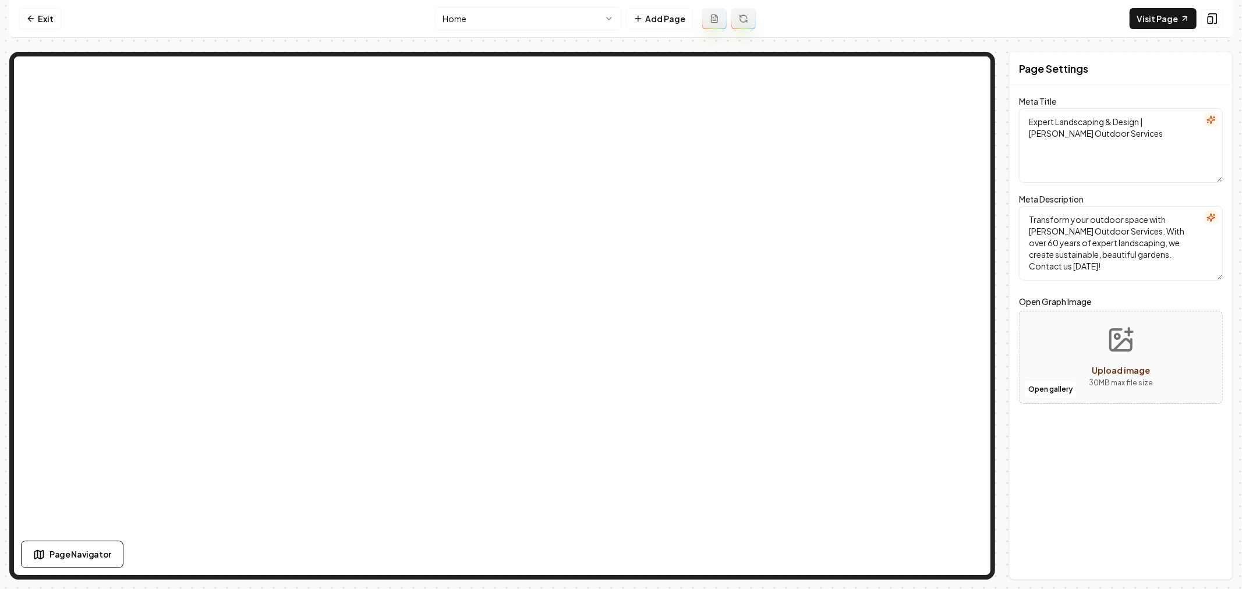
click at [537, 22] on html "Computer Required This feature is only available on a computer. Please switch t…" at bounding box center [621, 294] width 1242 height 589
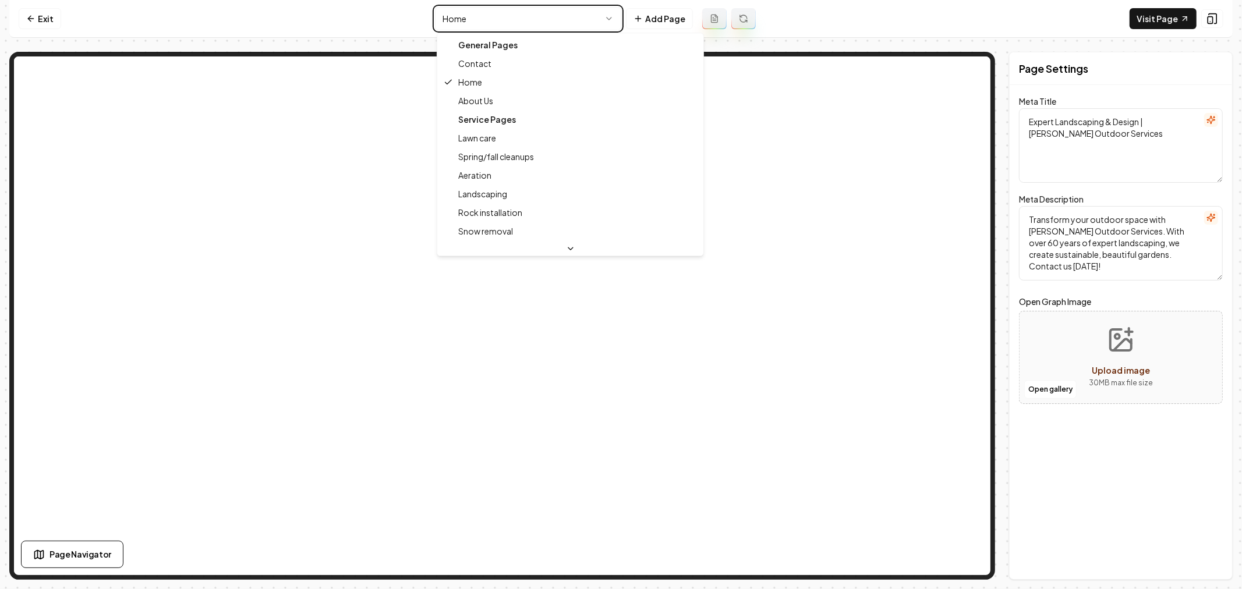
type textarea "Contact Simones Outdoor Services - Expert Landscaping Help"
type textarea "Contact Simones Outdoor Services for all your landscaping needs. Our friendly t…"
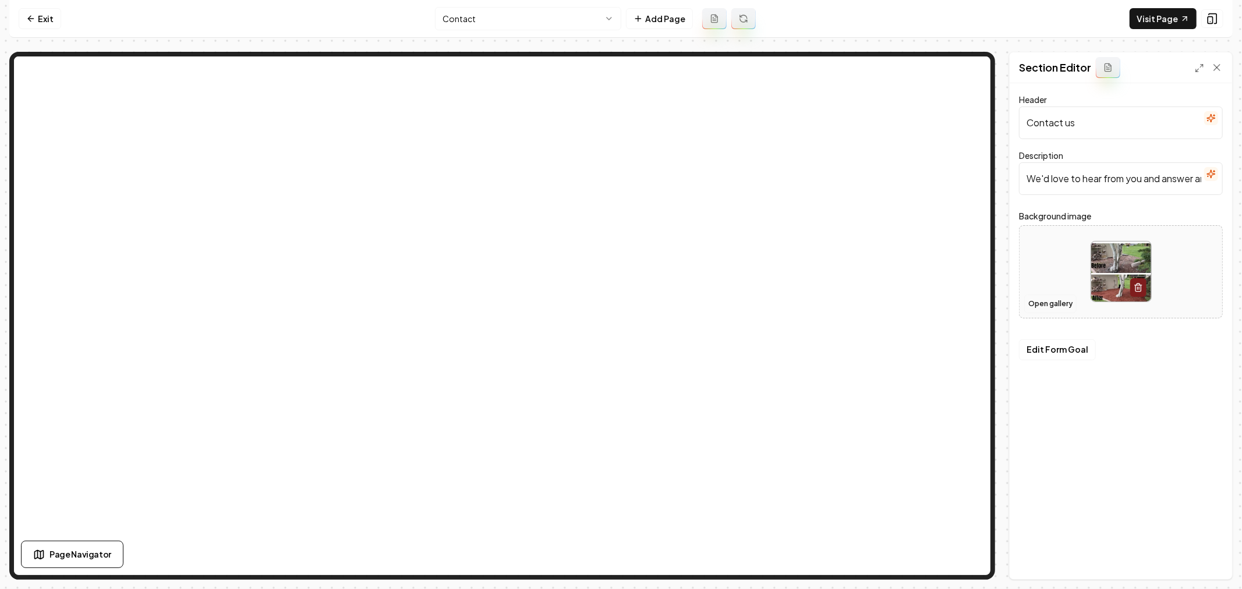
click at [1049, 305] on button "Open gallery" at bounding box center [1050, 304] width 52 height 19
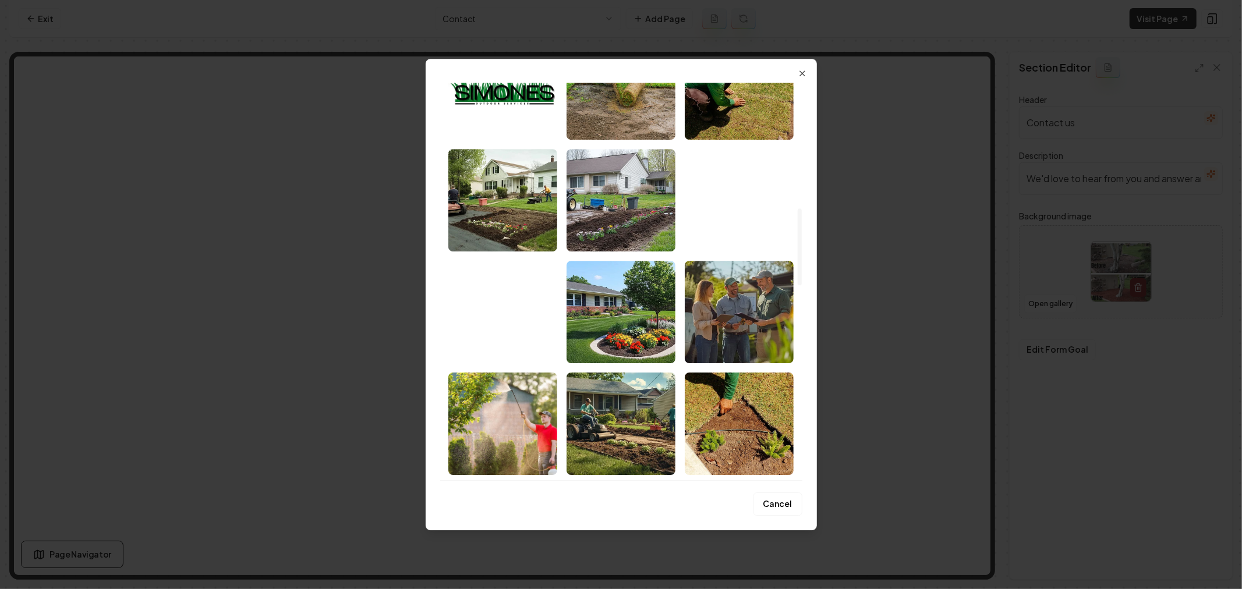
scroll to position [647, 0]
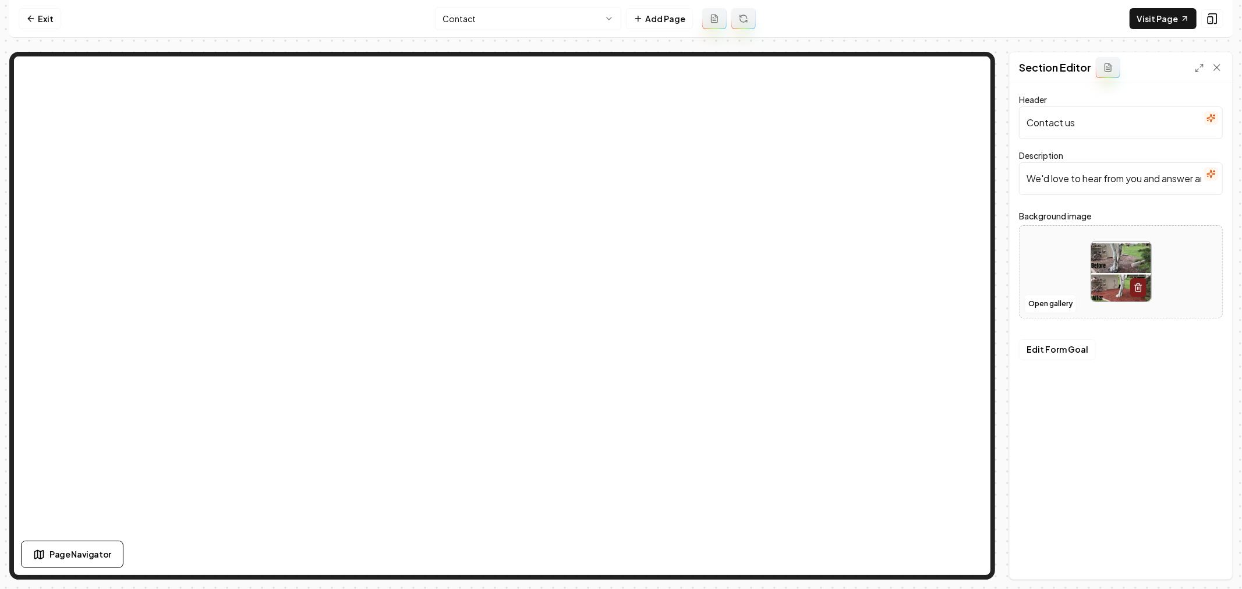
click at [1107, 277] on img at bounding box center [1121, 272] width 60 height 60
type input "**********"
click at [1200, 561] on button "Save" at bounding box center [1205, 559] width 34 height 21
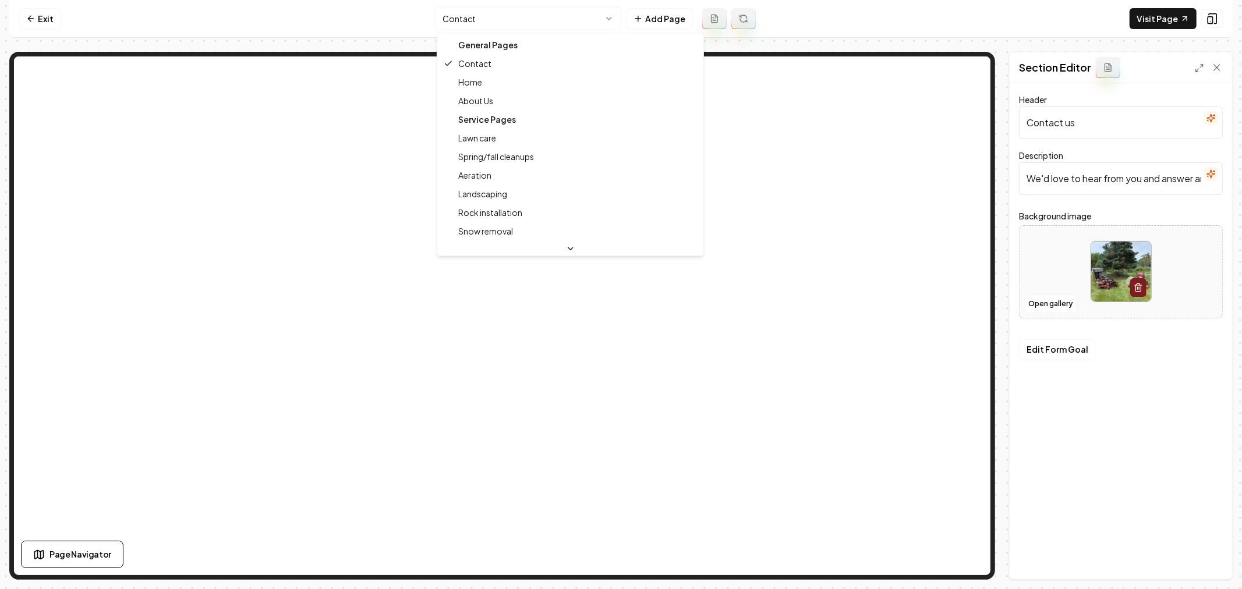
click at [565, 20] on html "Computer Required This feature is only available on a computer. Please switch t…" at bounding box center [621, 294] width 1242 height 589
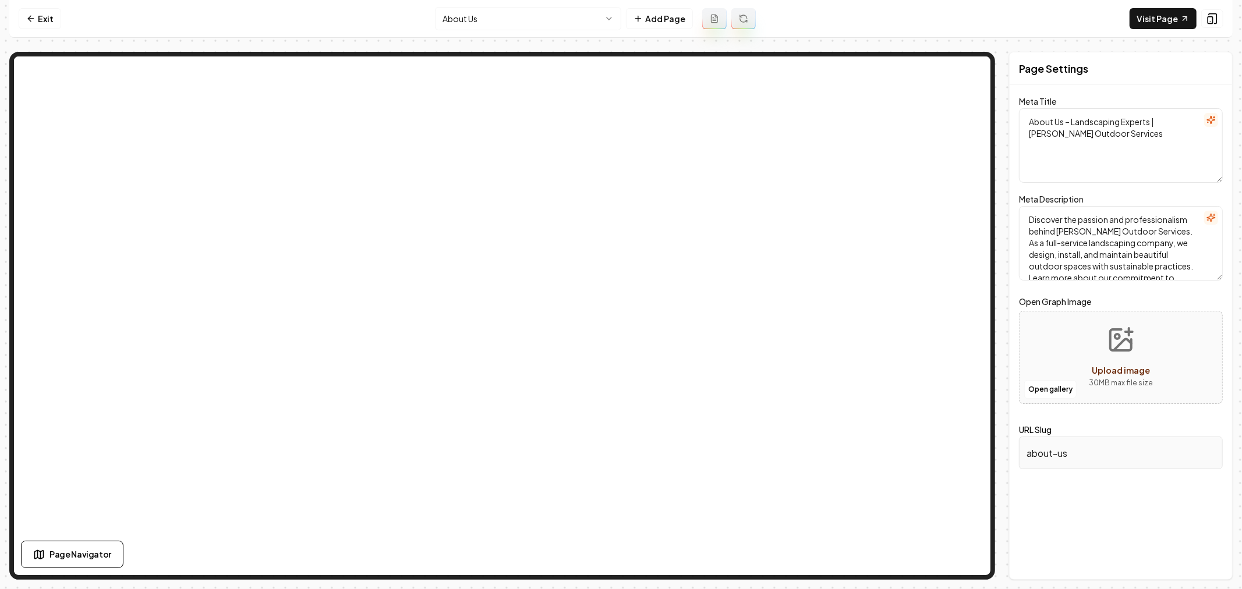
click at [511, 30] on html "Computer Required This feature is only available on a computer. Please switch t…" at bounding box center [621, 294] width 1242 height 589
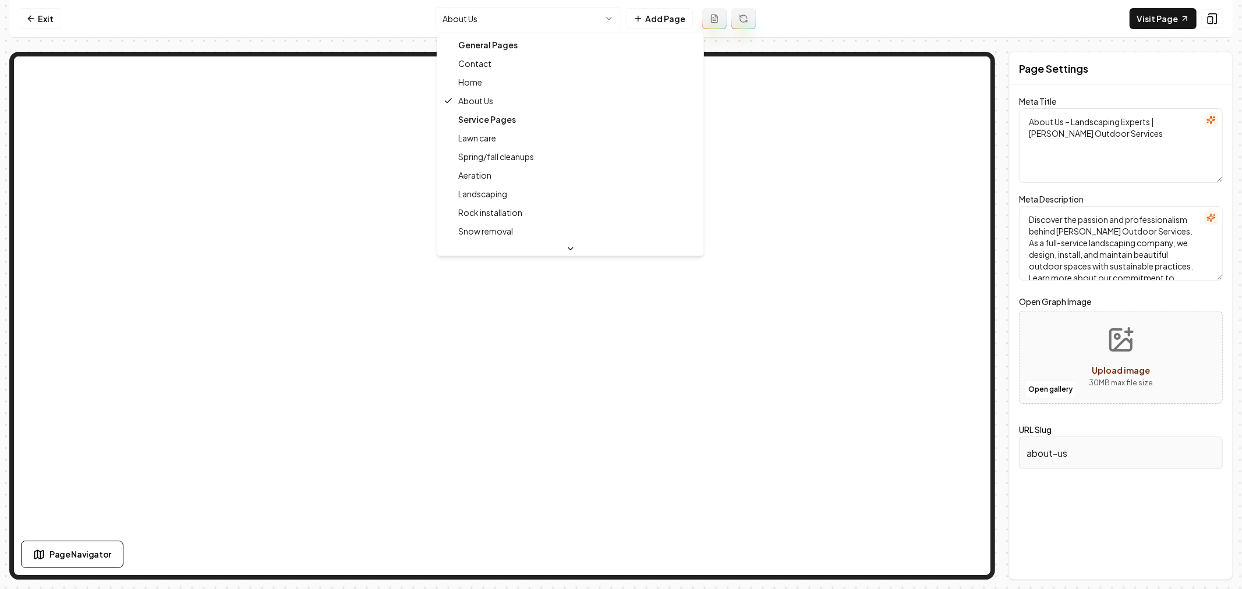
click at [537, 26] on html "Computer Required This feature is only available on a computer. Please switch t…" at bounding box center [621, 294] width 1242 height 589
type textarea "Expert Landscaping & Design | Simones Outdoor Services"
type textarea "Transform your outdoor space with Simones Outdoor Services. With over 60 years …"
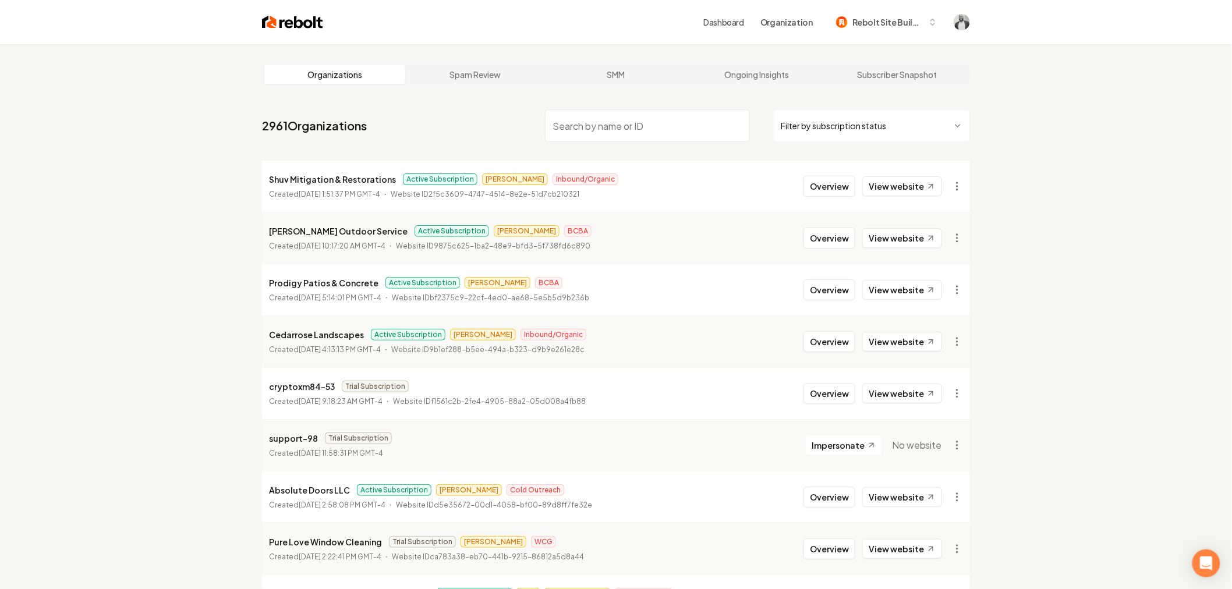
paste input "desert pavers"
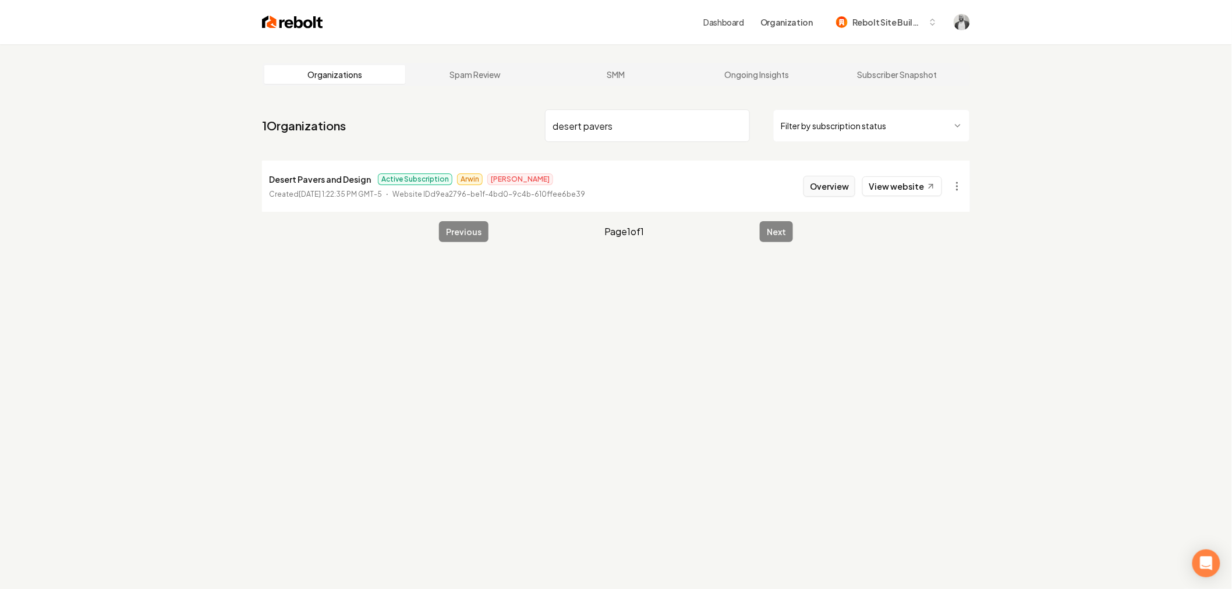
type input "desert pavers"
click at [833, 189] on button "Overview" at bounding box center [829, 186] width 52 height 21
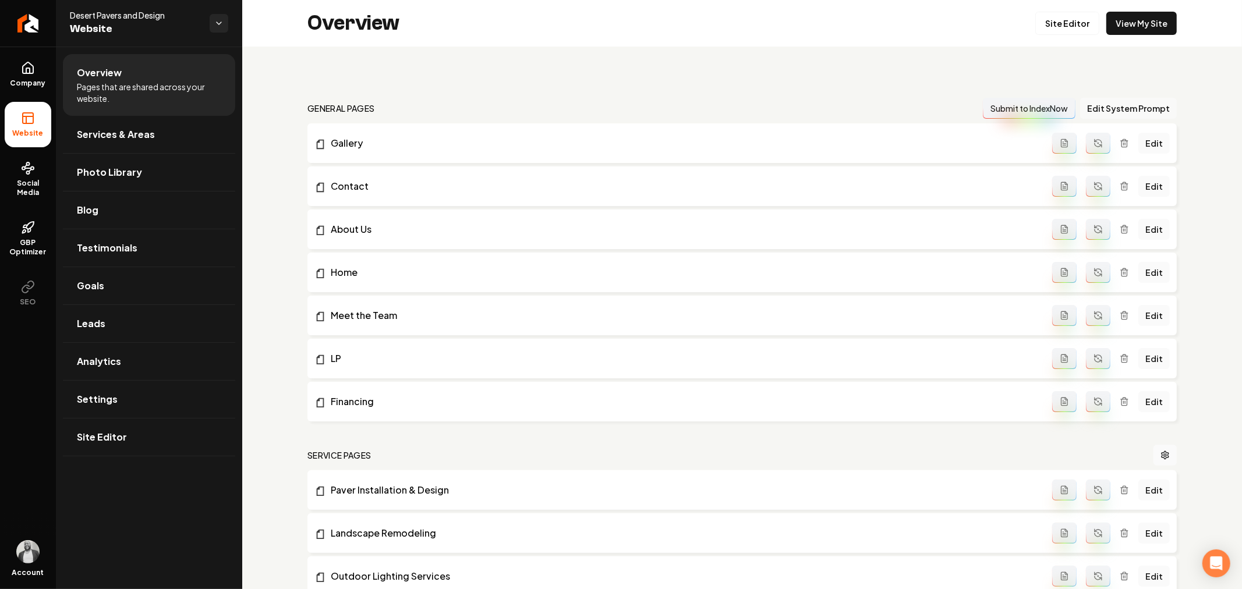
click at [1128, 108] on button "Edit System Prompt" at bounding box center [1128, 108] width 97 height 21
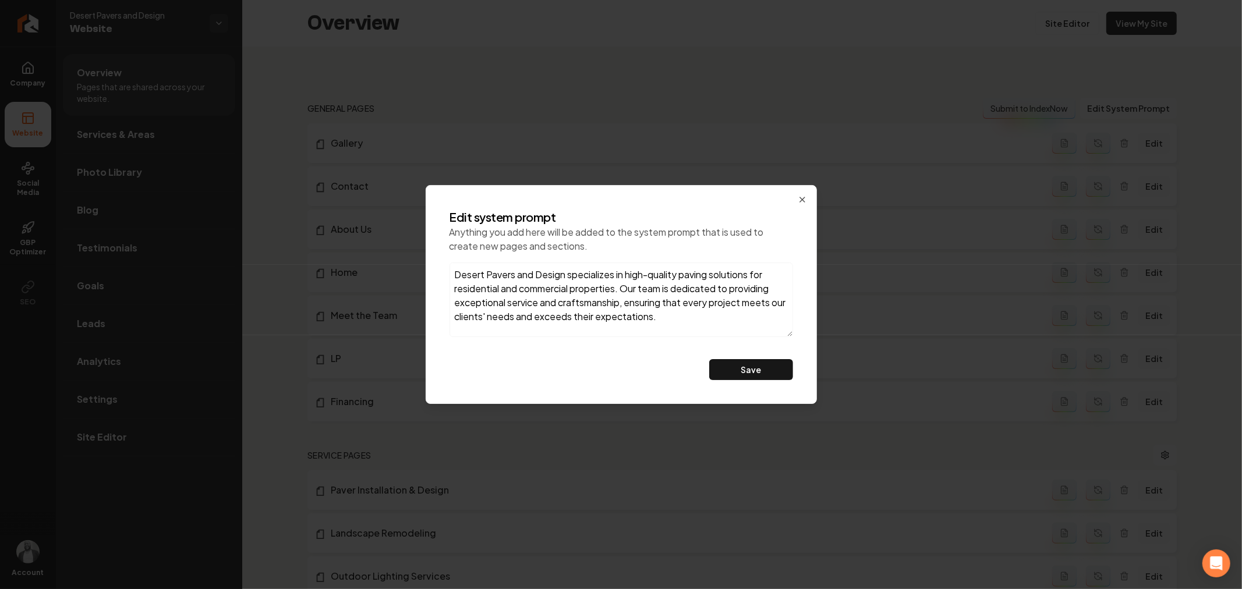
click at [580, 289] on textarea "Desert Pavers and Design specializes in high-quality paving solutions for resid…" at bounding box center [620, 300] width 343 height 75
click at [801, 194] on div "Edit system prompt Anything you add here will be added to the system prompt tha…" at bounding box center [621, 294] width 391 height 219
click at [804, 198] on icon "button" at bounding box center [802, 199] width 5 height 5
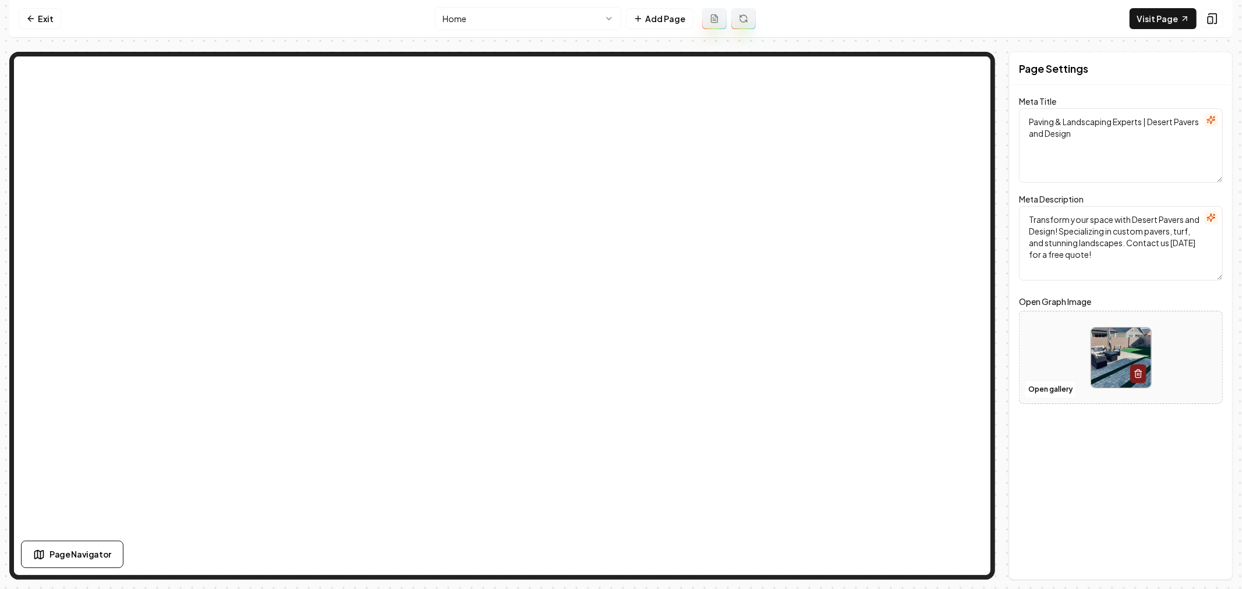
click at [526, 26] on html "Computer Required This feature is only available on a computer. Please switch t…" at bounding box center [621, 294] width 1242 height 589
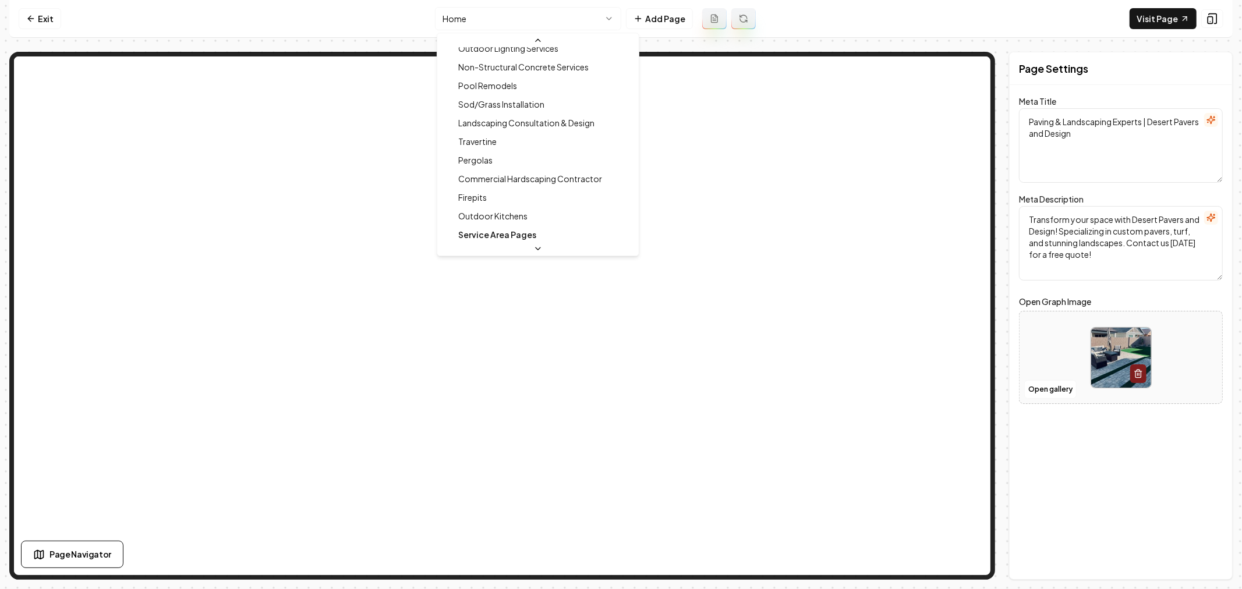
scroll to position [194, 0]
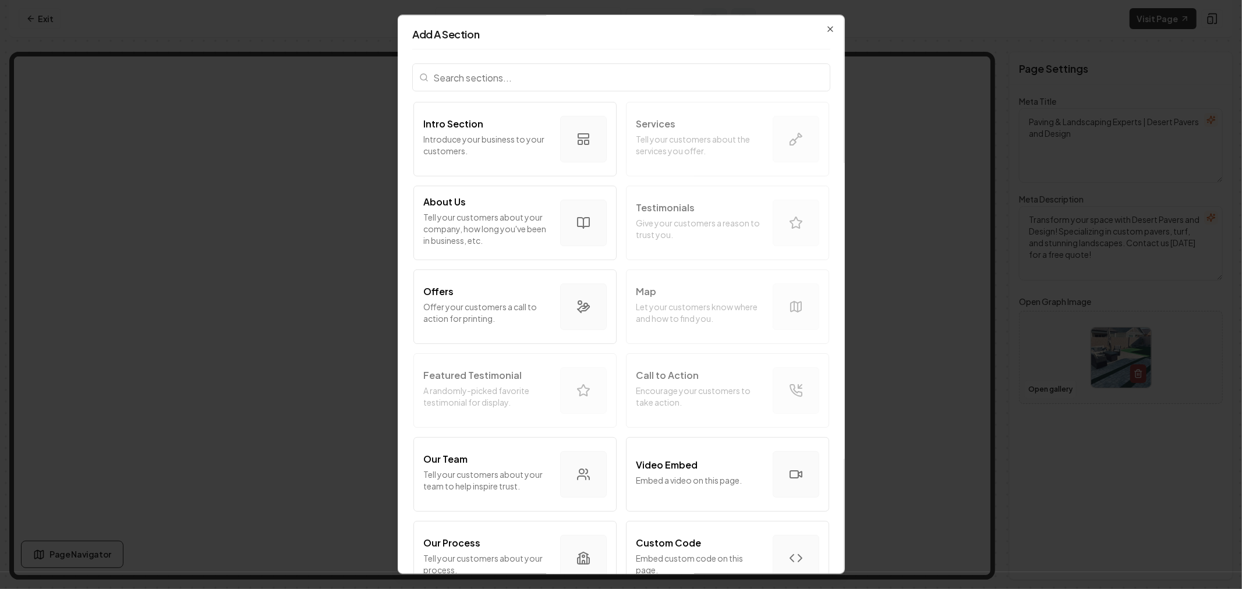
click at [640, 77] on input "search" at bounding box center [621, 77] width 418 height 28
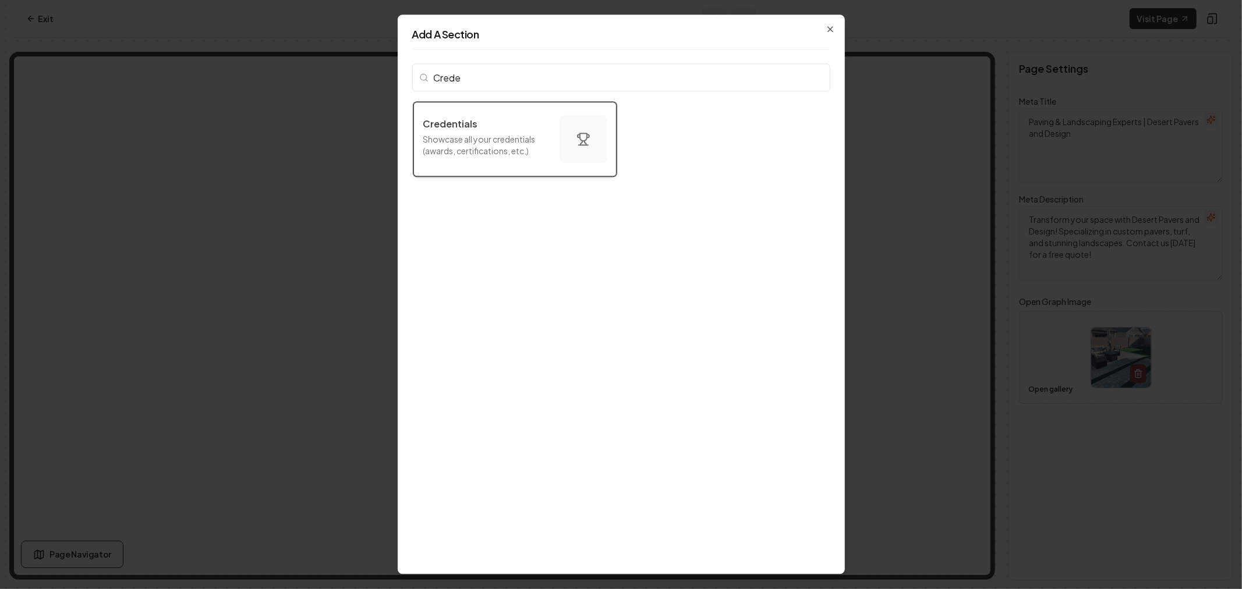
type input "Crede"
click at [519, 128] on div "Credentials" at bounding box center [486, 124] width 127 height 14
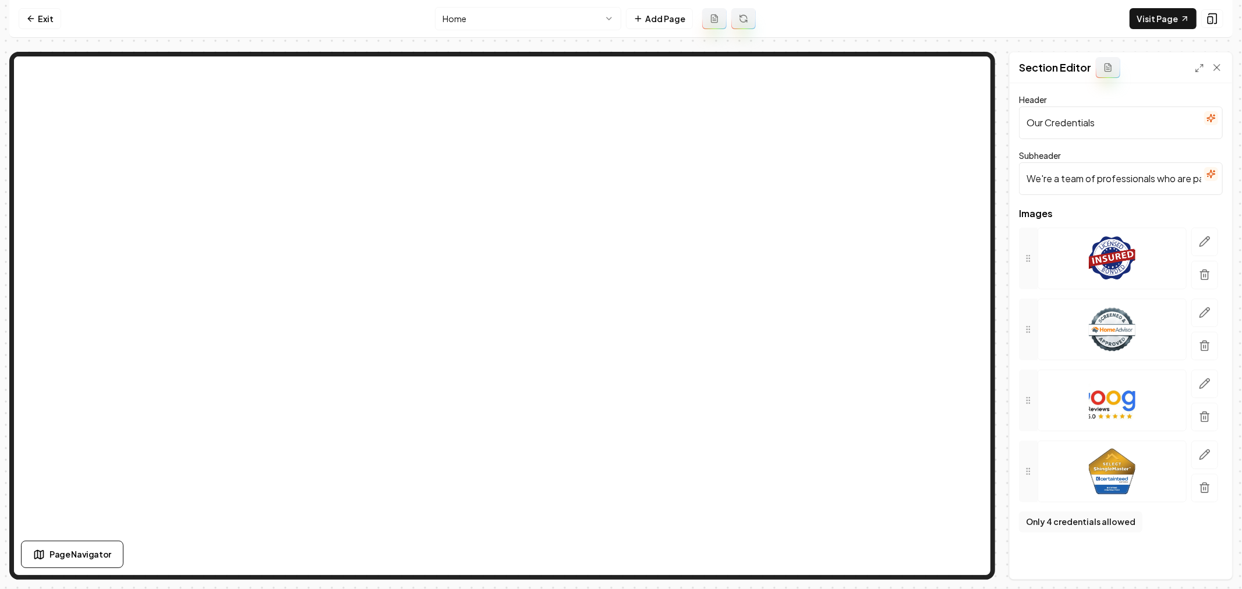
click at [1105, 70] on icon at bounding box center [1108, 67] width 6 height 8
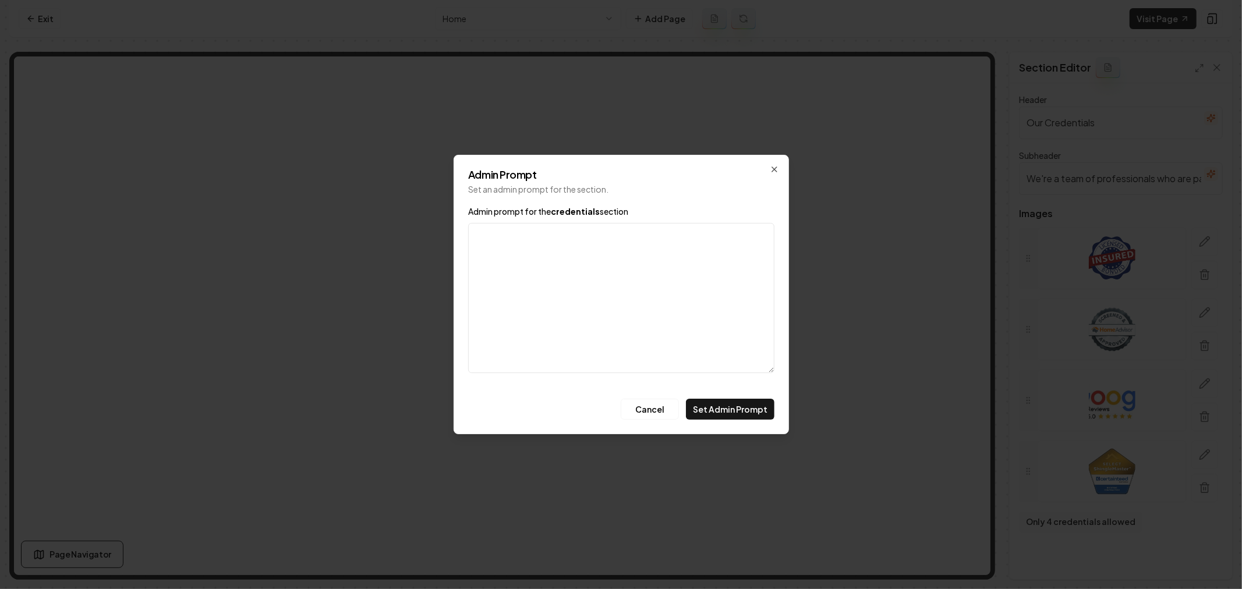
click at [590, 243] on textarea "Admin prompt for the credentials section" at bounding box center [621, 298] width 306 height 150
type textarea "This section is meant to show logos of their commercial clients"
click at [736, 402] on button "Set Admin Prompt" at bounding box center [730, 409] width 88 height 21
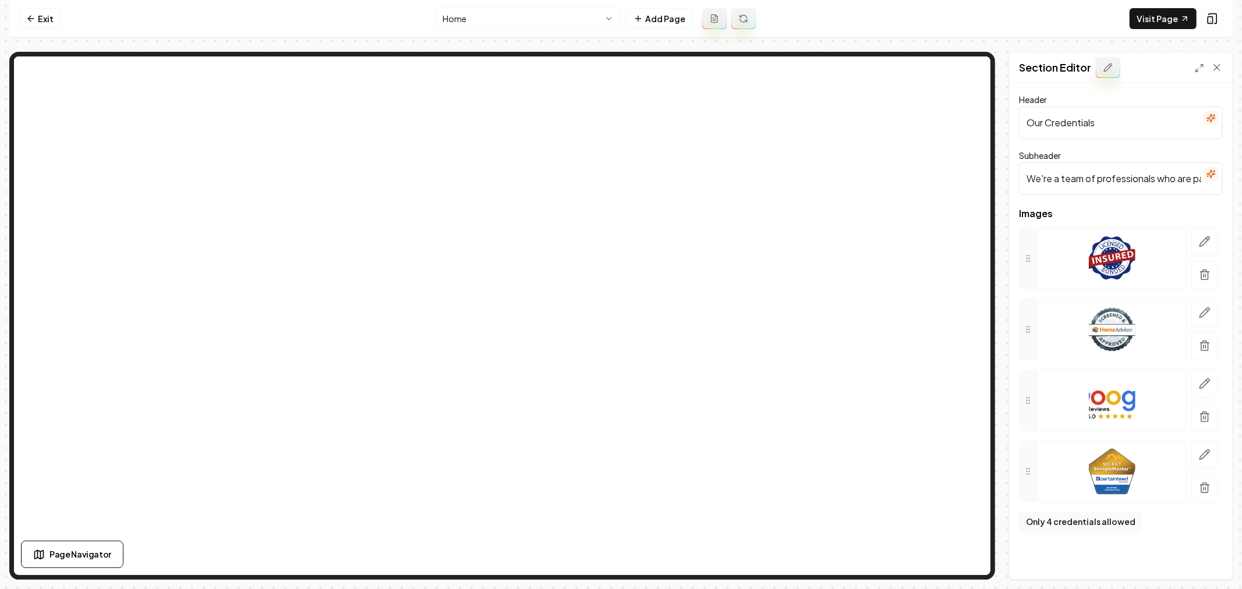
click at [1213, 123] on button "button" at bounding box center [1211, 118] width 14 height 14
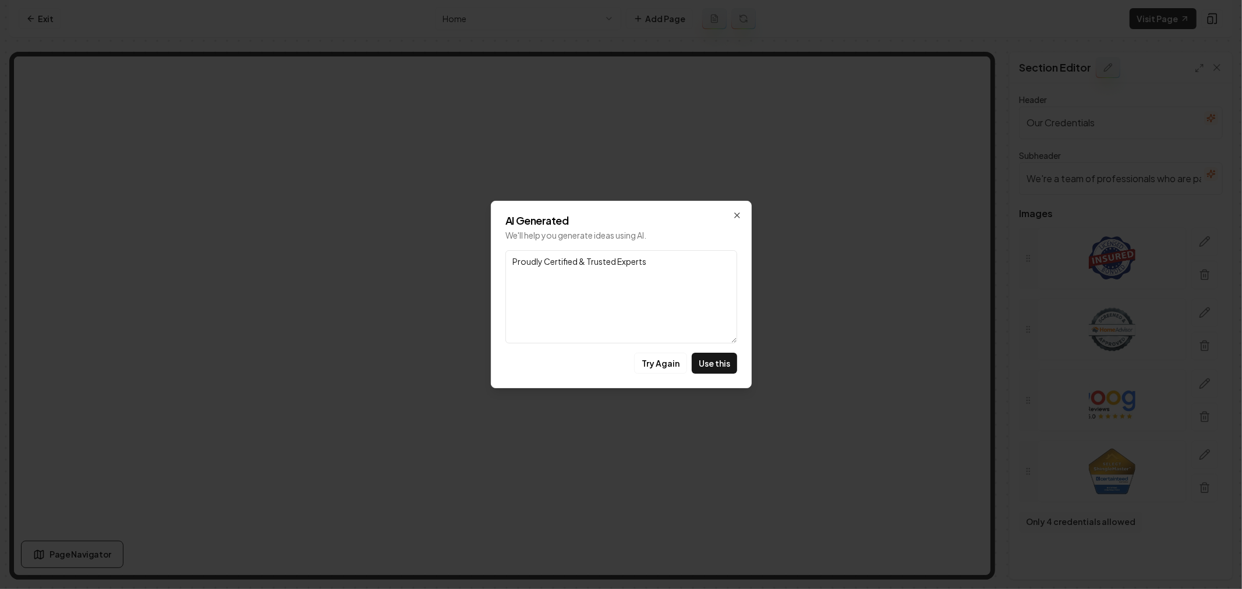
click at [722, 360] on button "Use this" at bounding box center [714, 363] width 45 height 21
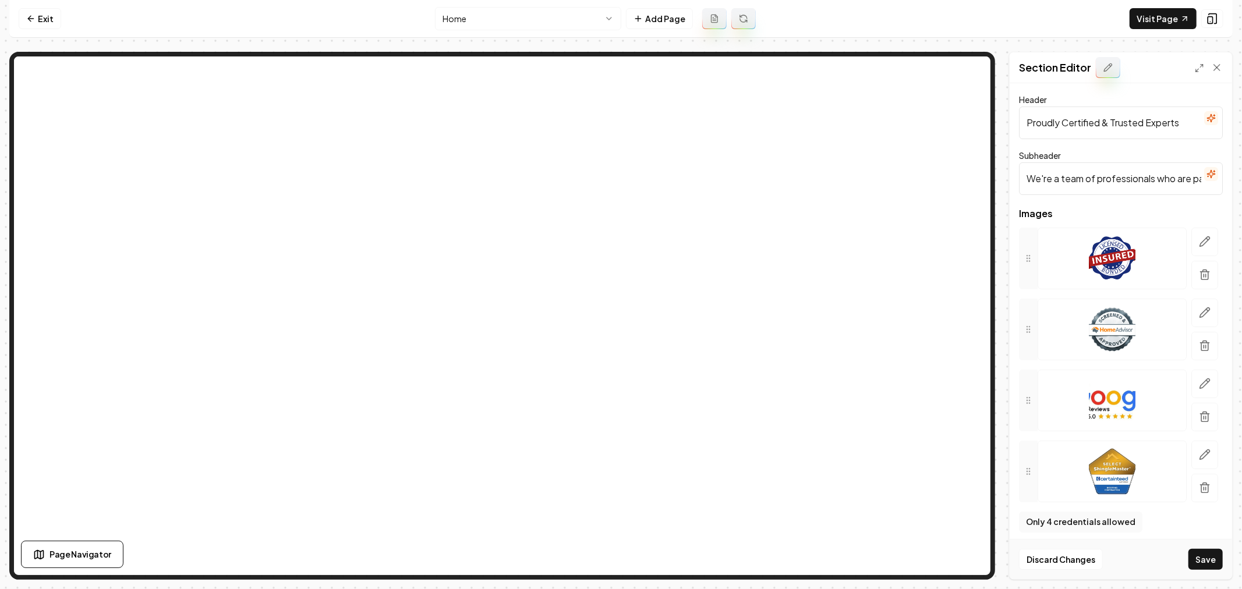
click at [1206, 176] on icon "button" at bounding box center [1210, 173] width 9 height 9
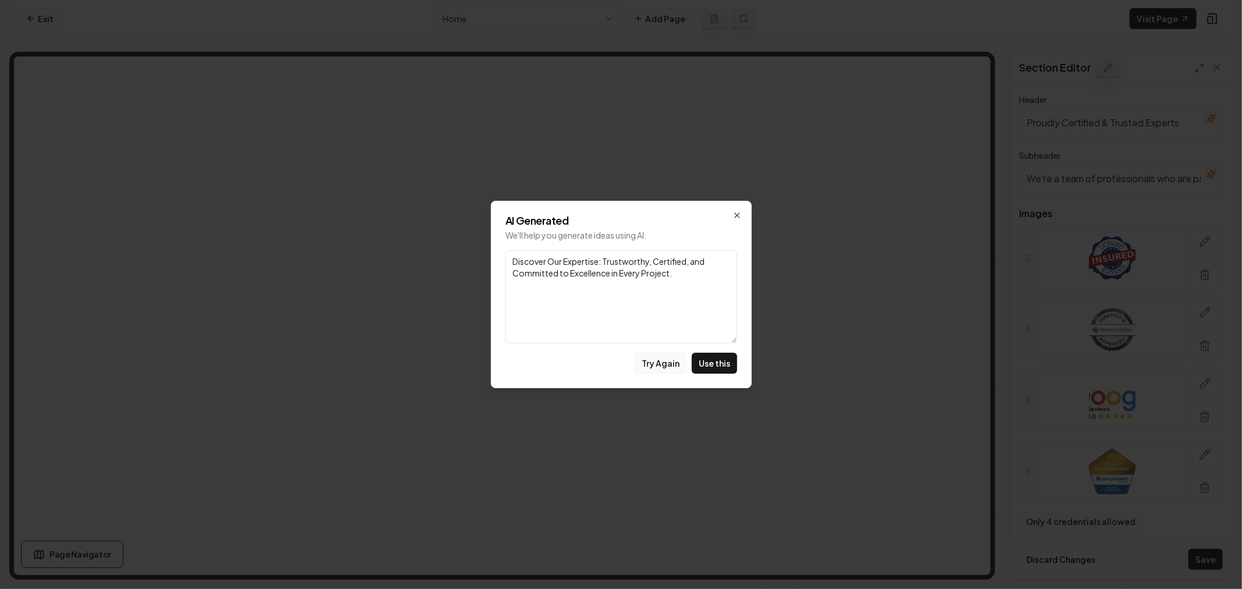
click at [660, 363] on button "Try Again" at bounding box center [660, 363] width 53 height 21
click at [655, 369] on button "Try Again" at bounding box center [660, 363] width 53 height 21
click at [665, 362] on button "Try Again" at bounding box center [660, 363] width 53 height 21
click at [732, 219] on icon "button" at bounding box center [736, 215] width 9 height 9
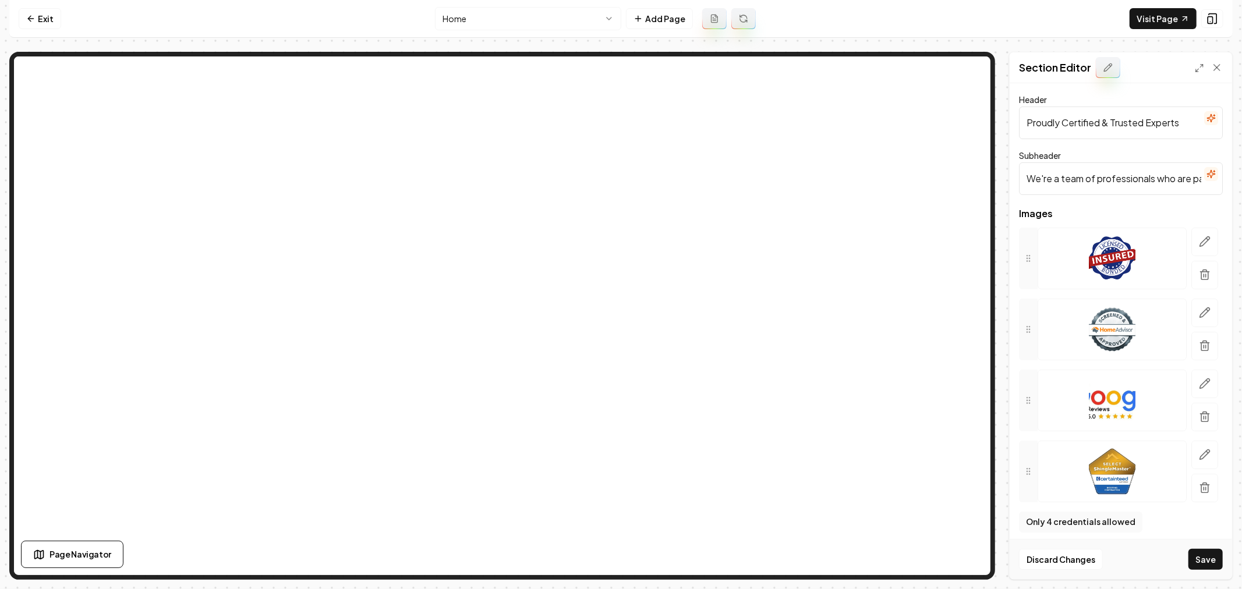
click at [1204, 123] on button "button" at bounding box center [1211, 118] width 14 height 14
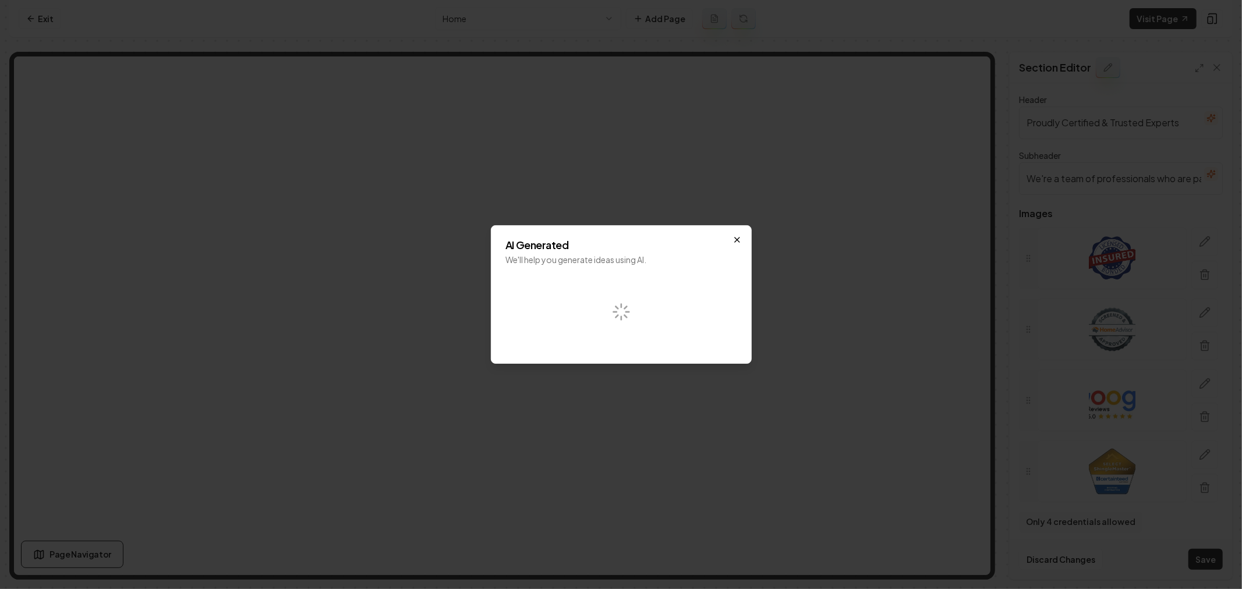
click at [734, 236] on icon "button" at bounding box center [736, 239] width 9 height 9
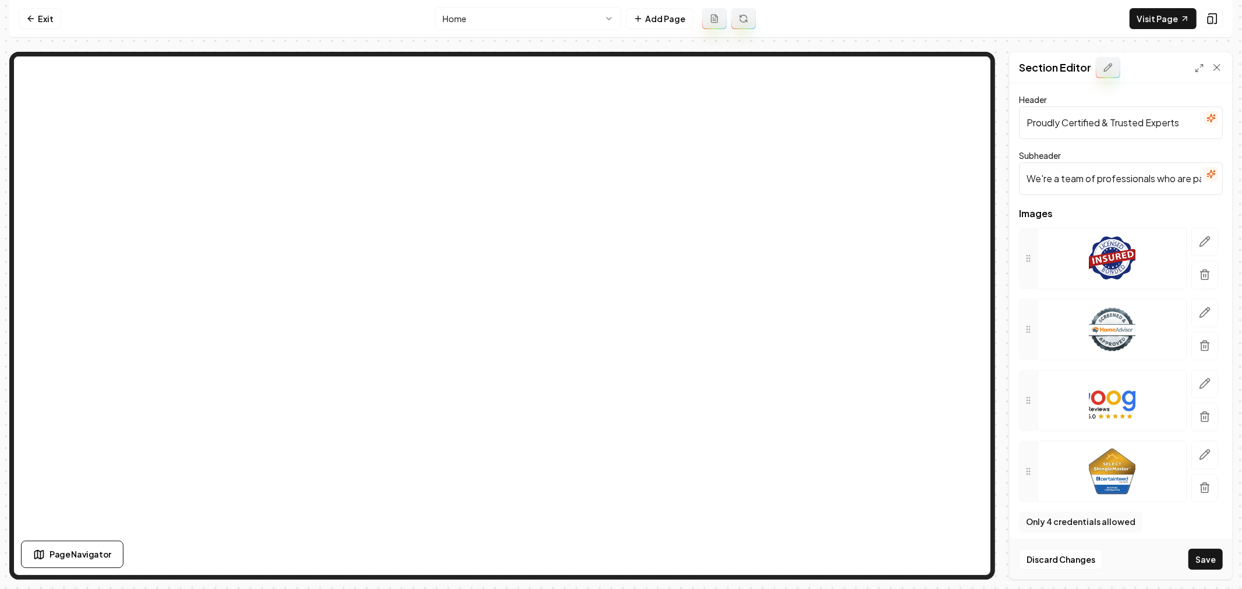
click at [1114, 122] on input "Proudly Certified & Trusted Experts" at bounding box center [1121, 123] width 204 height 33
paste input "Our Commercial Partner"
type input "Our Commercial Partners"
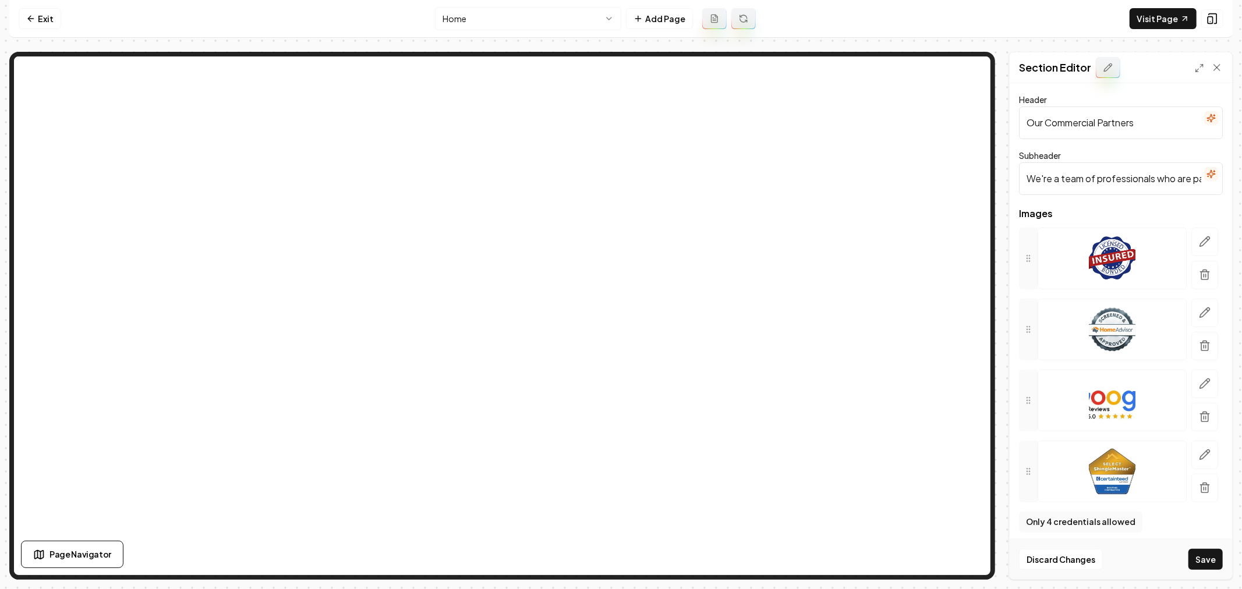
click at [1086, 180] on input "We're a team of professionals who are passionate about what we do." at bounding box center [1121, 178] width 204 height 33
paste input "Header (H2): Partners in Excellence Subheader: Proud to serve leading commercia…"
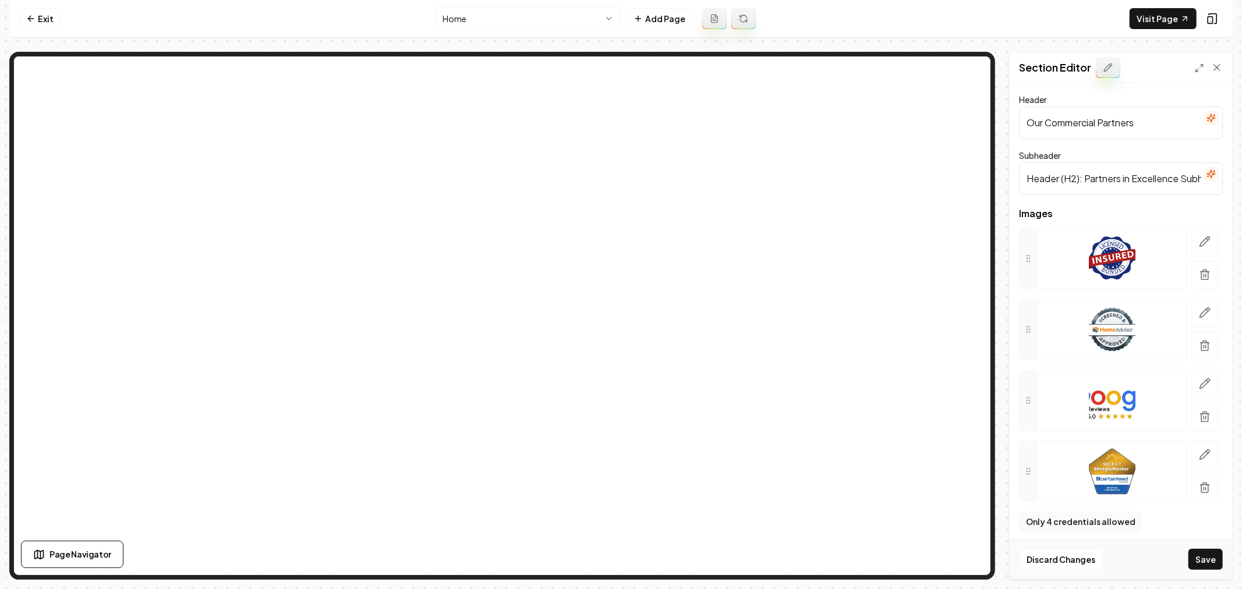
drag, startPoint x: 1178, startPoint y: 179, endPoint x: 990, endPoint y: 190, distance: 188.4
click at [965, 134] on div "Page Settings Section Editor Header Our Commercial Partners Subheader Header (H…" at bounding box center [620, 316] width 1223 height 528
type input "Proud to serve leading commercial clients with exceptional paving solutions and…"
click at [1097, 125] on input "Our Commercial Partners" at bounding box center [1121, 123] width 204 height 33
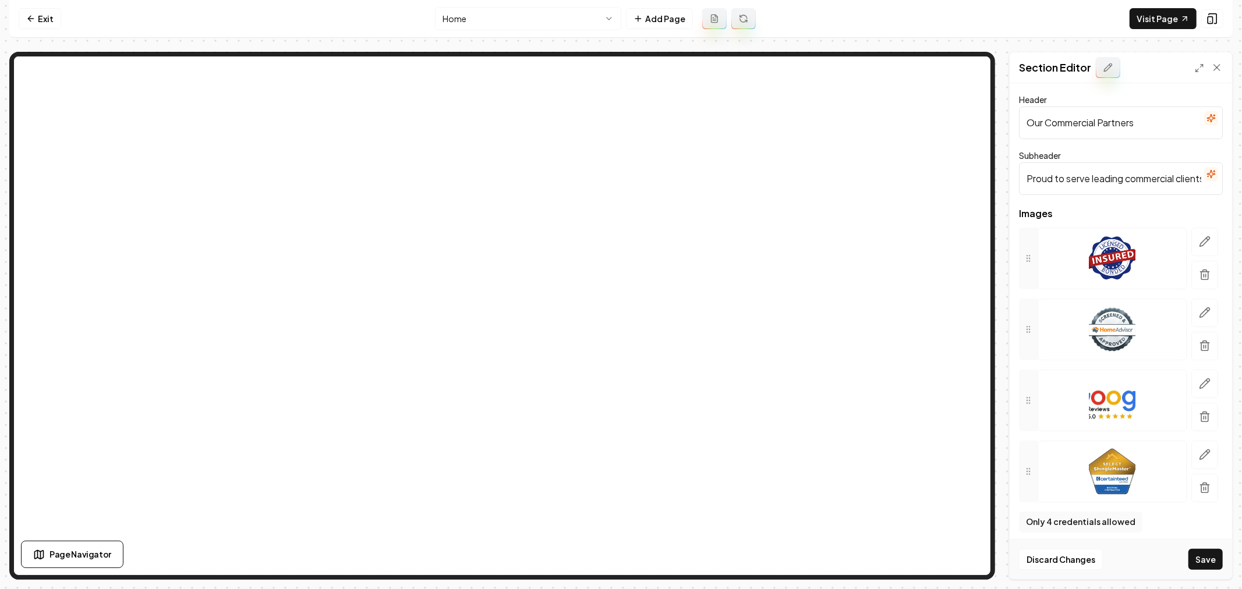
click at [1097, 124] on input "Our Commercial Partners" at bounding box center [1121, 123] width 204 height 33
paste input "Header (H2): Partners in Excellence Subheader:"
type input "Partners in Excellence"
click at [1199, 278] on icon "button" at bounding box center [1205, 275] width 12 height 12
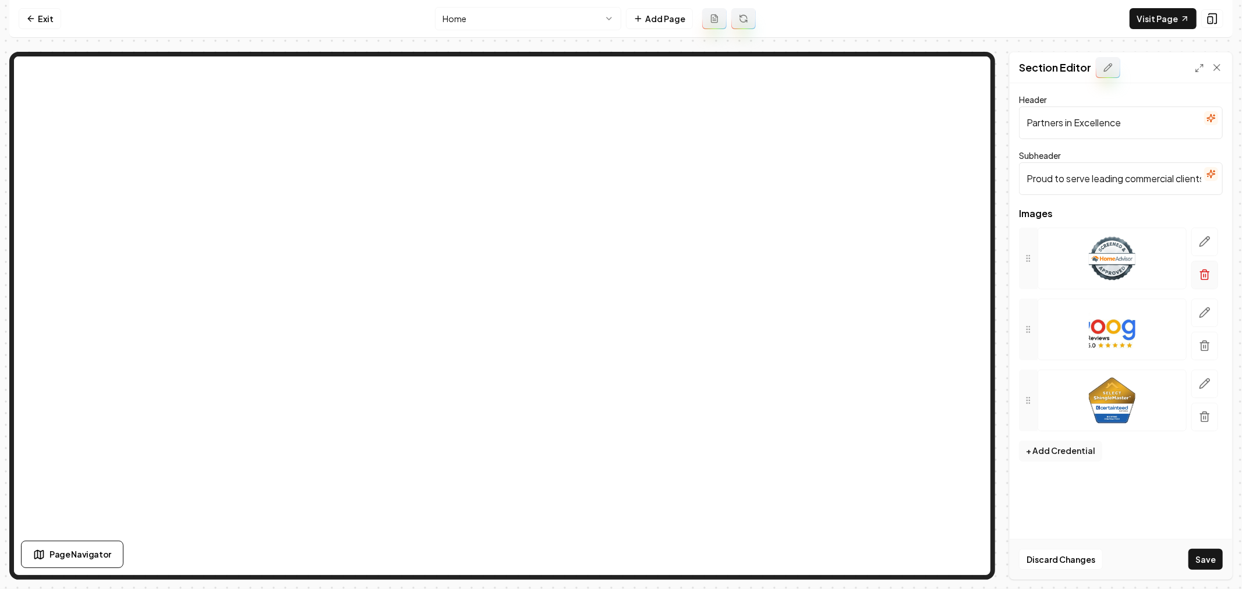
click at [1201, 280] on icon "button" at bounding box center [1205, 275] width 12 height 12
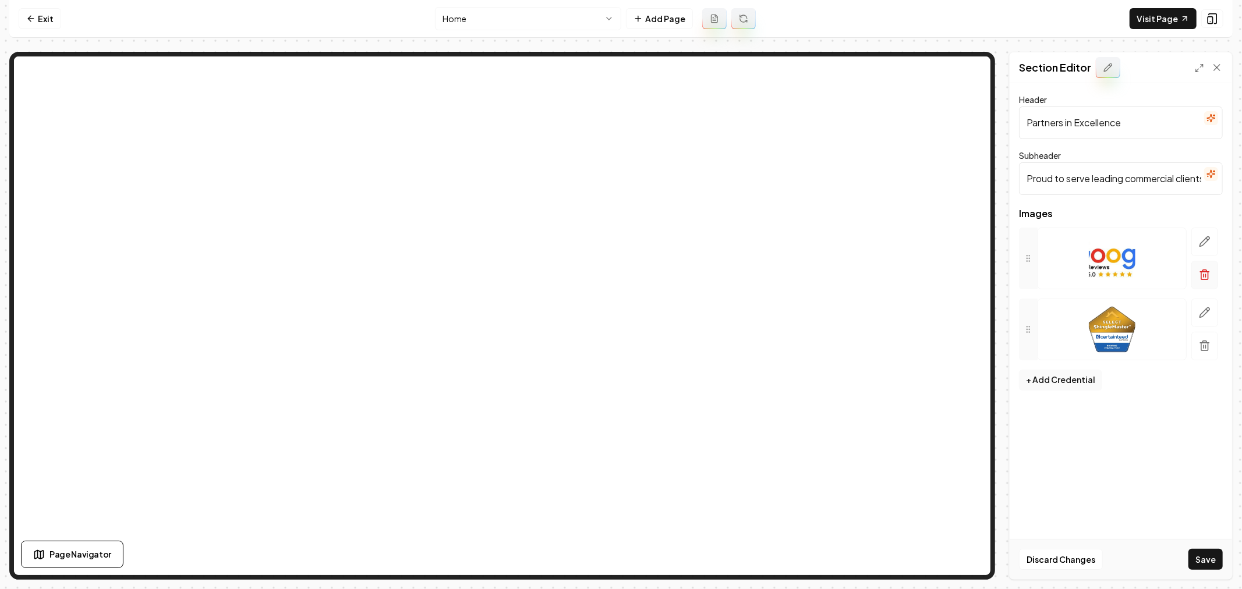
click at [1209, 275] on icon "button" at bounding box center [1205, 275] width 12 height 12
click at [1204, 282] on button "button" at bounding box center [1204, 275] width 27 height 29
click at [1051, 240] on button "+ Add Credential" at bounding box center [1060, 238] width 83 height 21
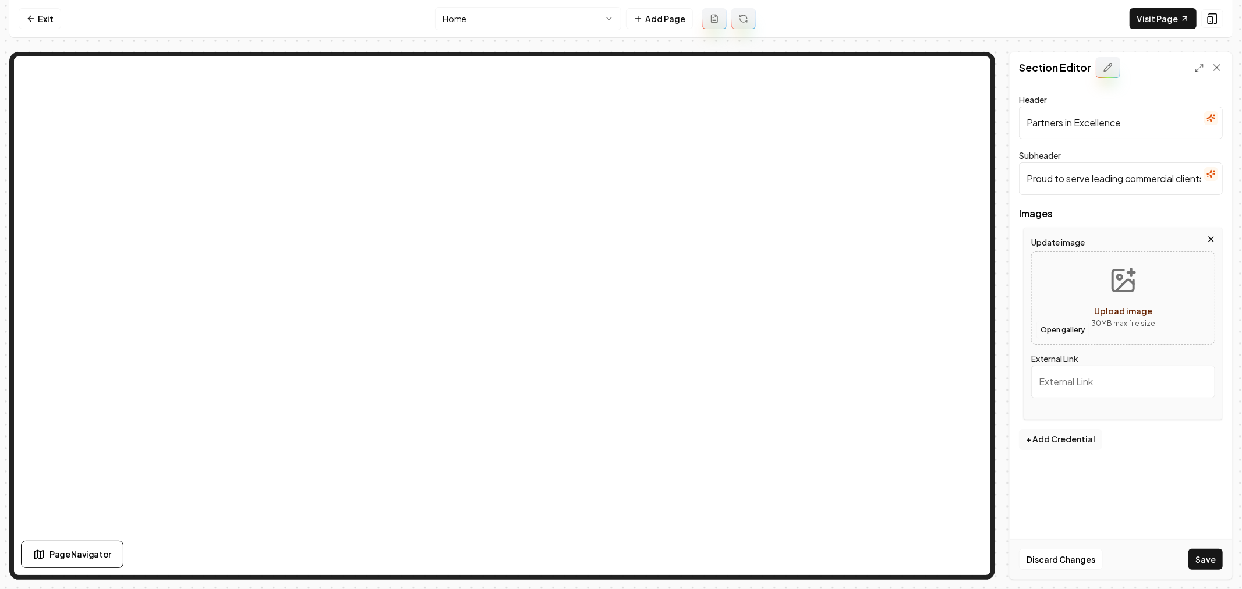
click at [1053, 328] on button "Open gallery" at bounding box center [1062, 330] width 52 height 19
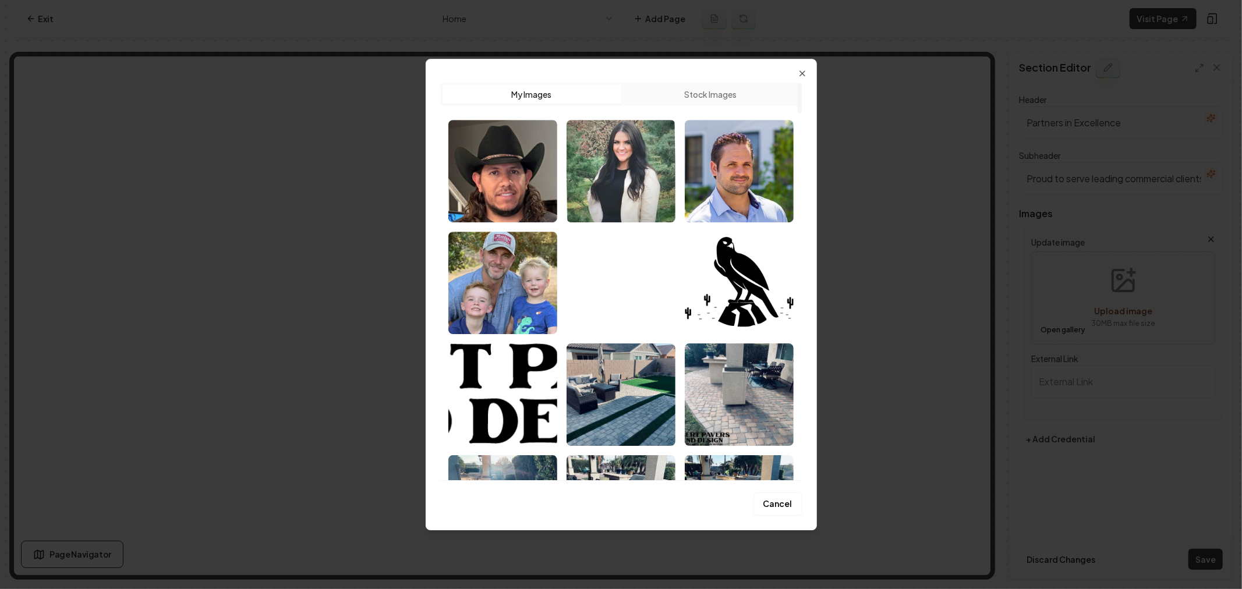
click at [700, 91] on button "Stock Images" at bounding box center [710, 94] width 179 height 19
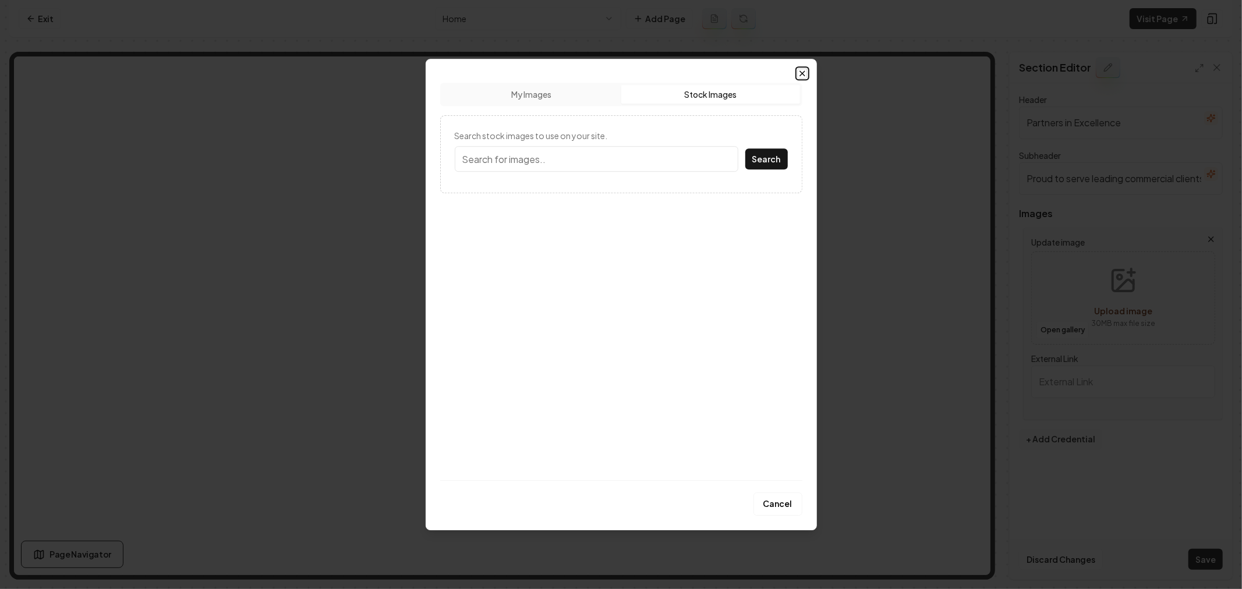
click at [799, 72] on icon "button" at bounding box center [802, 73] width 9 height 9
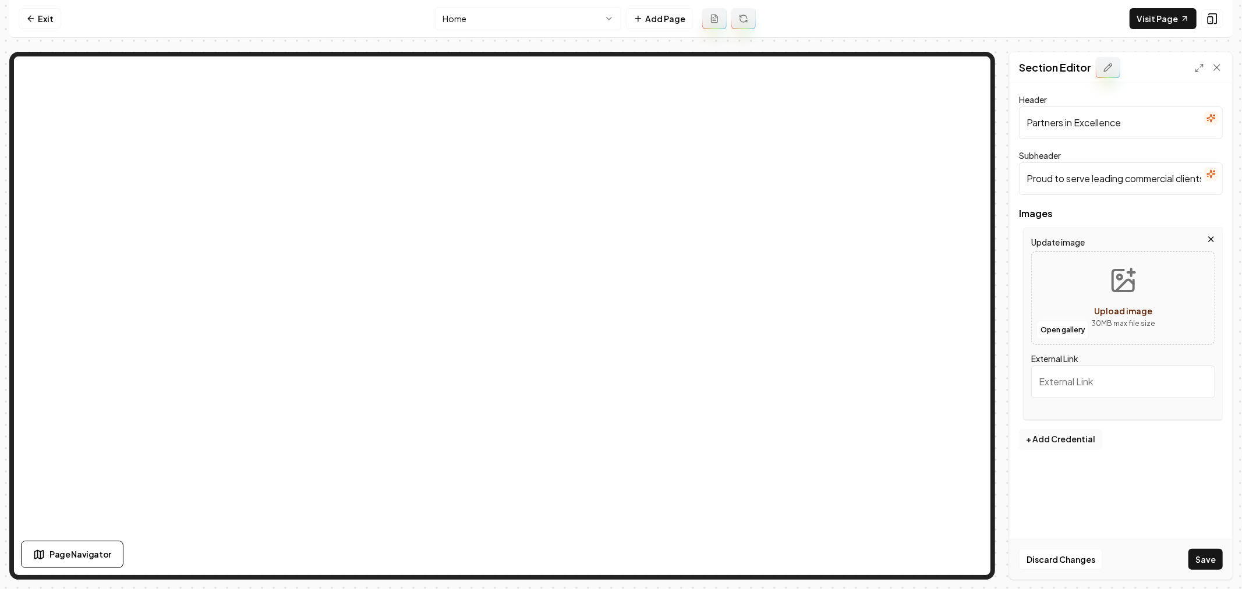
click at [1114, 289] on icon "Upload image" at bounding box center [1123, 281] width 28 height 28
type input "**********"
click at [1056, 437] on button "+ Add Credential" at bounding box center [1060, 439] width 83 height 21
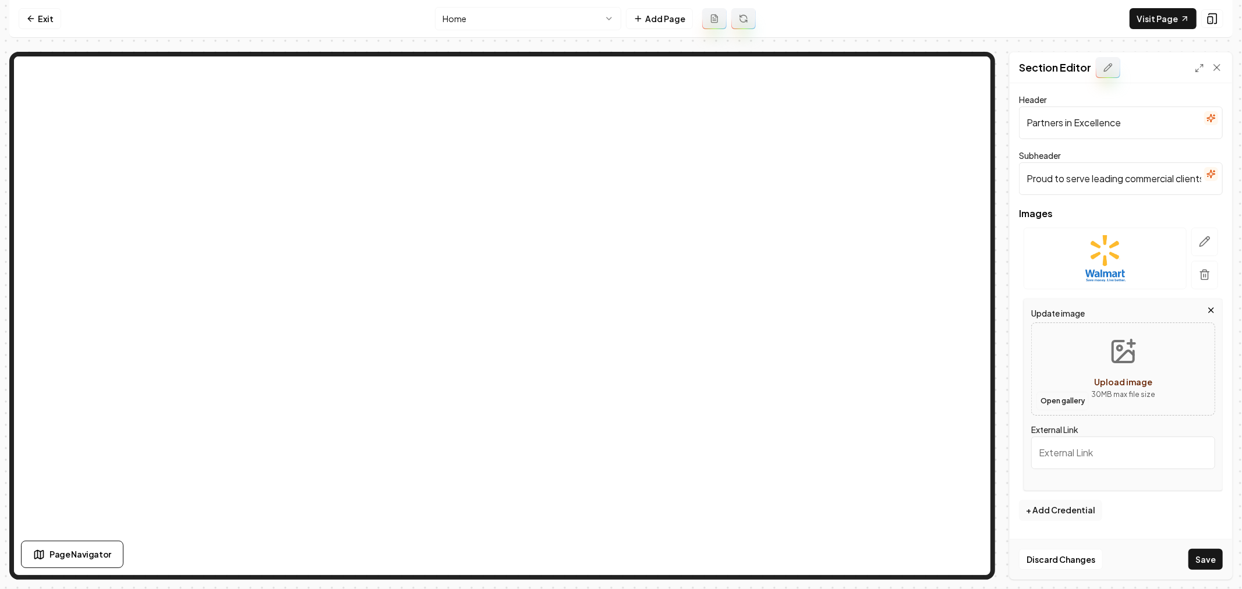
click at [1056, 403] on button "Open gallery" at bounding box center [1062, 401] width 52 height 19
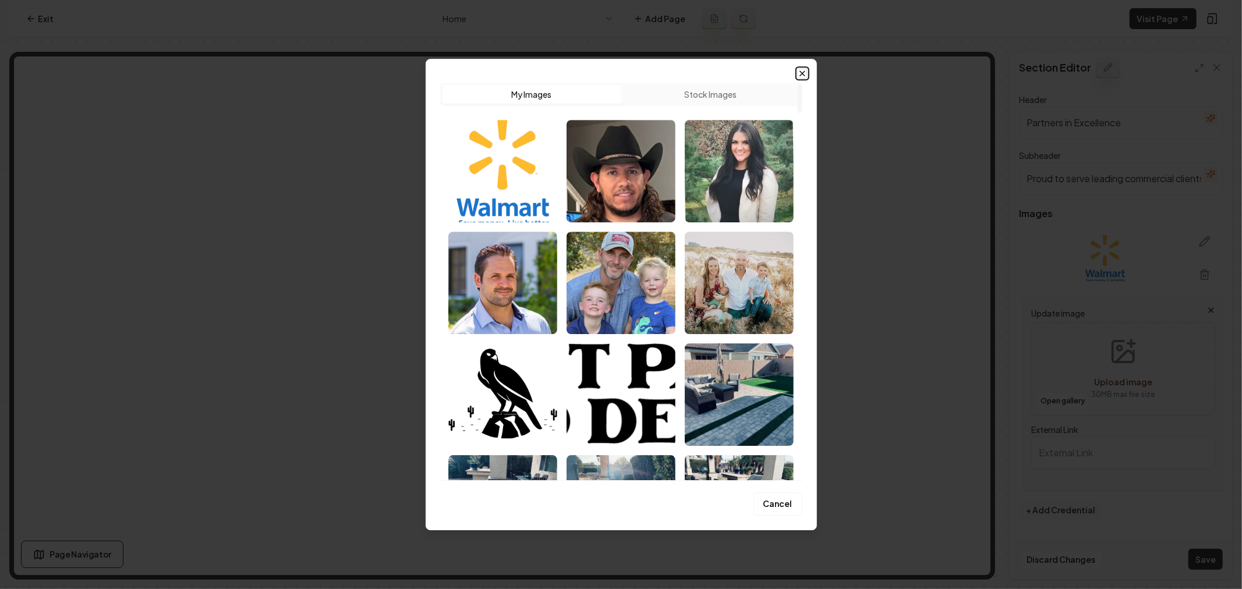
click at [802, 73] on icon "button" at bounding box center [802, 73] width 9 height 9
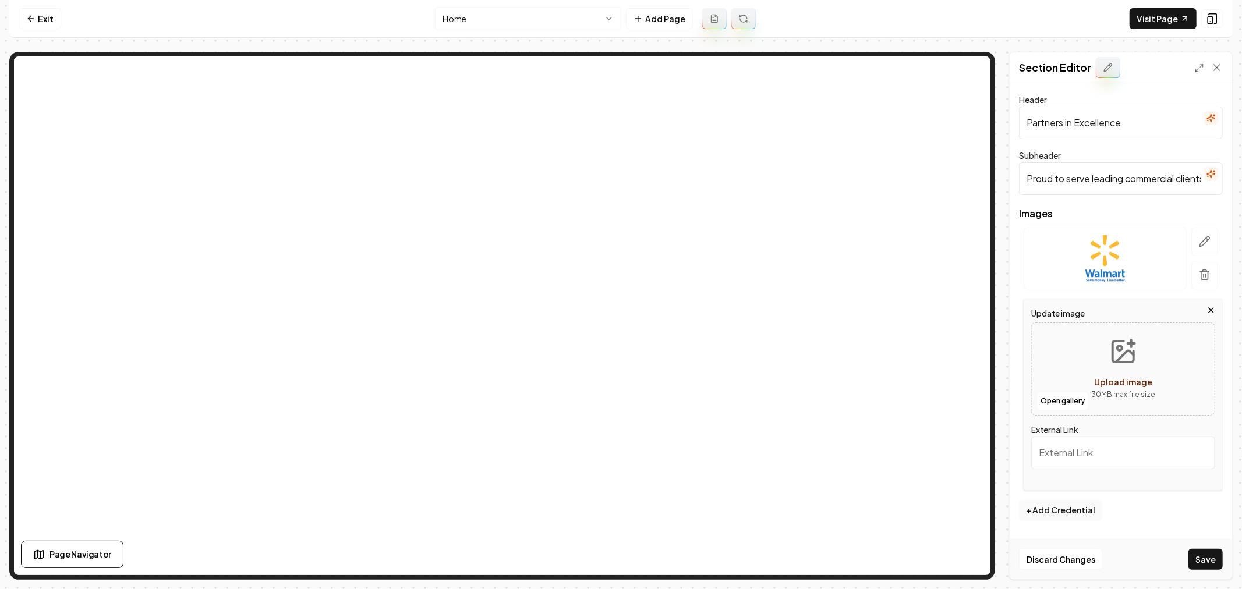
click at [1130, 341] on icon "Upload image" at bounding box center [1123, 352] width 28 height 28
type input "**********"
click at [1056, 508] on button "+ Add Credential" at bounding box center [1060, 510] width 83 height 21
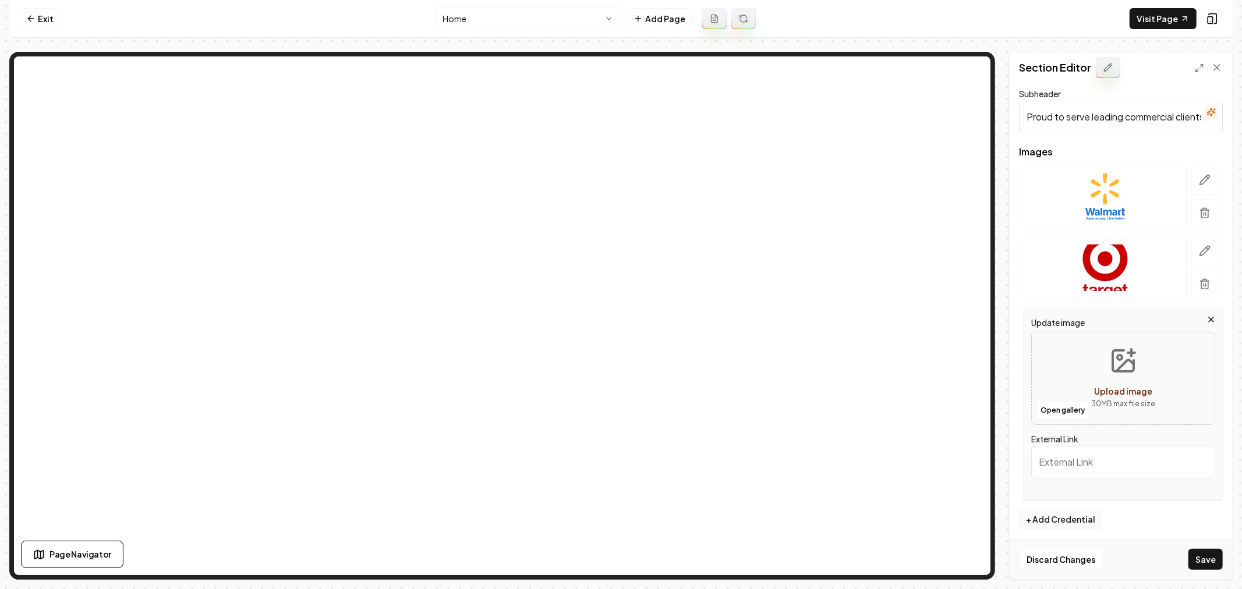
scroll to position [66, 0]
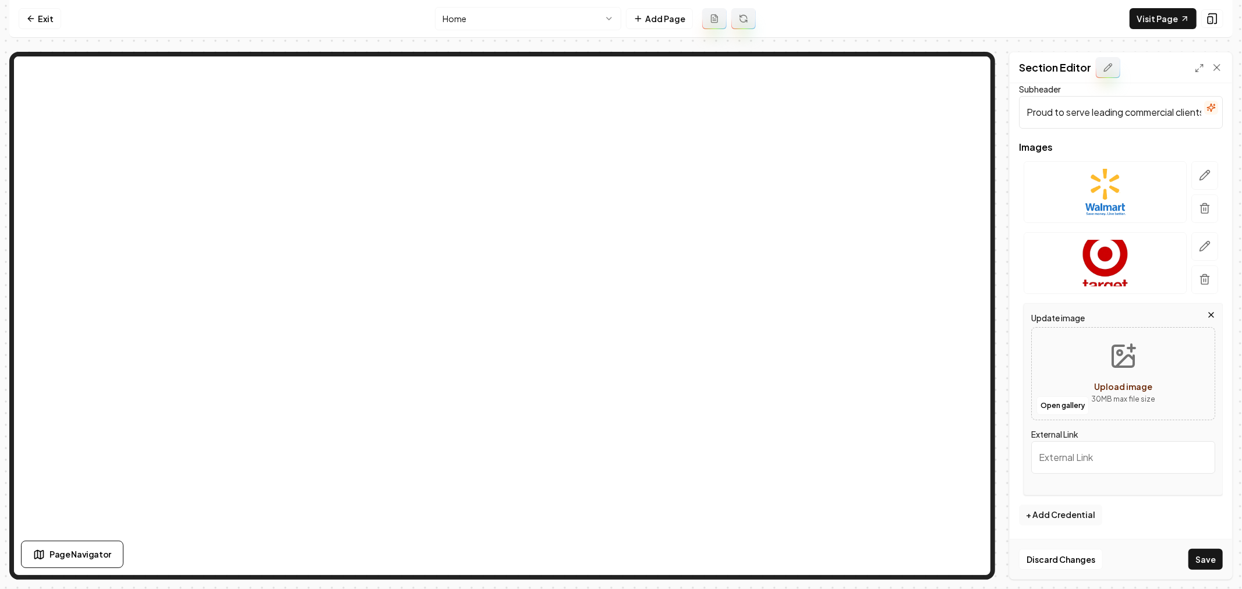
click at [1117, 349] on icon "Upload image" at bounding box center [1123, 356] width 28 height 28
type input "**********"
click at [1056, 511] on button "+ Add Credential" at bounding box center [1060, 515] width 83 height 21
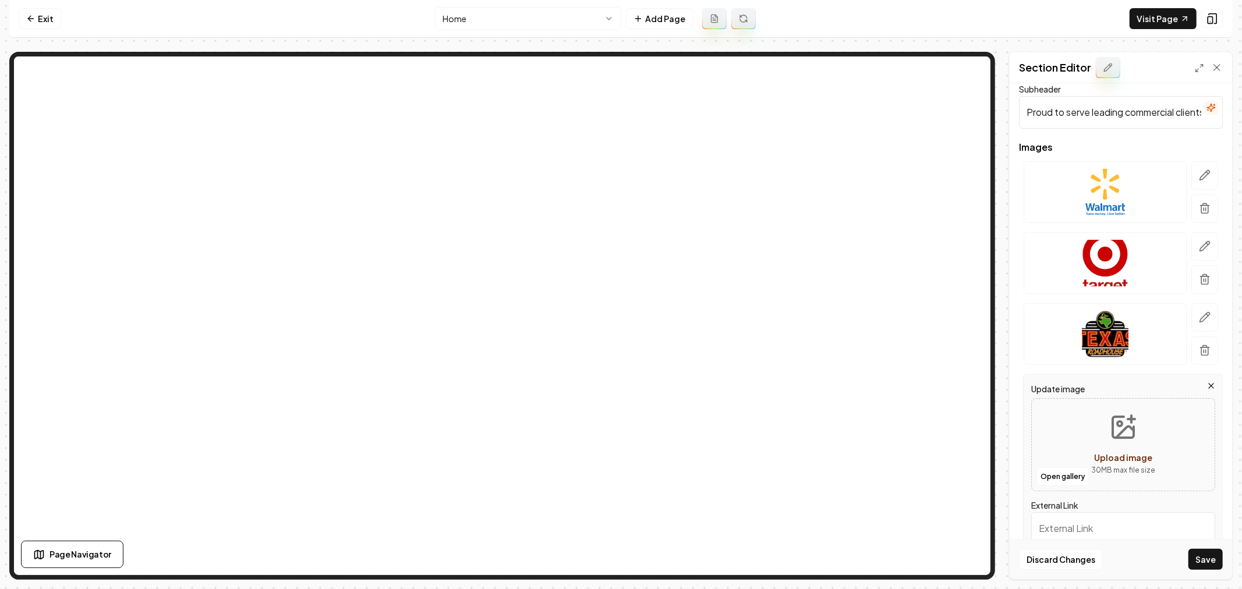
scroll to position [137, 0]
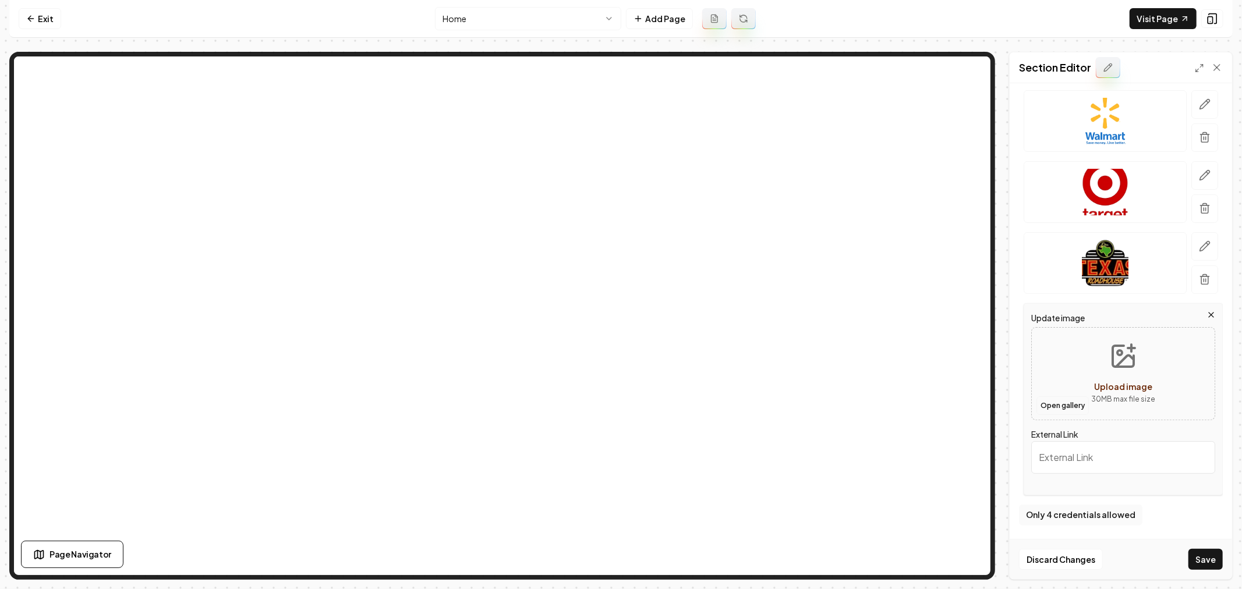
click at [1054, 402] on button "Open gallery" at bounding box center [1062, 405] width 52 height 19
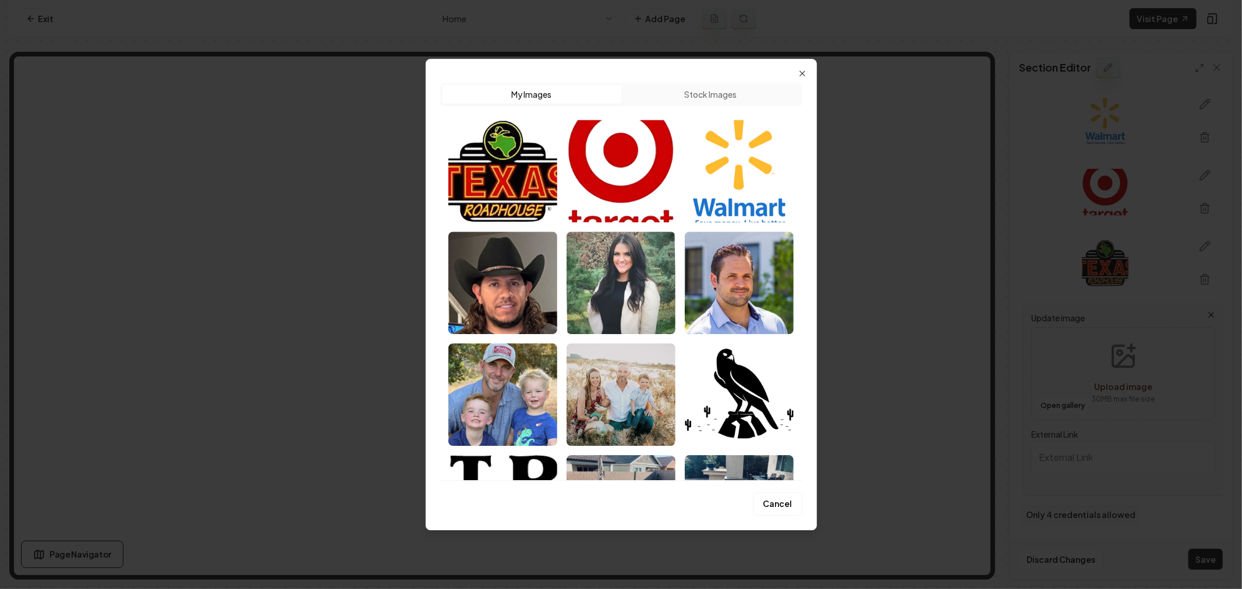
click at [805, 66] on div "Upload My Images Stock Images Cancel Close" at bounding box center [621, 295] width 391 height 472
click at [806, 73] on icon "button" at bounding box center [802, 73] width 9 height 9
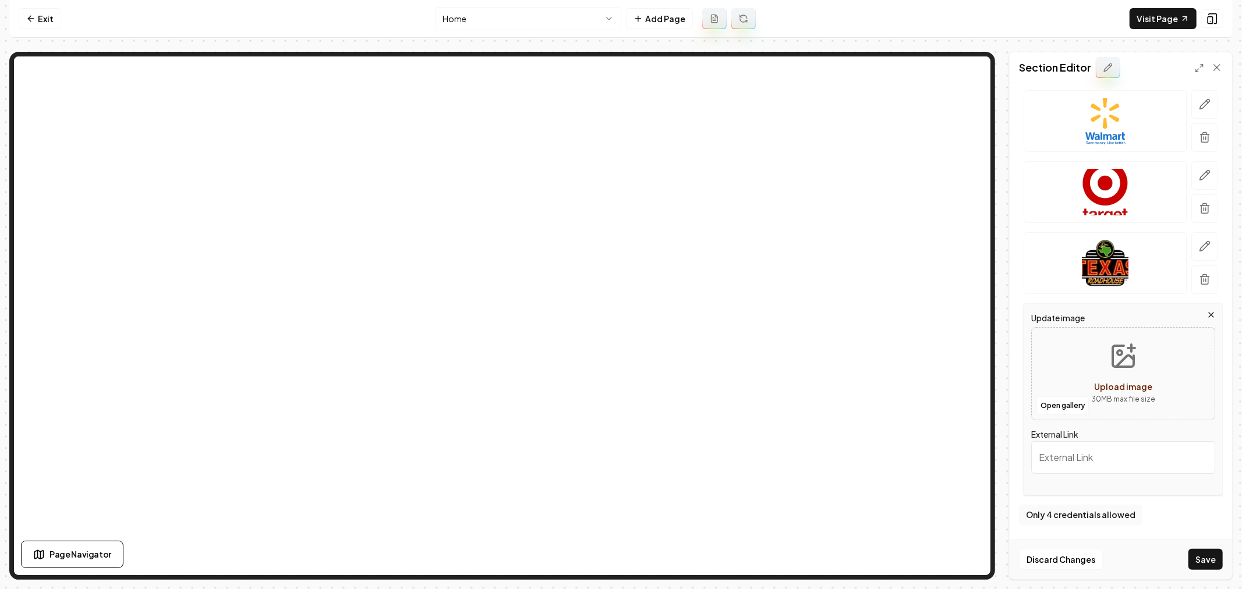
click at [1117, 360] on icon "Upload image" at bounding box center [1124, 360] width 17 height 11
type input "**********"
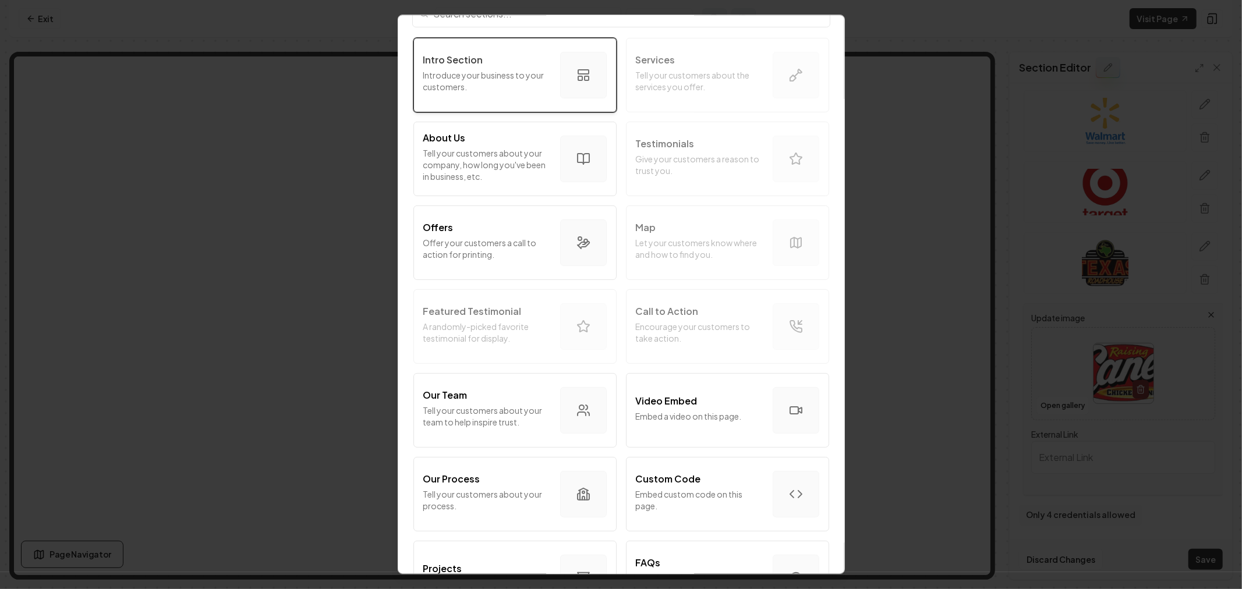
scroll to position [0, 0]
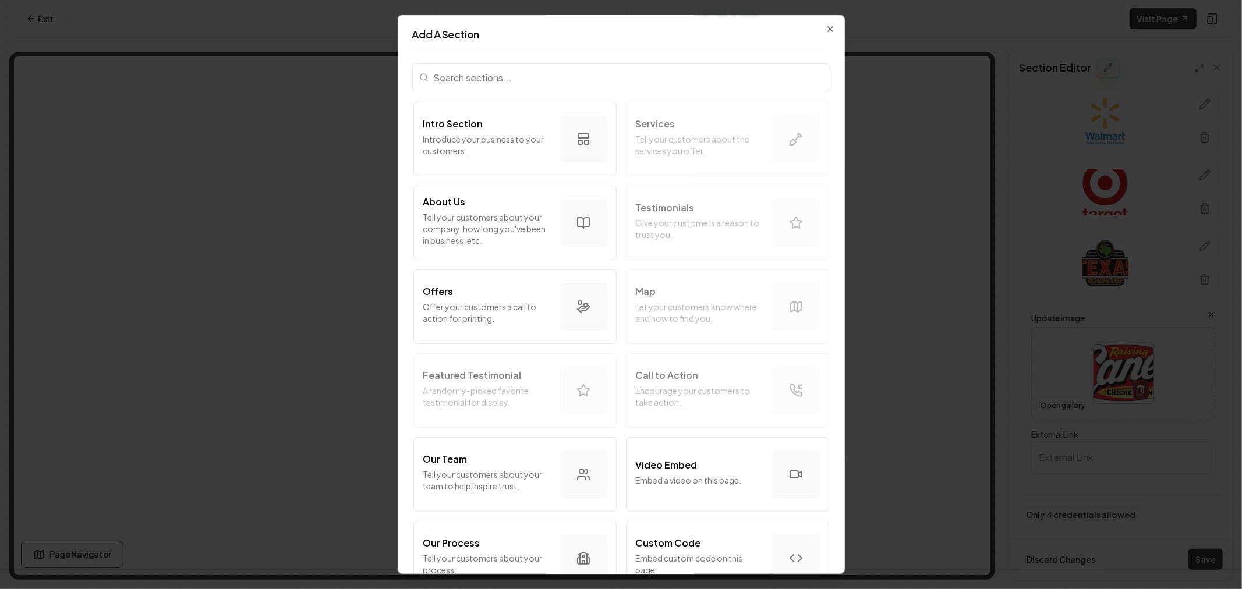
click at [585, 79] on input "search" at bounding box center [621, 77] width 418 height 28
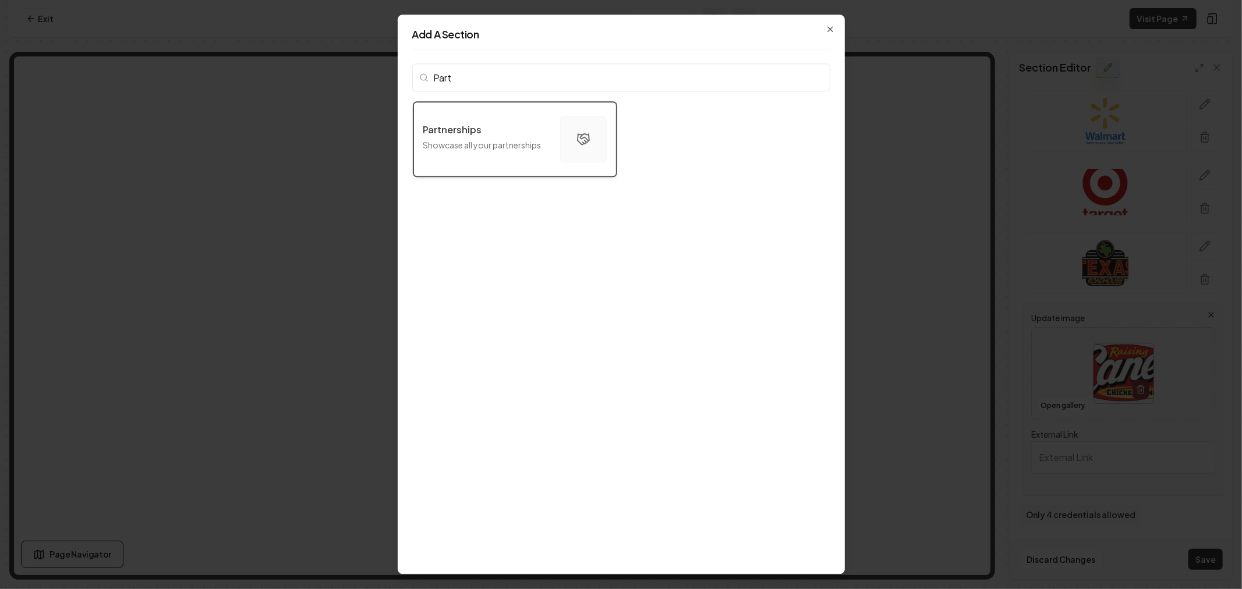
type input "Part"
click at [475, 155] on button "Partnerships Showcase all your partnerships" at bounding box center [514, 139] width 203 height 75
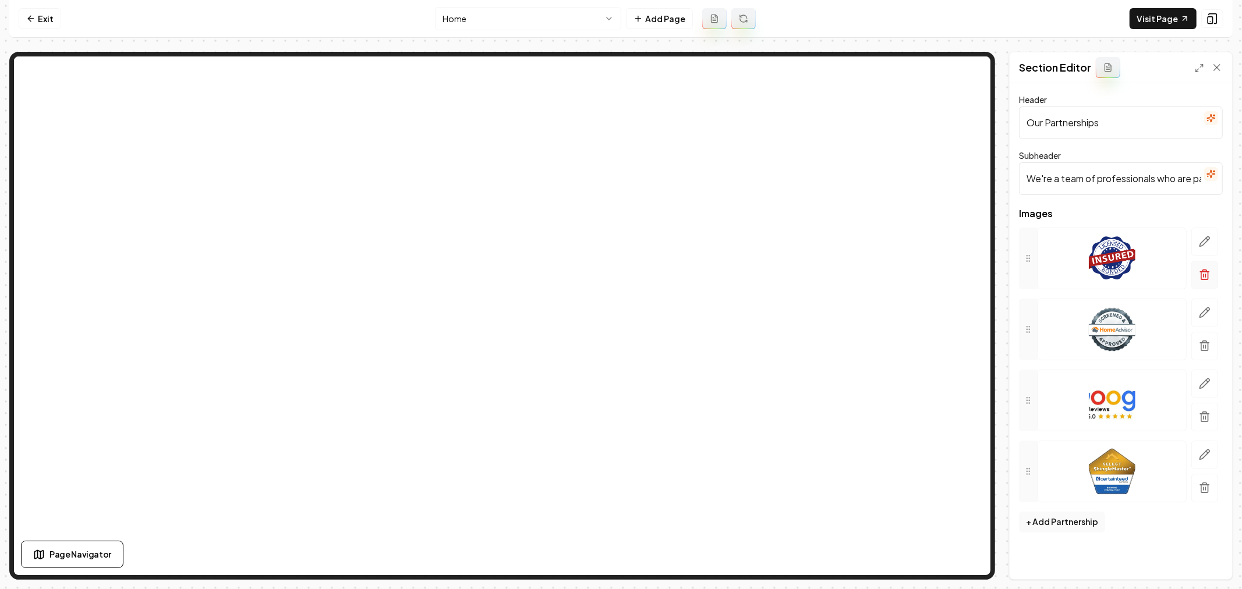
click at [1204, 274] on icon "button" at bounding box center [1205, 275] width 12 height 12
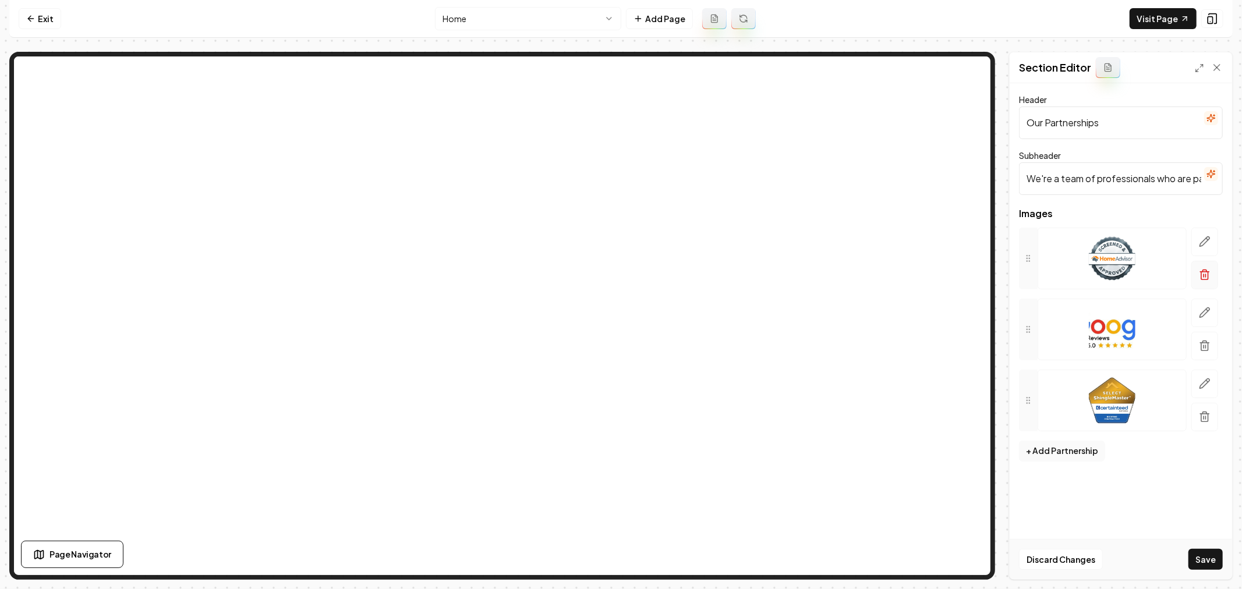
click at [1202, 275] on icon "button" at bounding box center [1205, 275] width 12 height 12
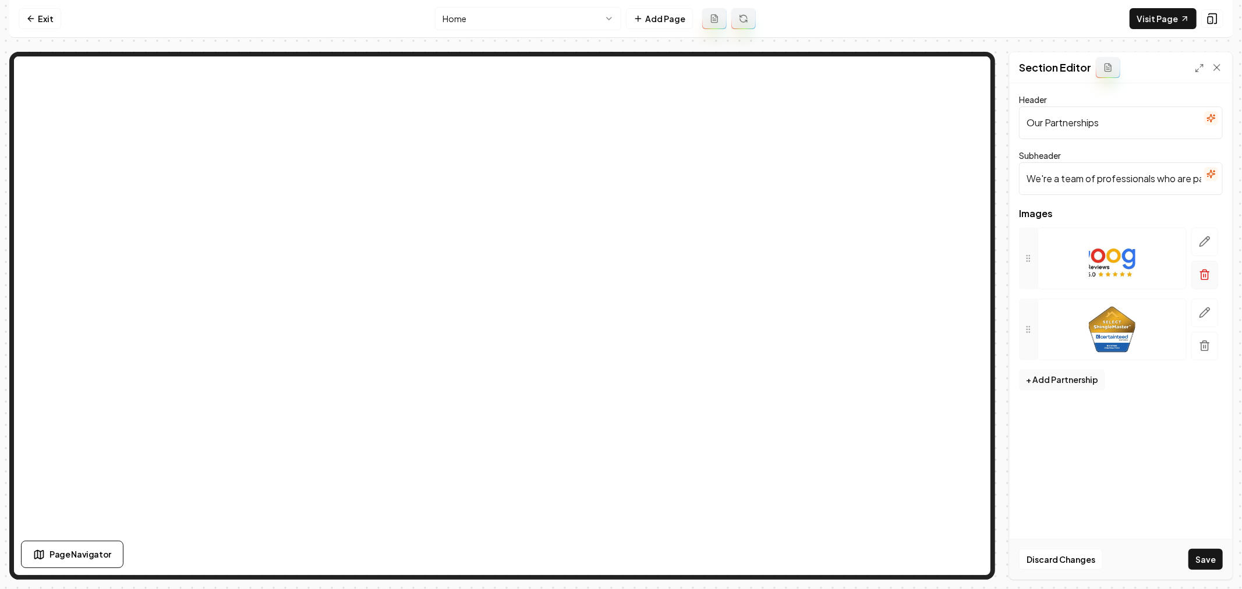
click at [1202, 277] on icon "button" at bounding box center [1205, 275] width 12 height 12
click at [1206, 281] on icon "button" at bounding box center [1205, 275] width 12 height 12
click at [1065, 240] on button "+ Add Partnership" at bounding box center [1062, 238] width 86 height 21
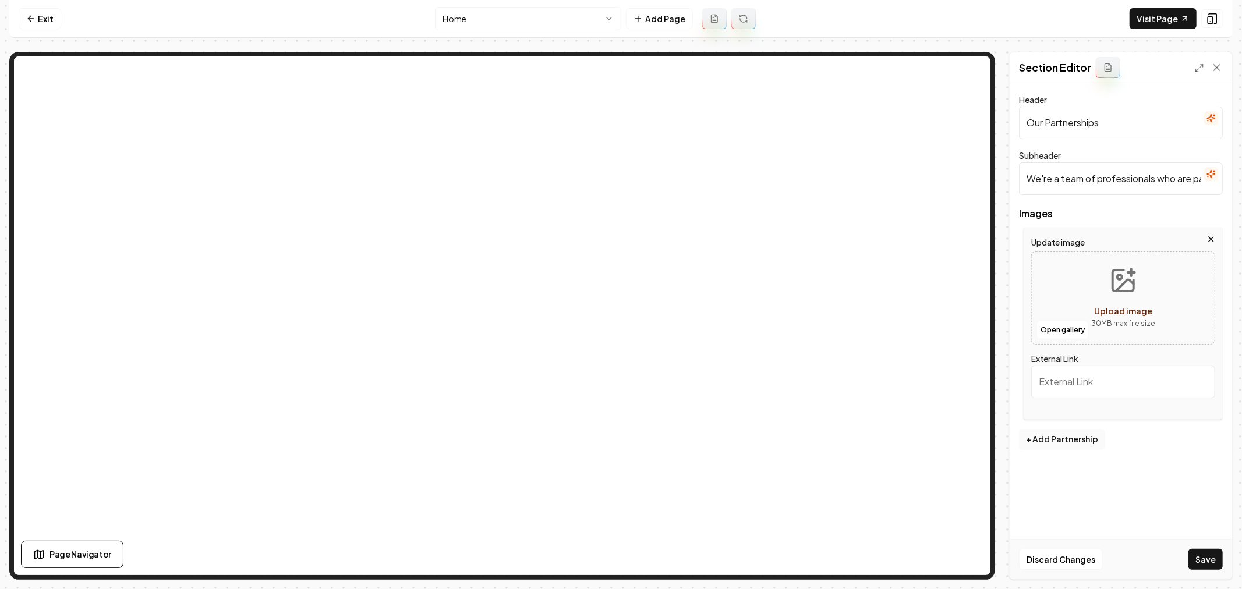
click at [1122, 277] on circle "Upload image" at bounding box center [1119, 277] width 5 height 5
type input "**********"
click at [1058, 438] on button "+ Add Partnership" at bounding box center [1062, 439] width 86 height 21
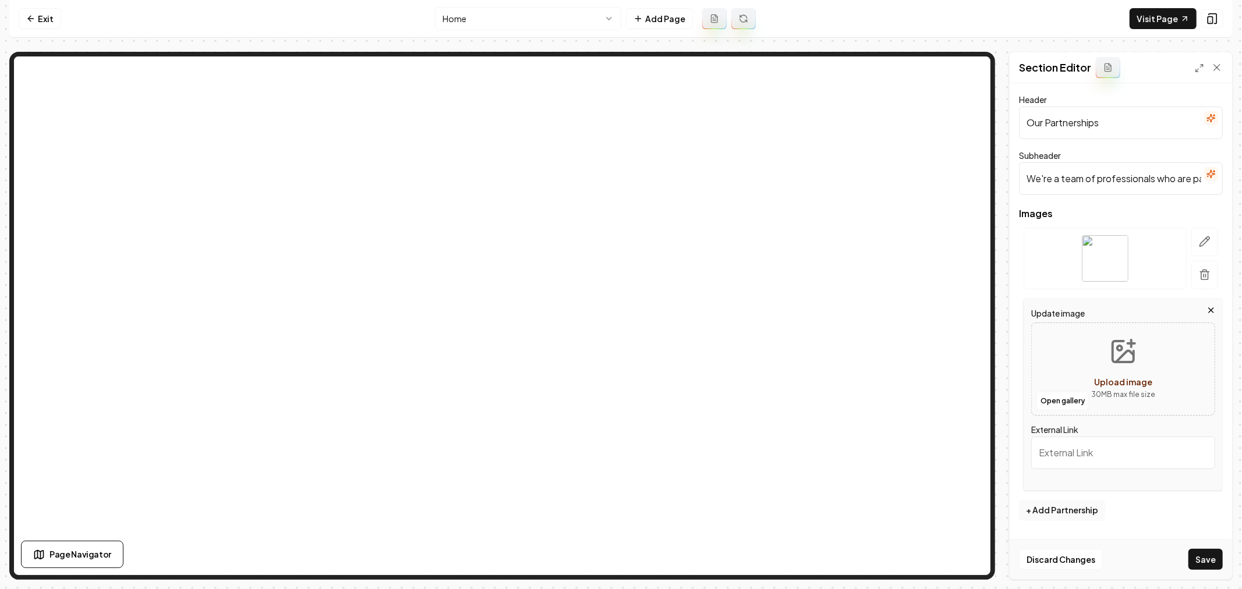
click at [1118, 356] on icon "Upload image" at bounding box center [1123, 352] width 28 height 28
type input "**********"
click at [1204, 240] on icon "button" at bounding box center [1205, 242] width 10 height 10
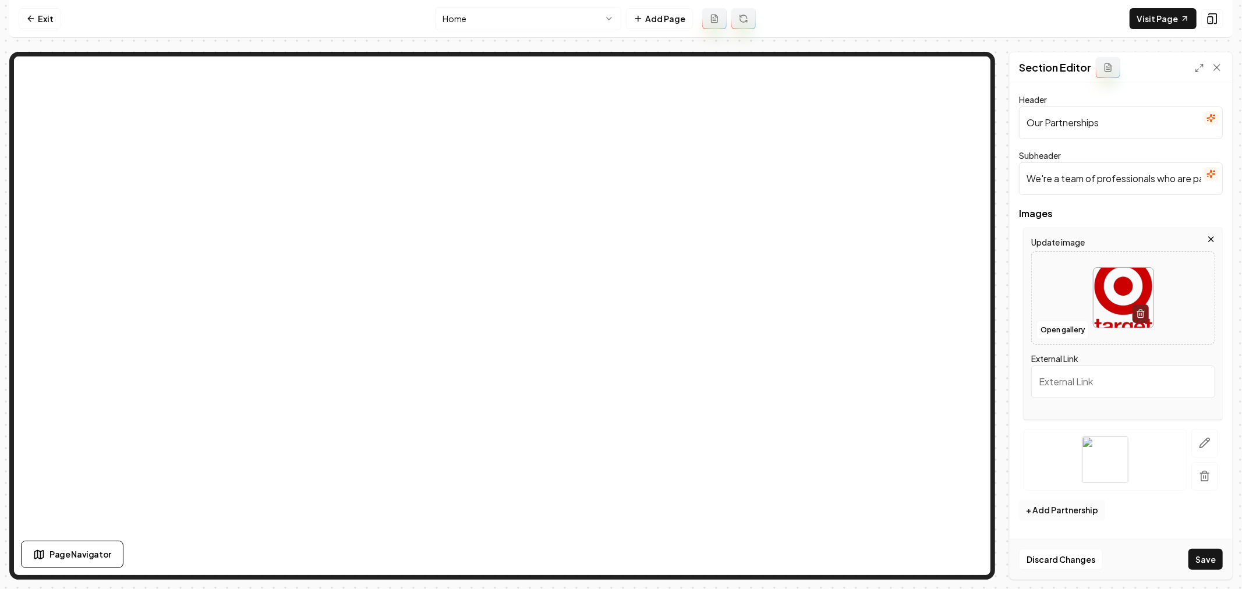
click at [1053, 513] on button "+ Add Partnership" at bounding box center [1062, 510] width 86 height 21
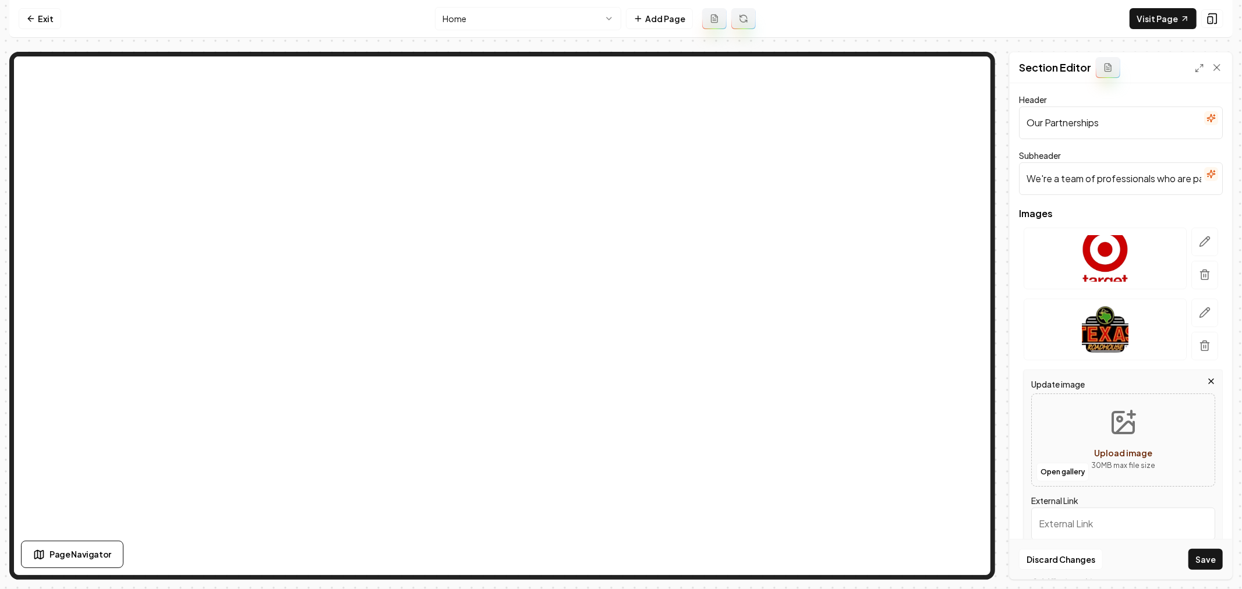
scroll to position [66, 0]
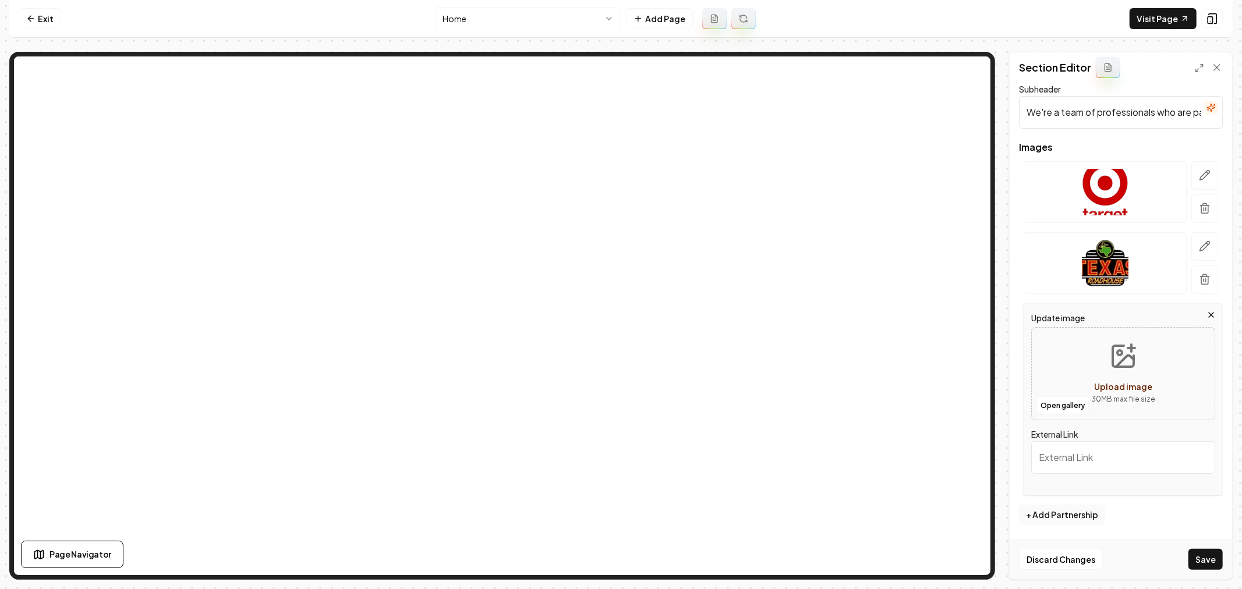
click at [1120, 356] on icon "Upload image" at bounding box center [1123, 356] width 28 height 28
type input "**********"
click at [1072, 510] on button "+ Add Partnership" at bounding box center [1062, 515] width 86 height 21
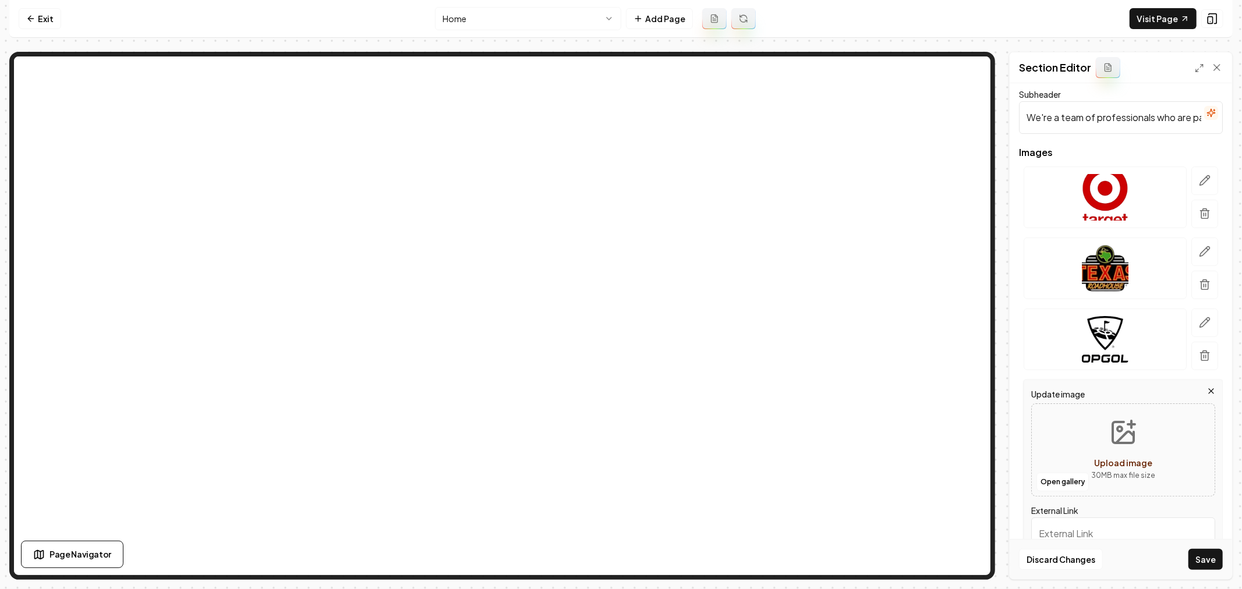
scroll to position [137, 0]
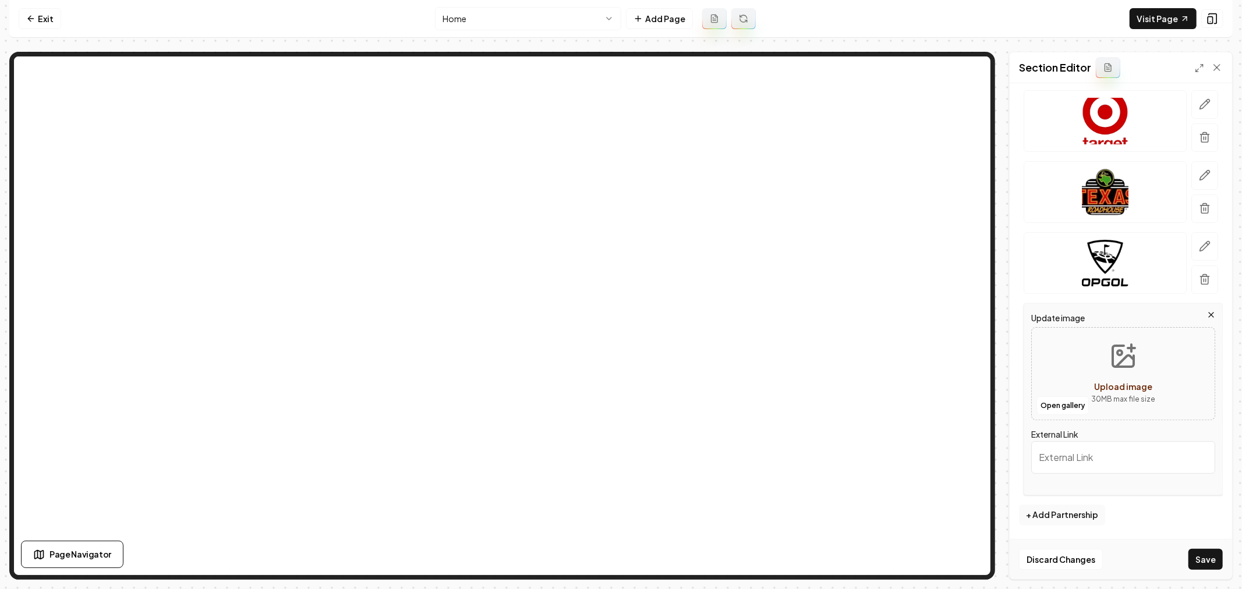
click at [1120, 363] on icon "Upload image" at bounding box center [1123, 356] width 28 height 28
type input "**********"
click at [1072, 512] on button "+ Add Partnership" at bounding box center [1062, 515] width 86 height 21
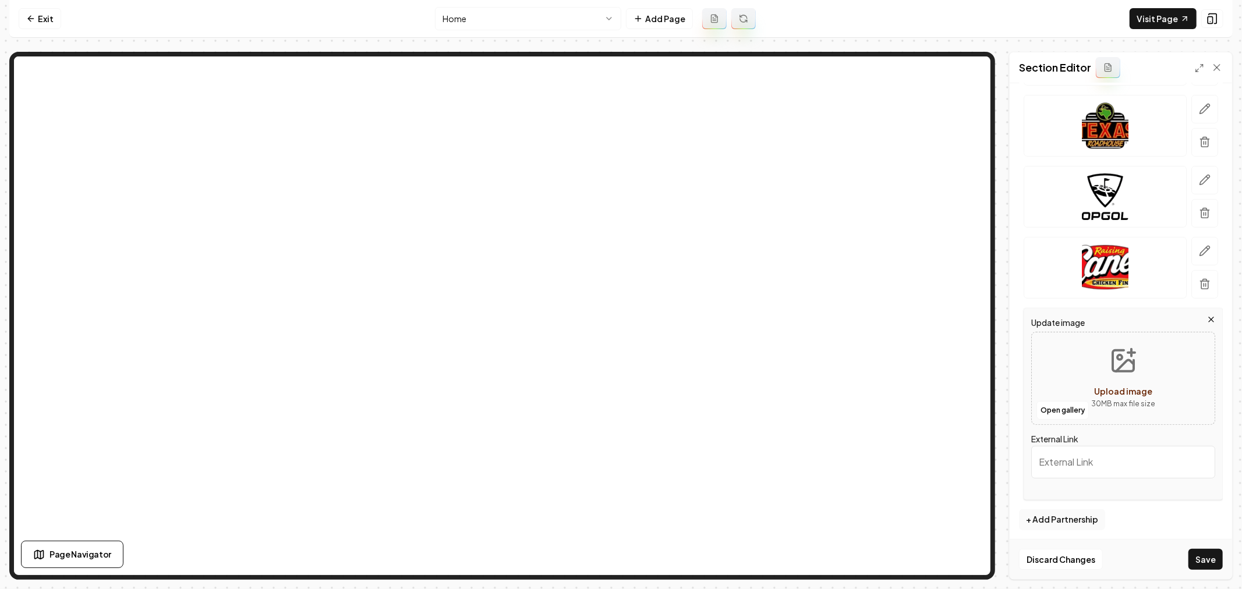
scroll to position [208, 0]
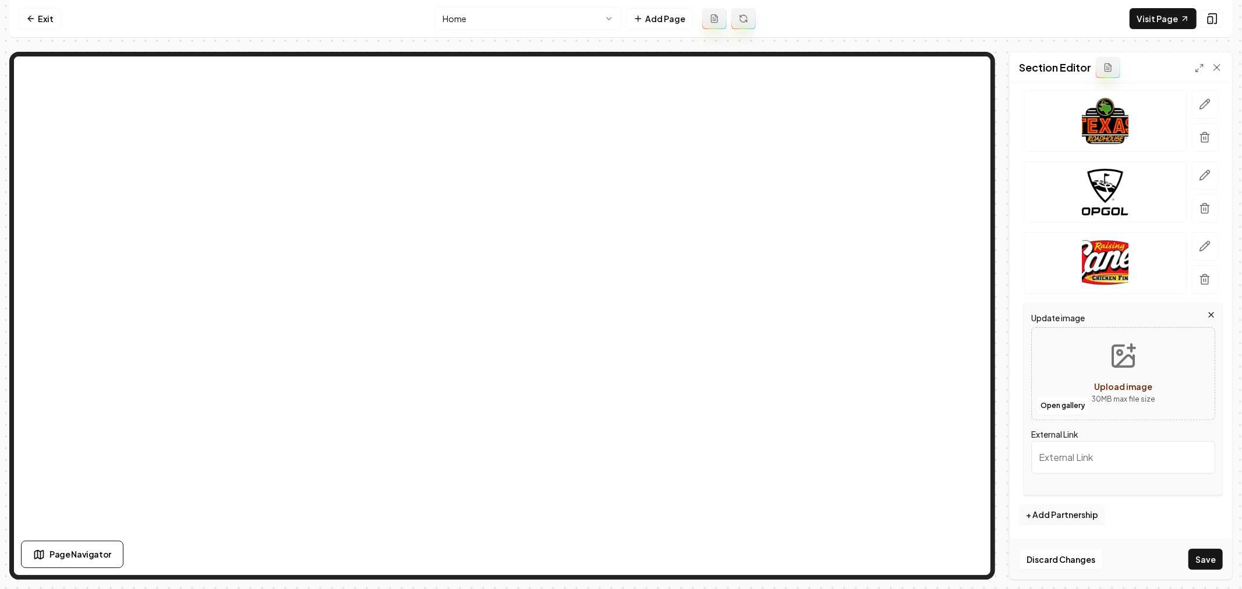
click at [1114, 359] on icon "Upload image" at bounding box center [1123, 356] width 28 height 28
type input "**********"
click at [1064, 516] on button "+ Add Partnership" at bounding box center [1062, 515] width 86 height 21
click at [1117, 355] on circle "Upload image" at bounding box center [1119, 352] width 5 height 5
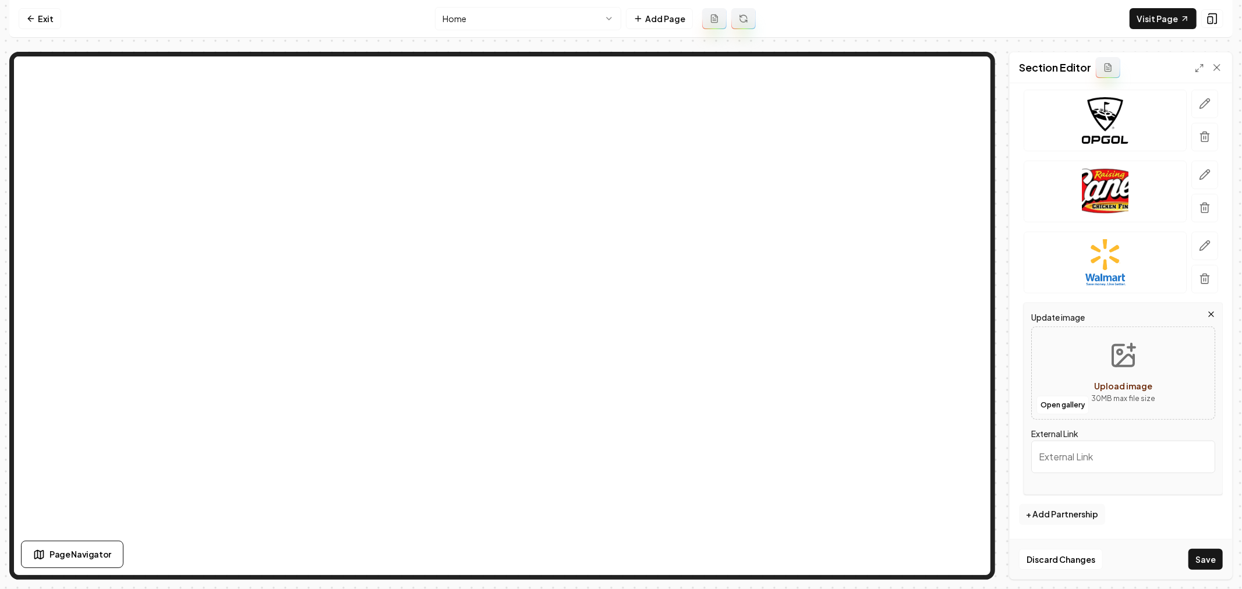
type input "**********"
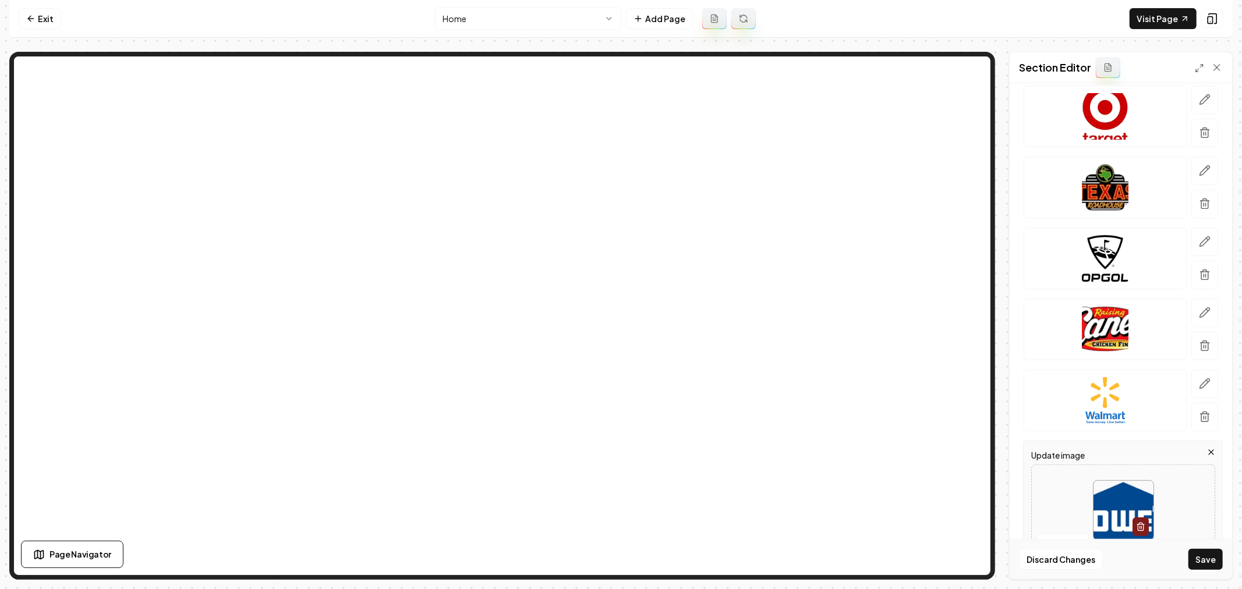
scroll to position [0, 0]
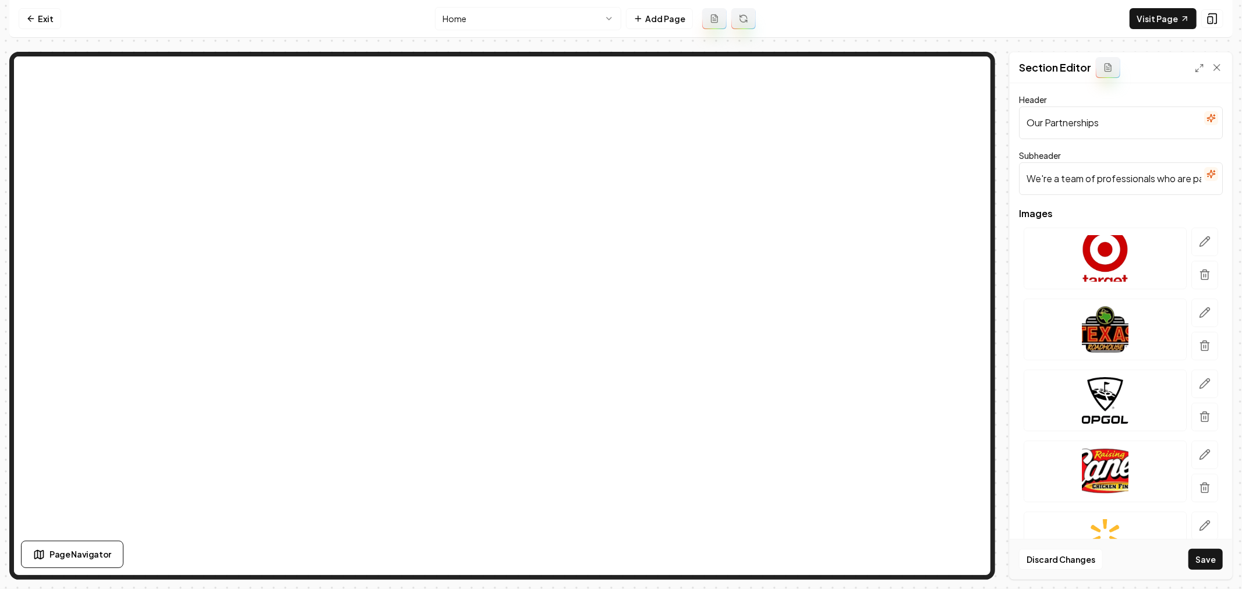
click at [1097, 116] on input "Our Partnerships" at bounding box center [1121, 123] width 204 height 33
paste input "Partners in Excellence"
type input "Partners in Excellence"
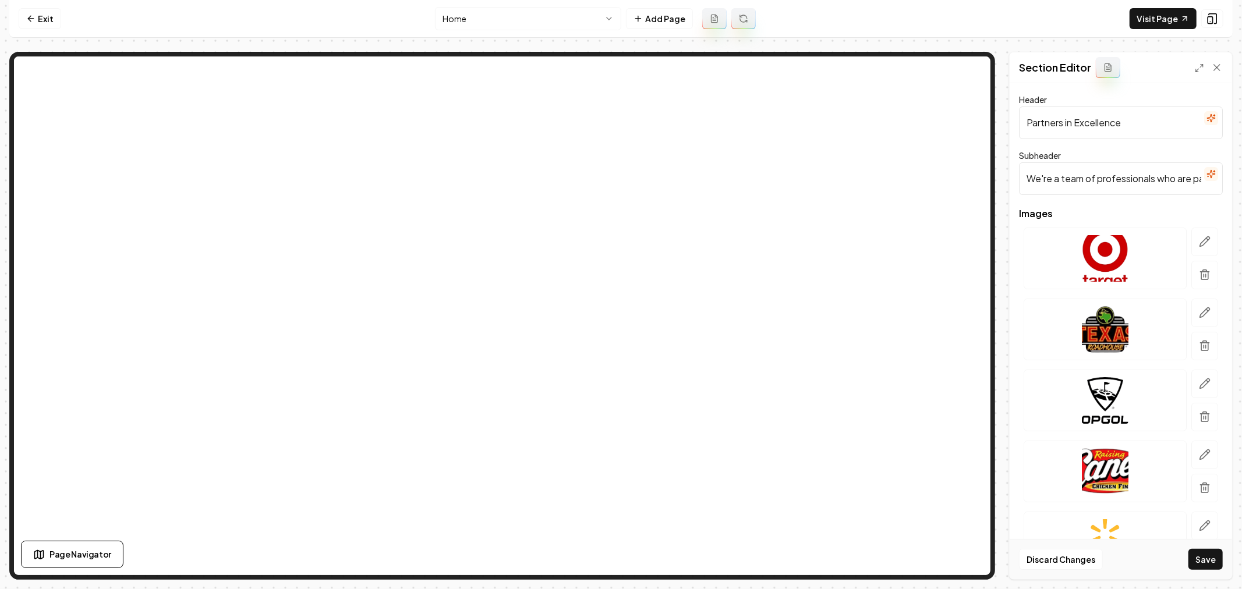
click at [1211, 561] on button "Save" at bounding box center [1205, 559] width 34 height 21
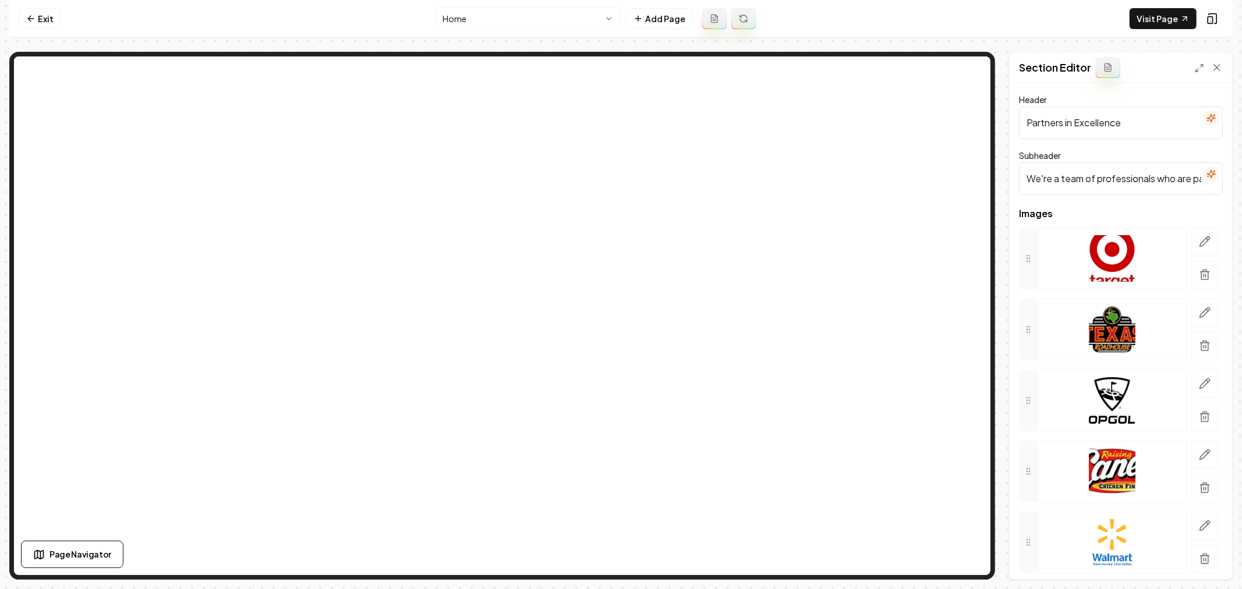
click at [1111, 69] on icon at bounding box center [1107, 67] width 9 height 9
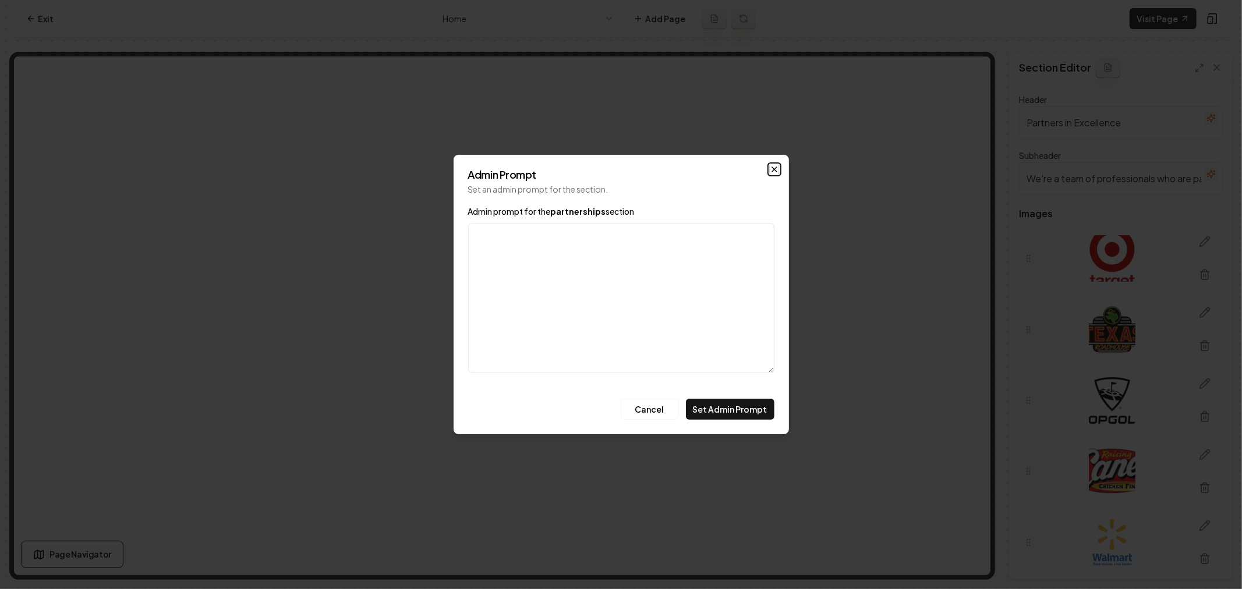
click at [773, 172] on icon "button" at bounding box center [774, 169] width 9 height 9
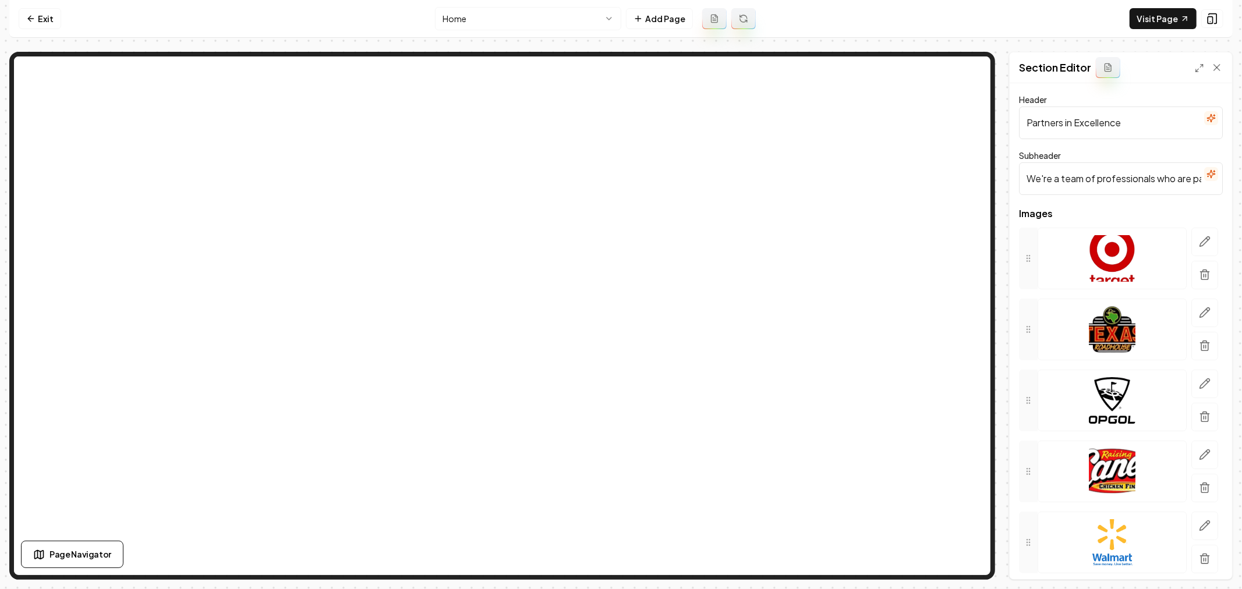
click at [1081, 173] on input "We're a team of professionals who are passionate about what we do." at bounding box center [1121, 178] width 204 height 33
paste input "These industry leaders trust us with their most important commercial paving and…"
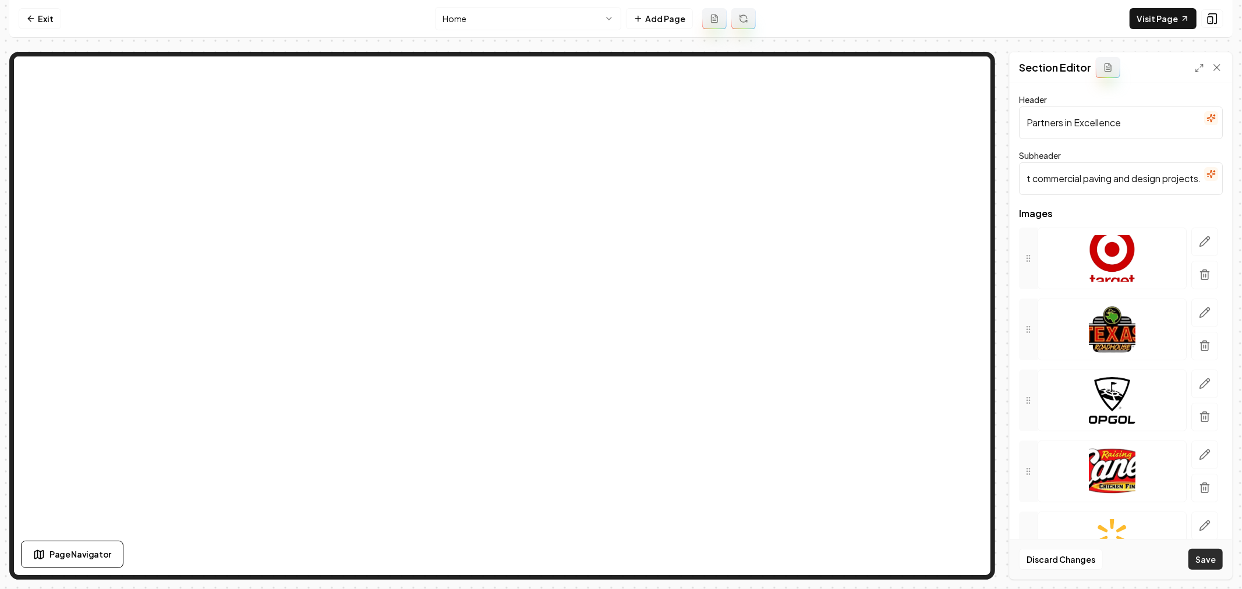
type input "These industry leaders trust us with their most important commercial paving and…"
click at [1211, 552] on button "Save" at bounding box center [1205, 559] width 34 height 21
